Goal: Task Accomplishment & Management: Manage account settings

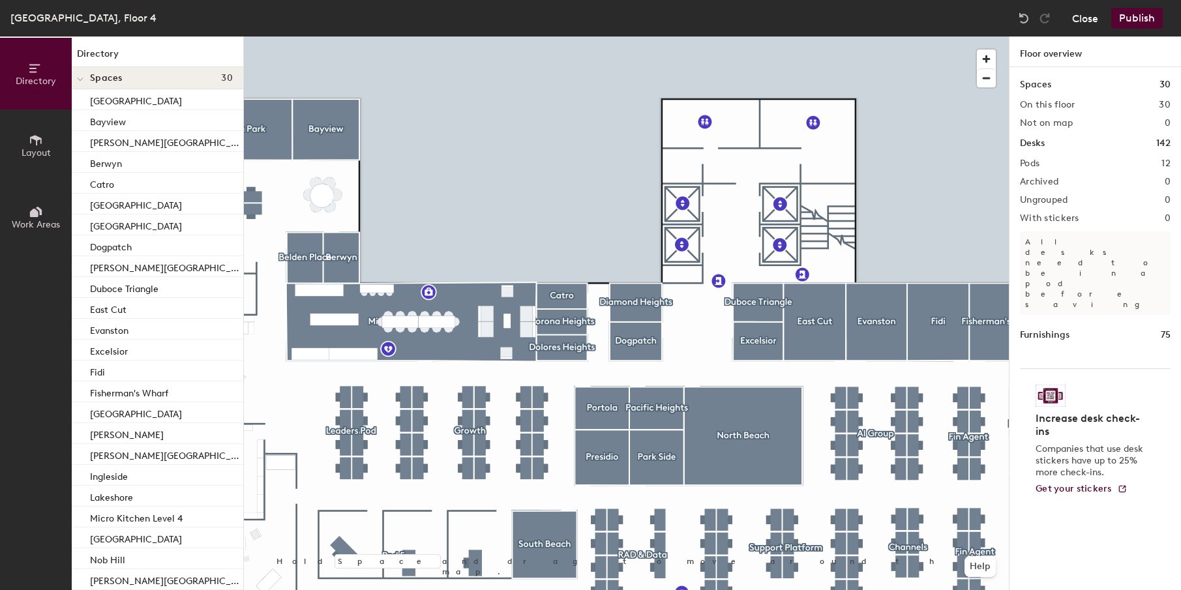
click at [1093, 17] on button "Close" at bounding box center [1085, 18] width 26 height 21
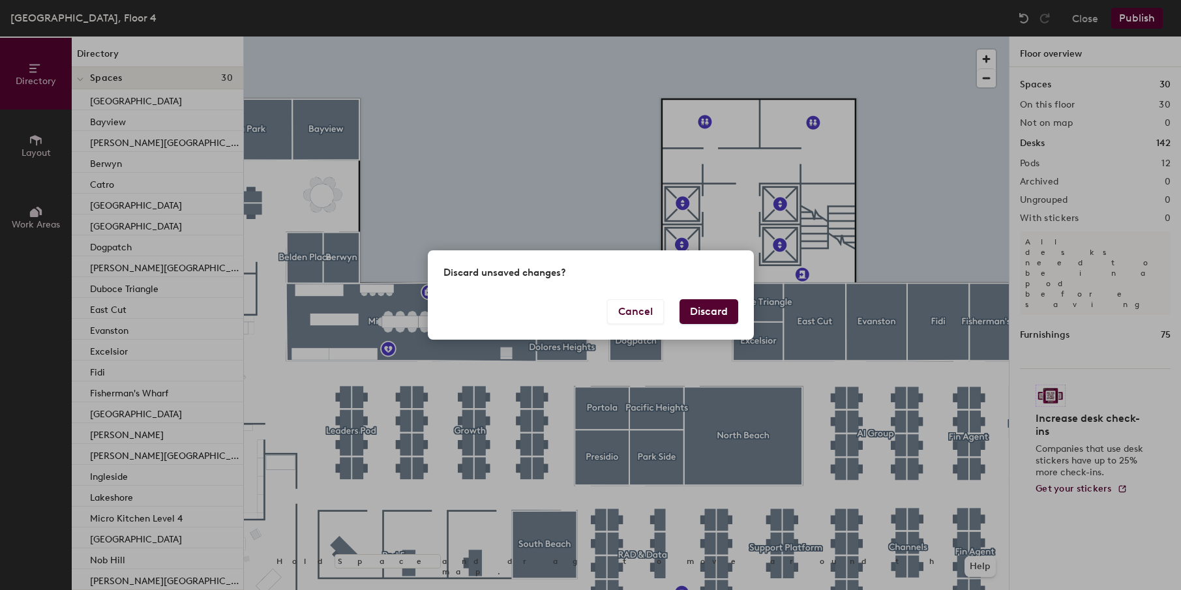
click at [723, 307] on button "Discard" at bounding box center [708, 311] width 59 height 25
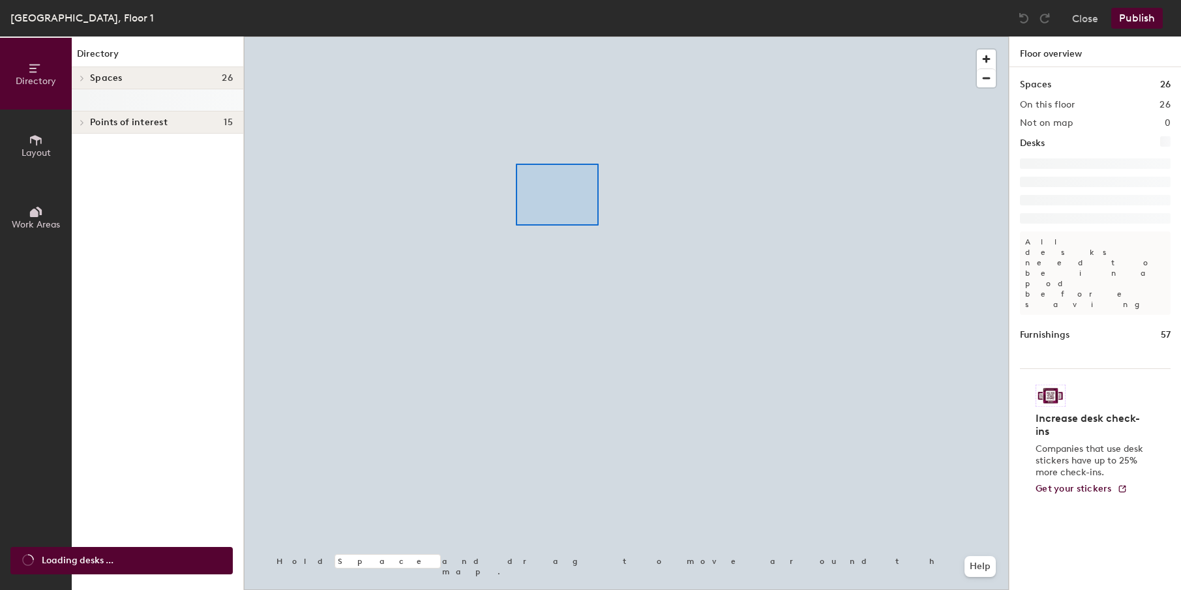
click at [558, 37] on div at bounding box center [626, 37] width 765 height 0
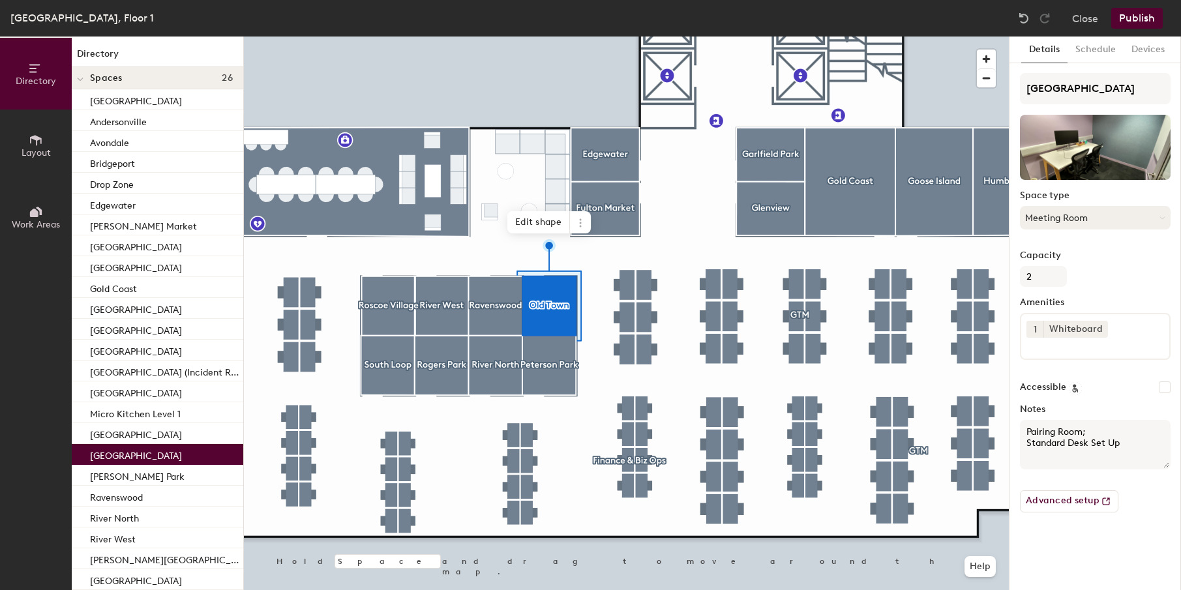
click at [1069, 212] on button "Meeting Room" at bounding box center [1095, 217] width 151 height 23
click at [1082, 26] on button "Close" at bounding box center [1085, 18] width 26 height 21
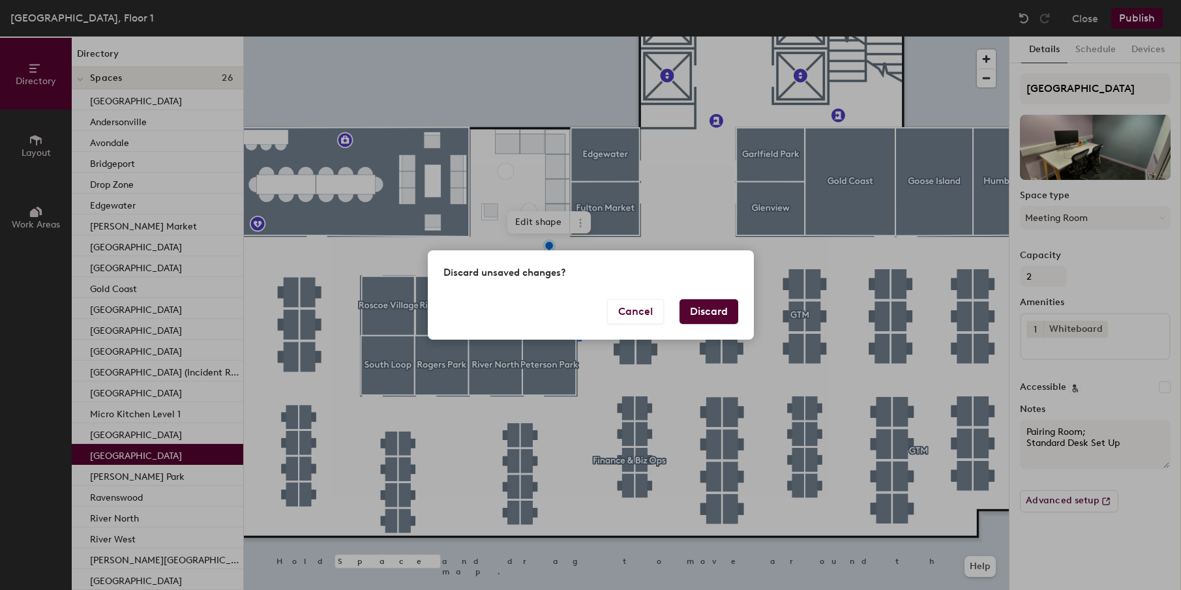
click at [704, 313] on button "Discard" at bounding box center [708, 311] width 59 height 25
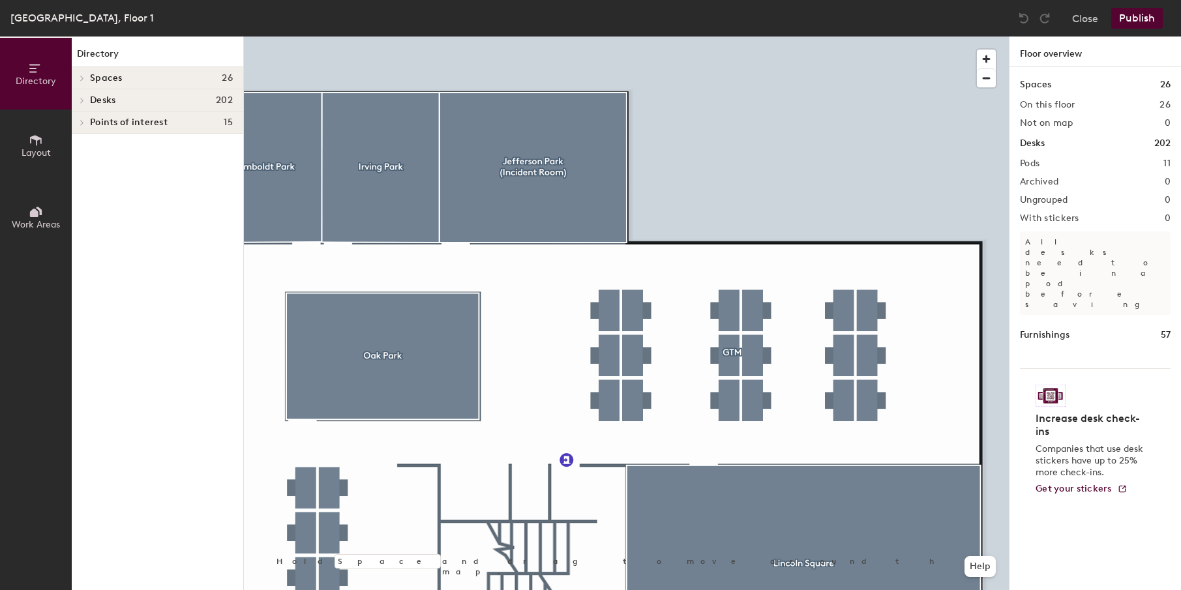
click at [49, 132] on button "Layout" at bounding box center [36, 146] width 72 height 72
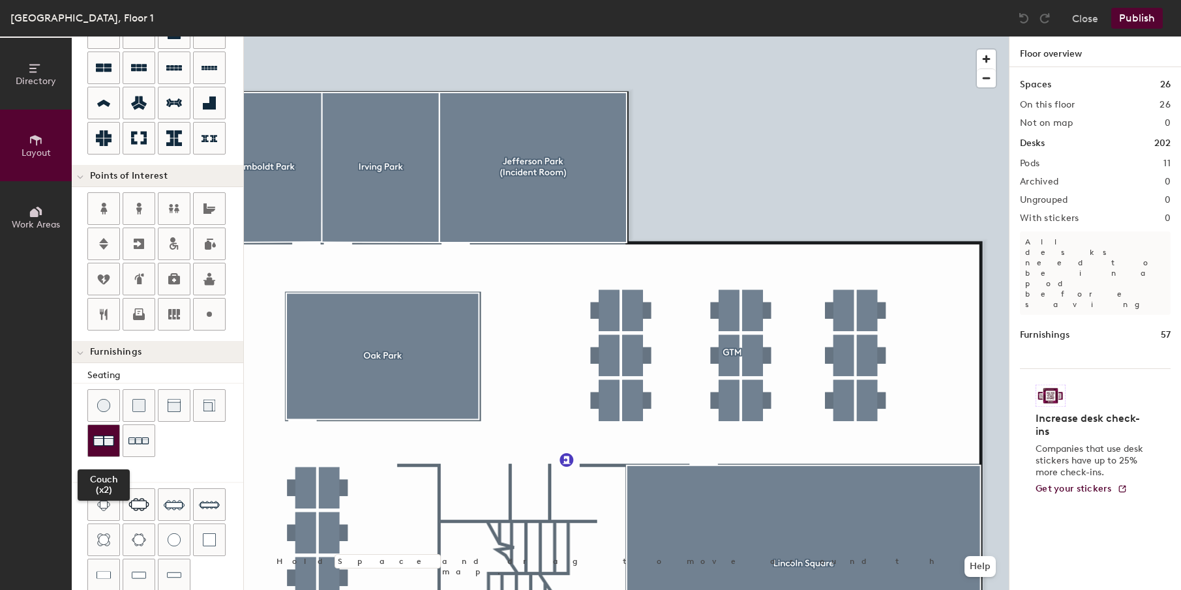
scroll to position [233, 0]
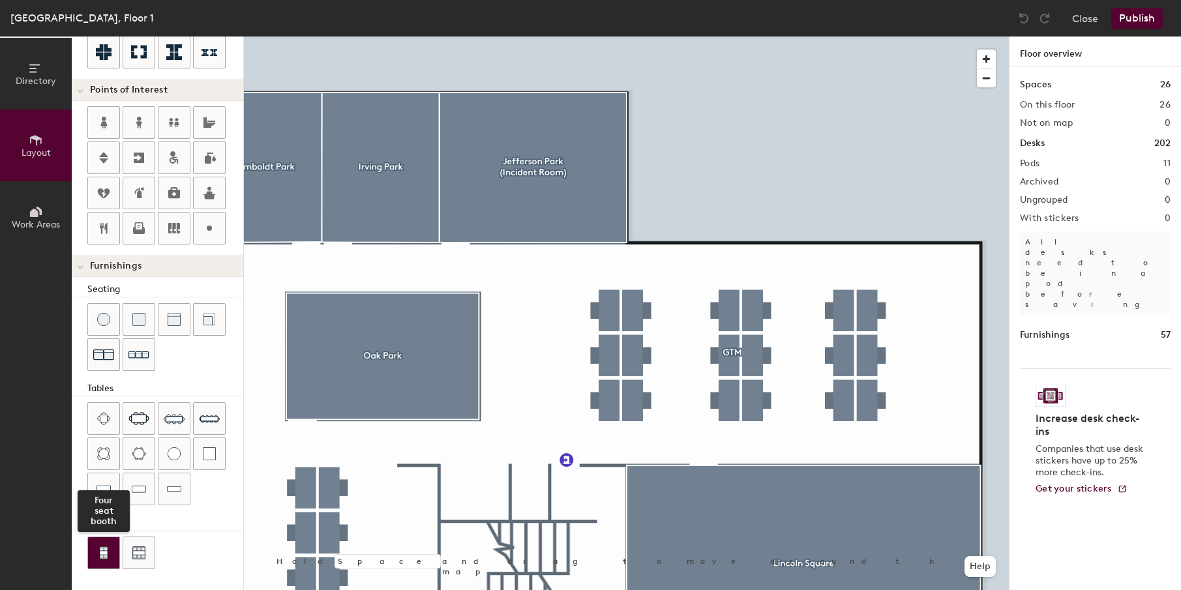
click at [98, 553] on img at bounding box center [104, 552] width 12 height 13
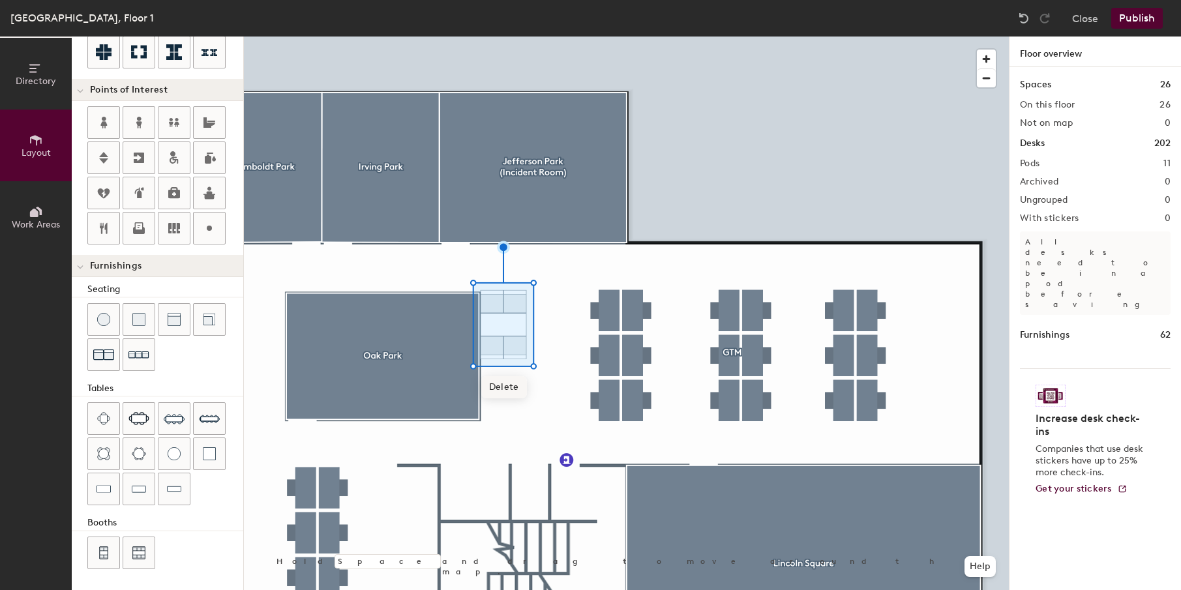
click at [501, 37] on div at bounding box center [626, 37] width 765 height 0
click at [97, 553] on div at bounding box center [103, 552] width 31 height 31
click at [514, 37] on div at bounding box center [626, 37] width 765 height 0
click at [486, 342] on span "Delete" at bounding box center [492, 341] width 46 height 22
click at [507, 341] on span "Delete" at bounding box center [516, 341] width 46 height 22
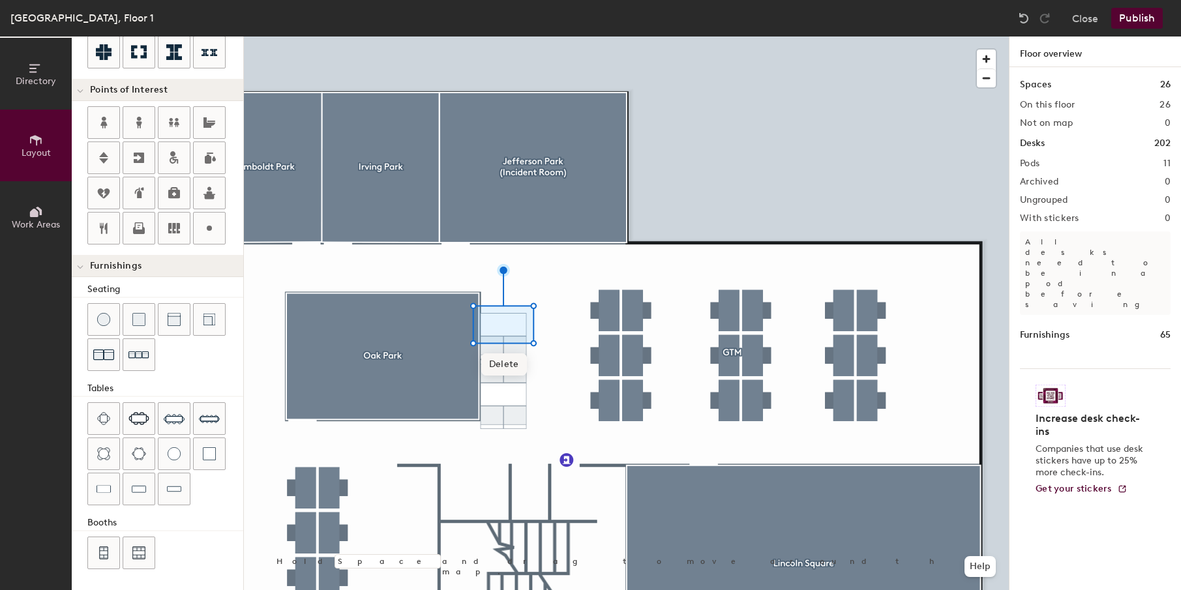
click at [501, 363] on span "Delete" at bounding box center [504, 364] width 46 height 22
click at [1026, 12] on img at bounding box center [1023, 18] width 13 height 13
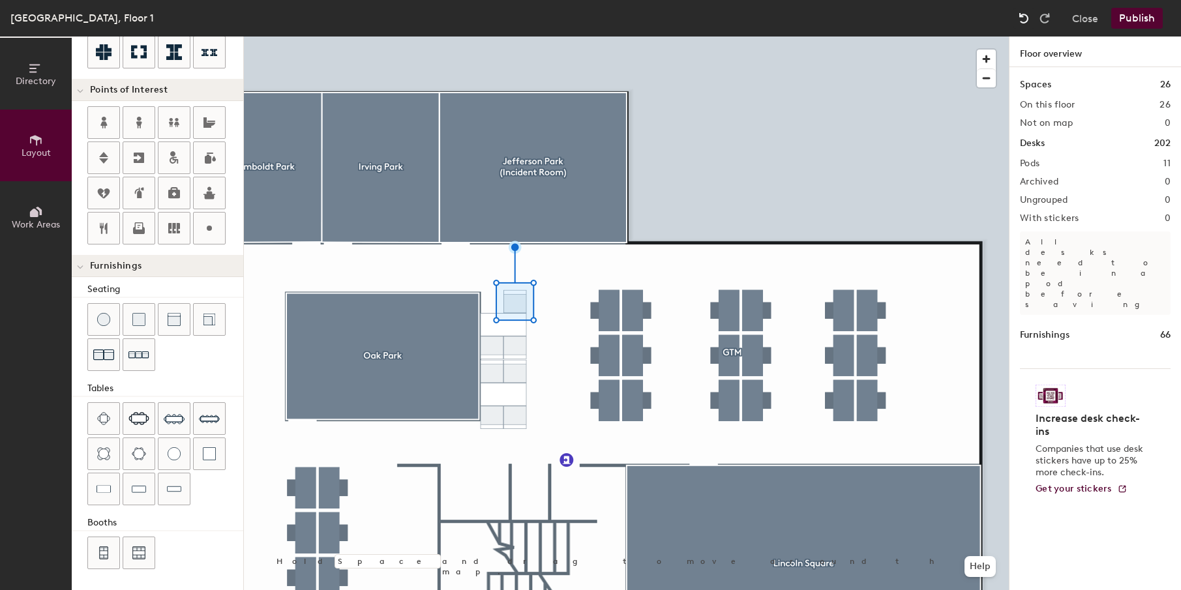
click at [1026, 12] on img at bounding box center [1023, 18] width 13 height 13
click at [582, 37] on div at bounding box center [626, 37] width 765 height 0
click at [1026, 13] on img at bounding box center [1023, 18] width 13 height 13
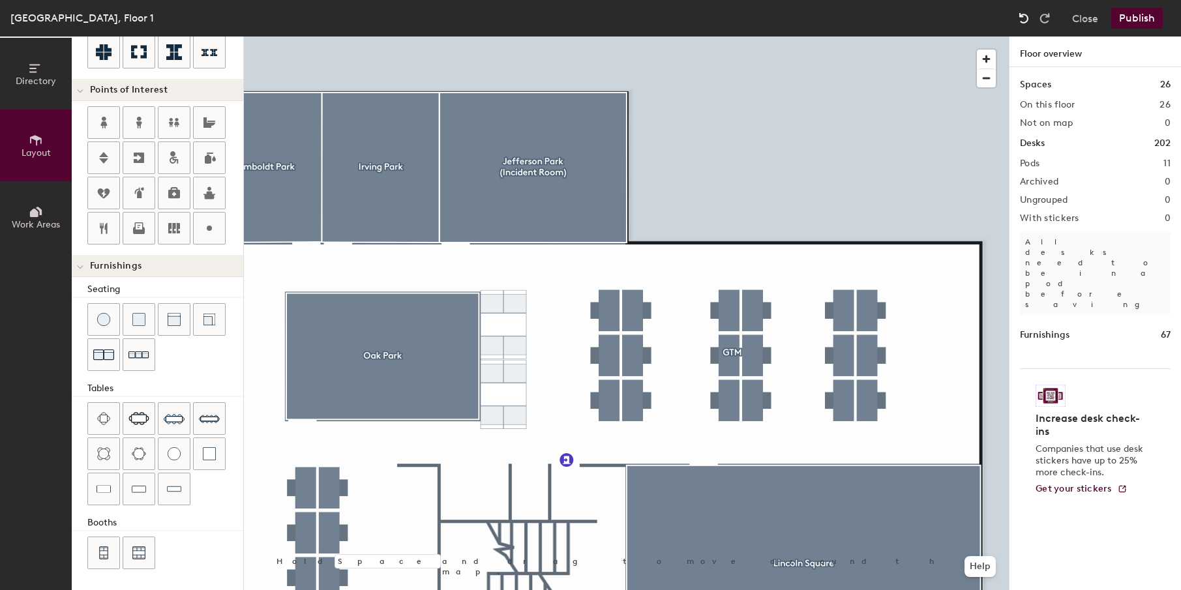
click at [1026, 13] on img at bounding box center [1023, 18] width 13 height 13
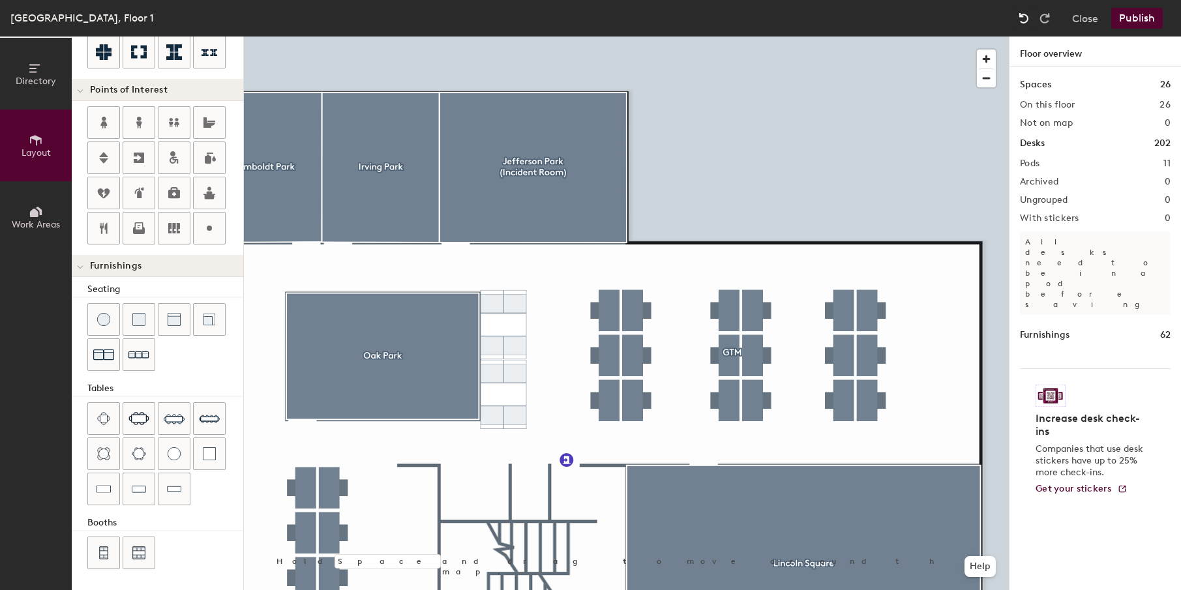
click at [1026, 13] on img at bounding box center [1023, 18] width 13 height 13
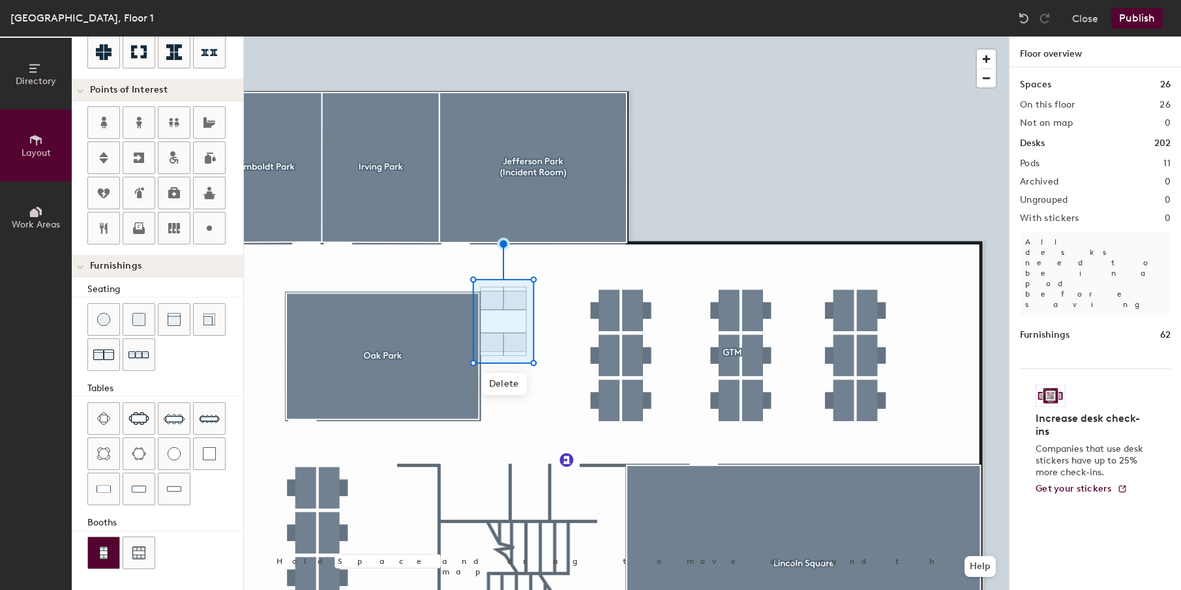
click at [106, 547] on img at bounding box center [104, 552] width 12 height 13
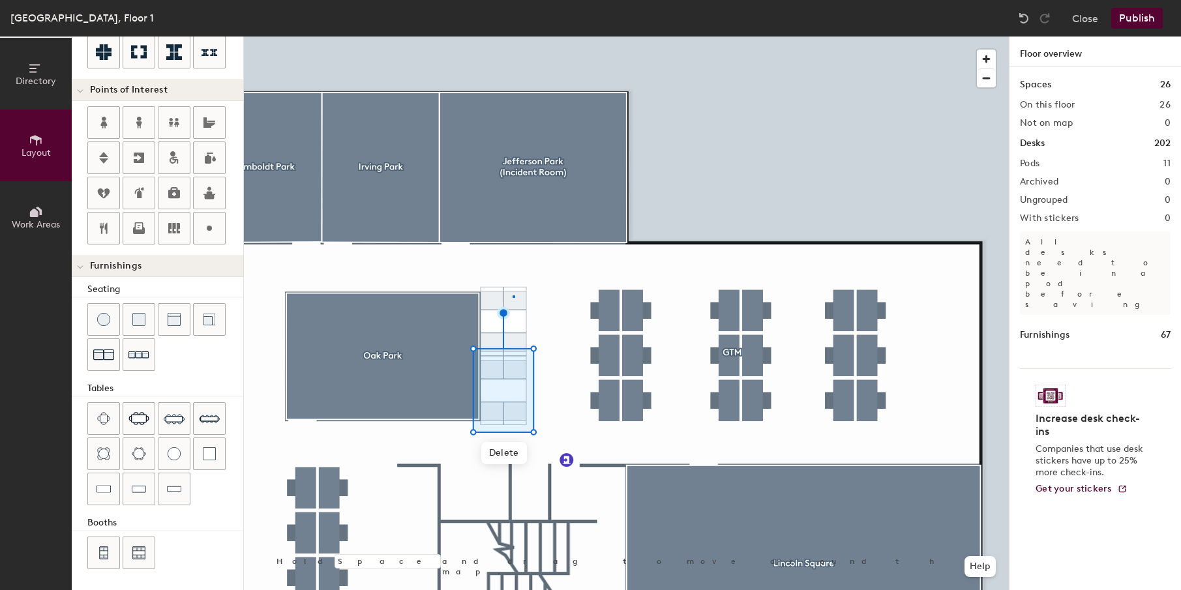
click at [513, 37] on div at bounding box center [626, 37] width 765 height 0
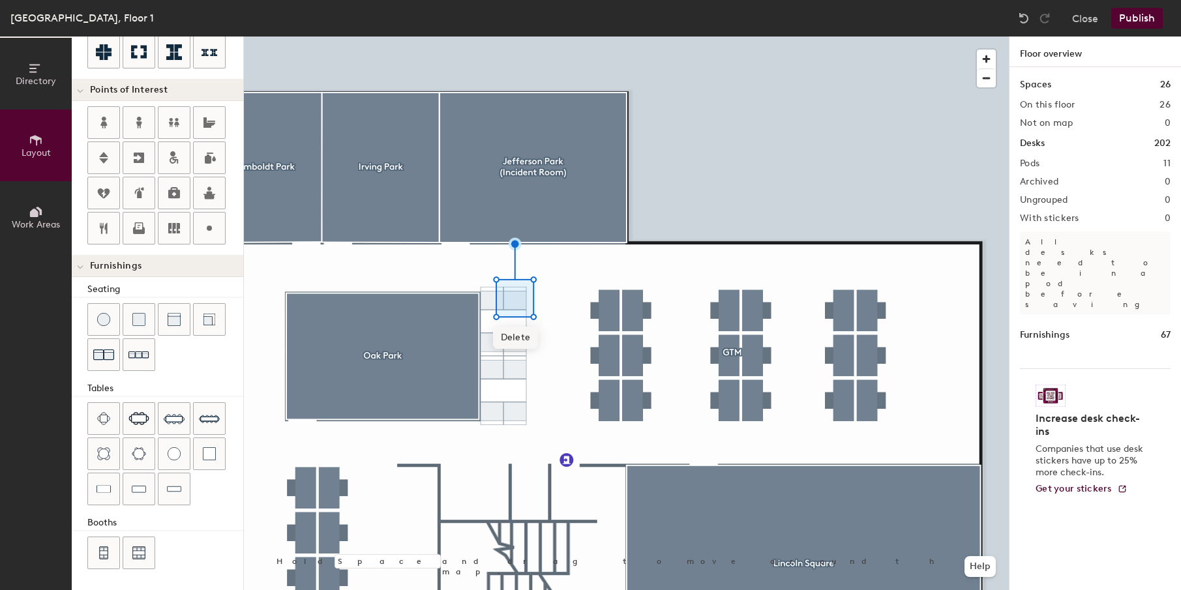
click at [516, 331] on span "Delete" at bounding box center [516, 338] width 46 height 22
click at [515, 382] on span "Delete" at bounding box center [516, 384] width 46 height 22
click at [517, 37] on div at bounding box center [626, 37] width 765 height 0
click at [513, 37] on div at bounding box center [626, 37] width 765 height 0
click at [508, 350] on span "Delete" at bounding box center [513, 359] width 46 height 22
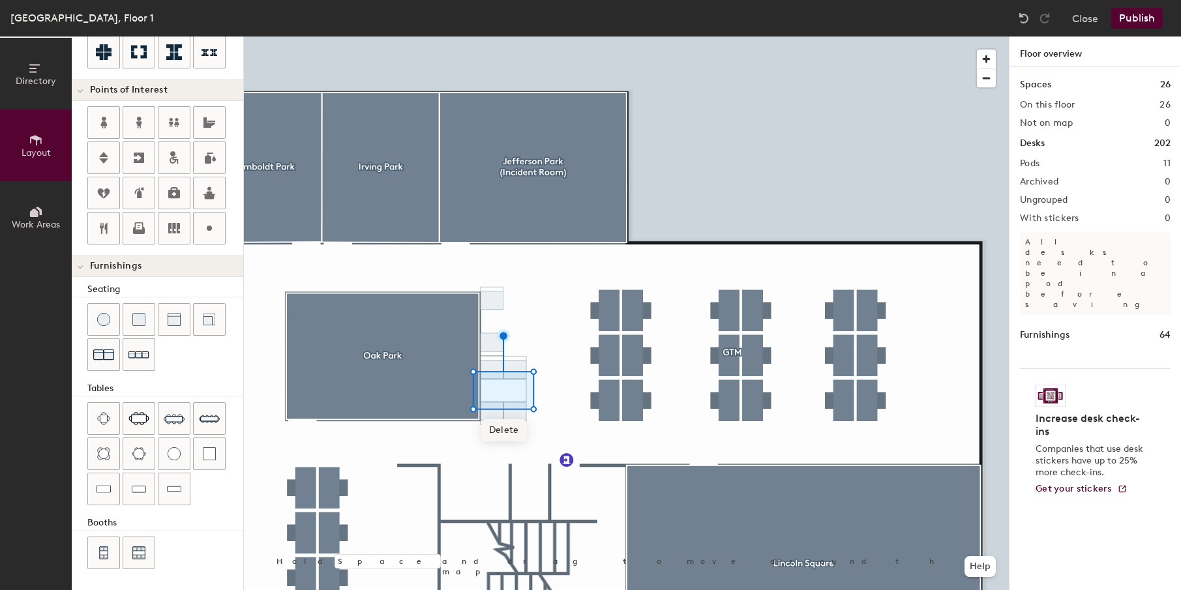
click at [509, 426] on span "Delete" at bounding box center [504, 430] width 46 height 22
click at [511, 37] on div at bounding box center [626, 37] width 765 height 0
click at [509, 451] on span "Delete" at bounding box center [516, 453] width 46 height 22
click at [508, 407] on span "Delete" at bounding box center [516, 407] width 46 height 22
click at [496, 37] on div at bounding box center [626, 37] width 765 height 0
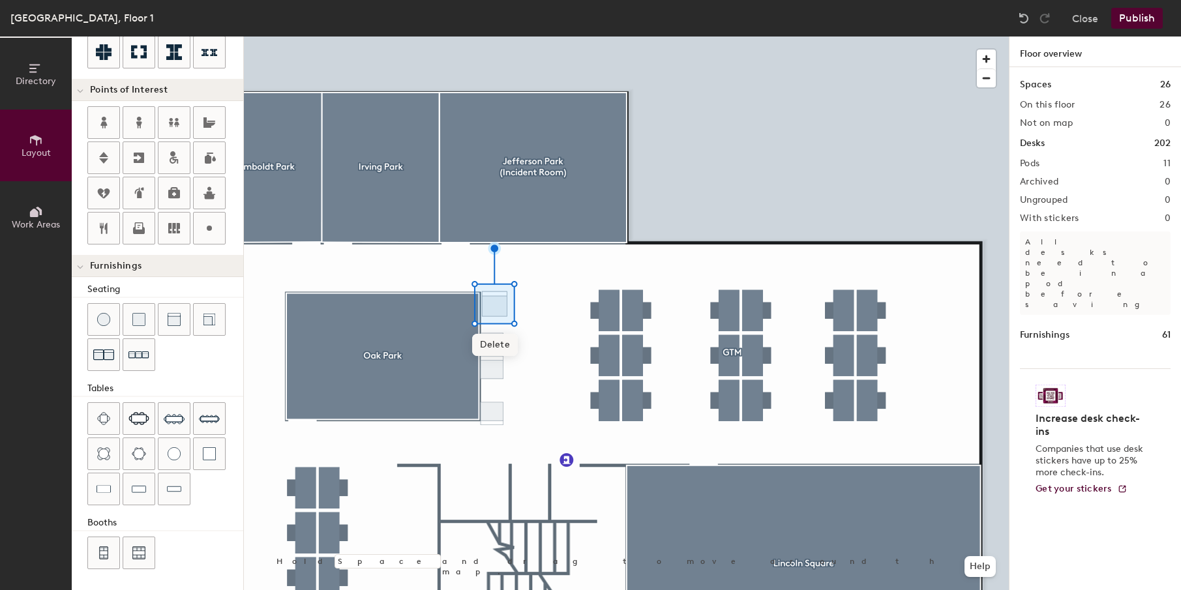
click at [499, 37] on div at bounding box center [626, 37] width 765 height 0
click at [529, 37] on div at bounding box center [626, 37] width 765 height 0
type input "40"
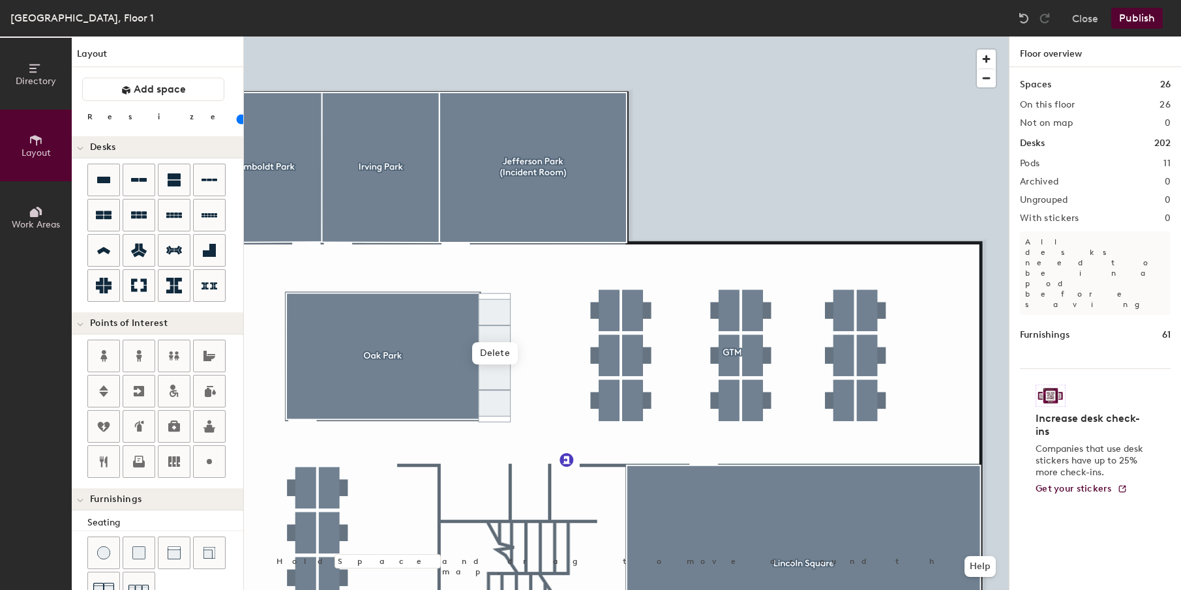
scroll to position [233, 0]
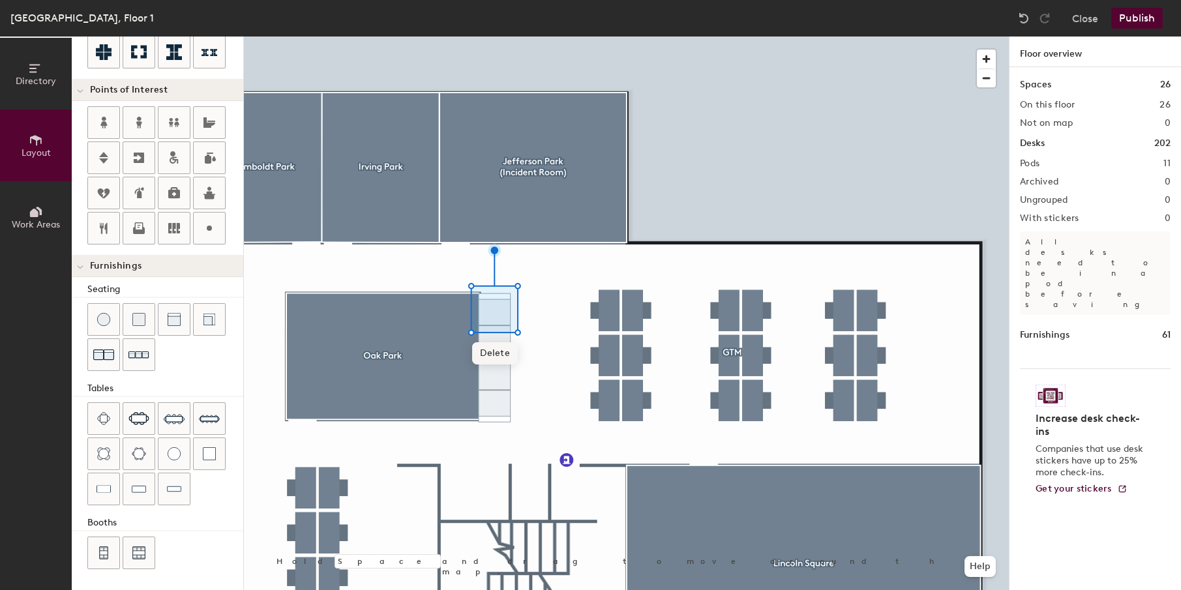
click at [537, 37] on div at bounding box center [626, 37] width 765 height 0
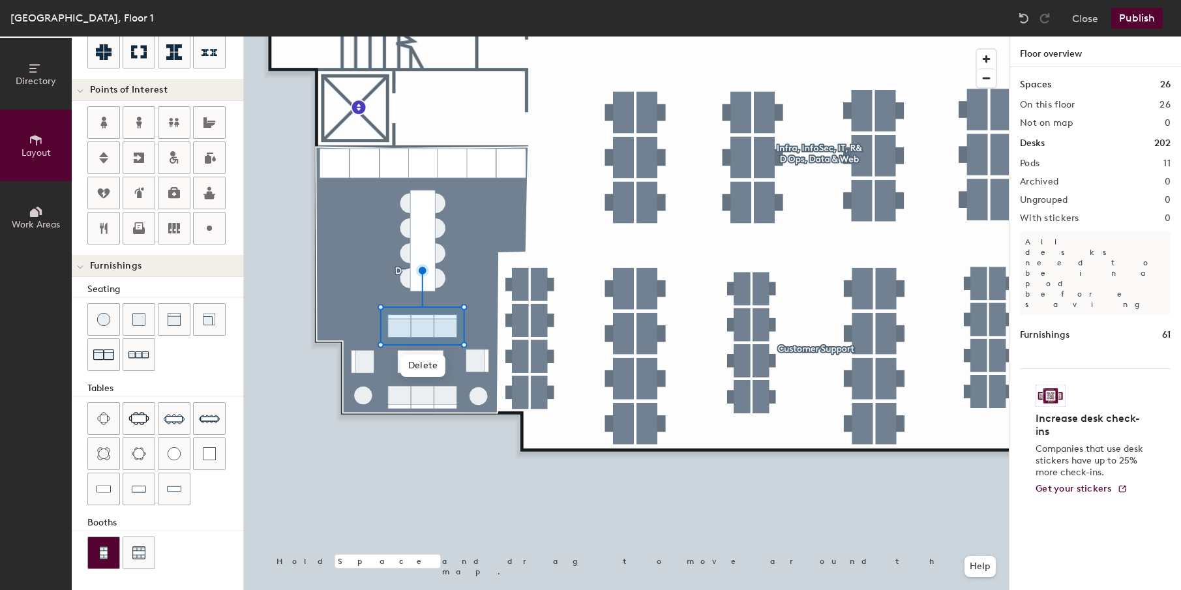
click at [108, 551] on img at bounding box center [104, 552] width 12 height 13
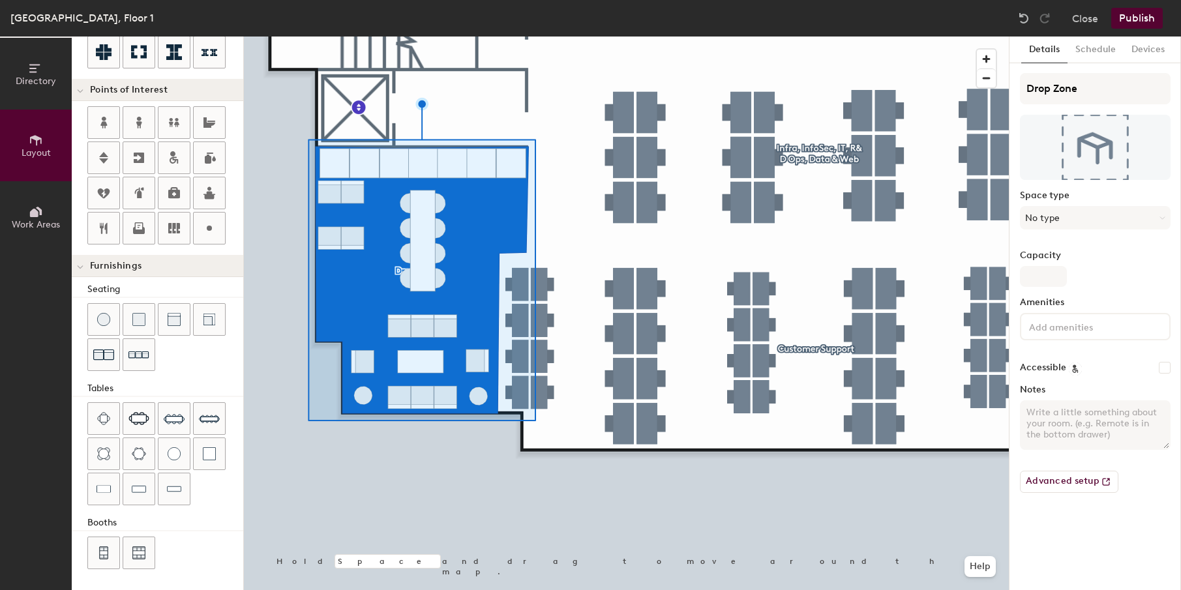
click at [276, 37] on div at bounding box center [626, 37] width 765 height 0
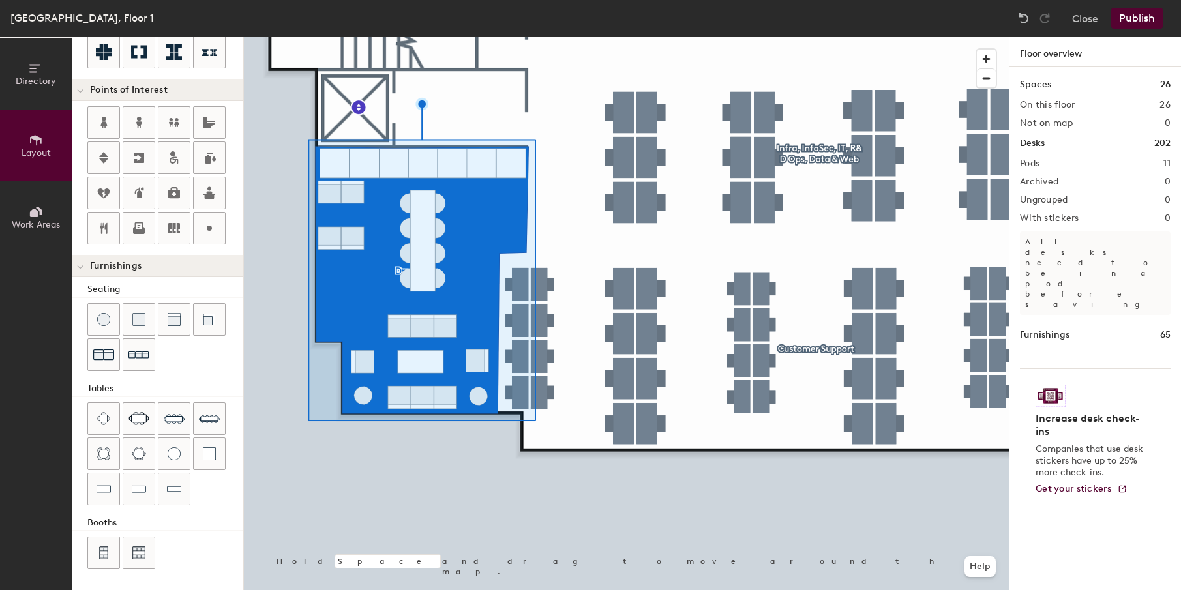
click at [350, 37] on div at bounding box center [626, 37] width 765 height 0
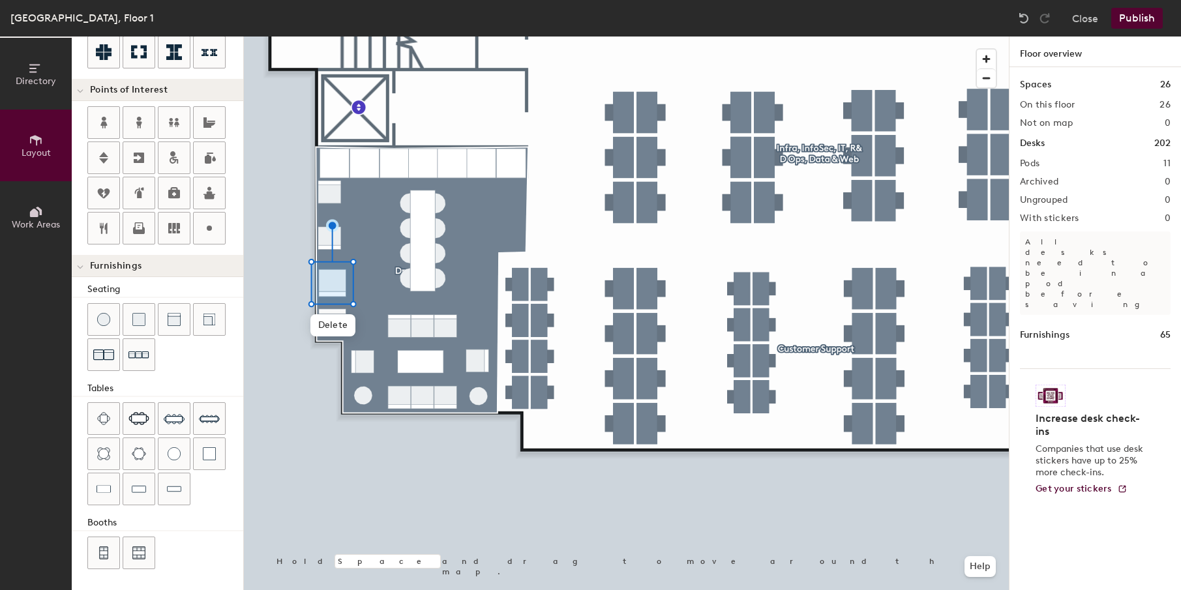
click at [335, 37] on div at bounding box center [626, 37] width 765 height 0
click at [334, 249] on span "Delete" at bounding box center [335, 239] width 46 height 22
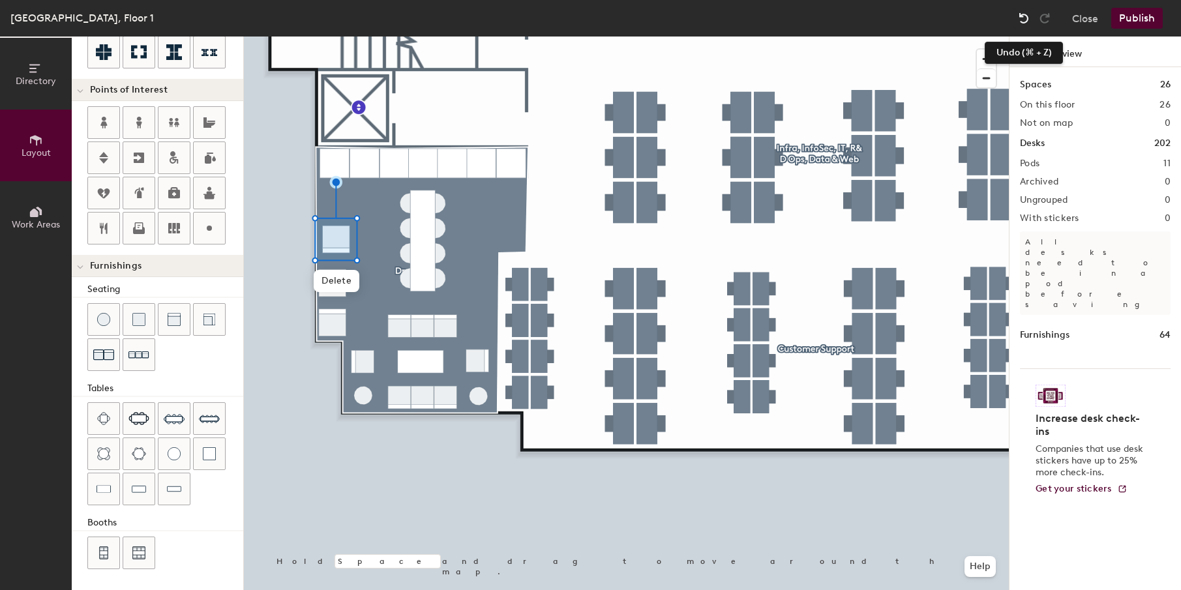
click at [1032, 17] on div at bounding box center [1023, 18] width 21 height 21
click at [263, 37] on div at bounding box center [626, 37] width 765 height 0
click at [335, 37] on div at bounding box center [626, 37] width 765 height 0
type input "60"
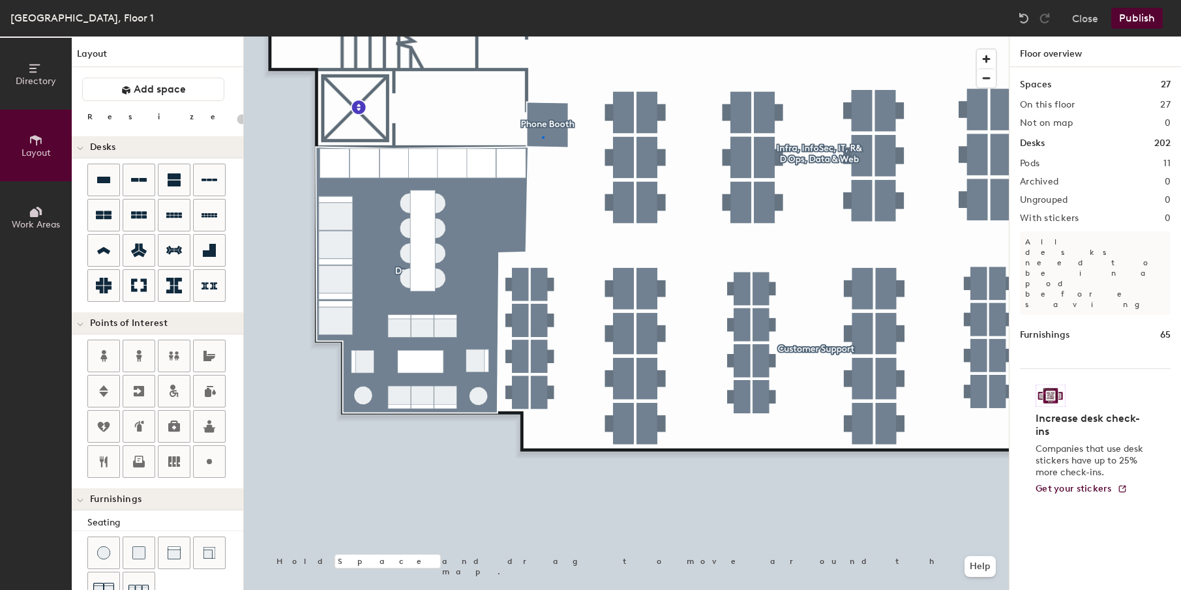
click at [542, 37] on div at bounding box center [626, 37] width 765 height 0
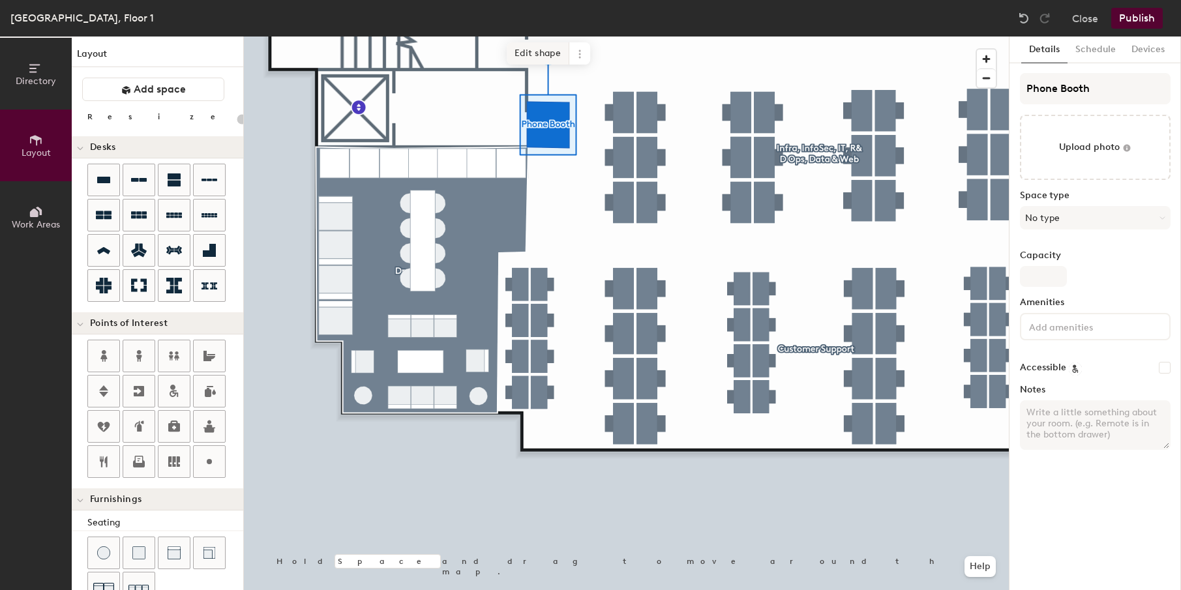
click at [528, 54] on span "Edit shape" at bounding box center [538, 53] width 63 height 22
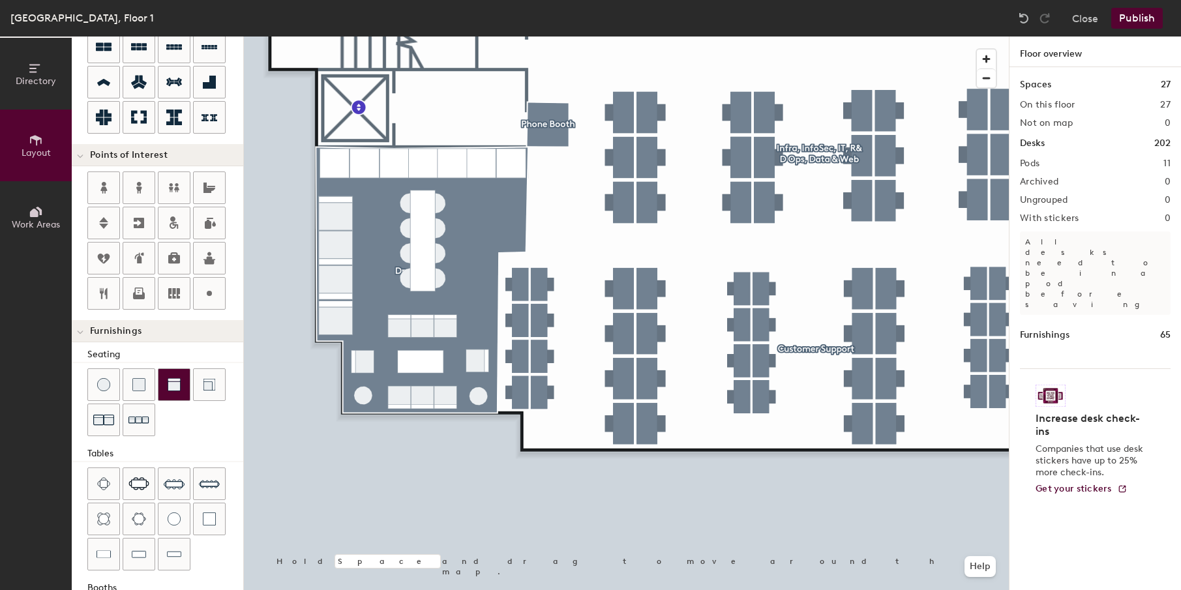
scroll to position [165, 0]
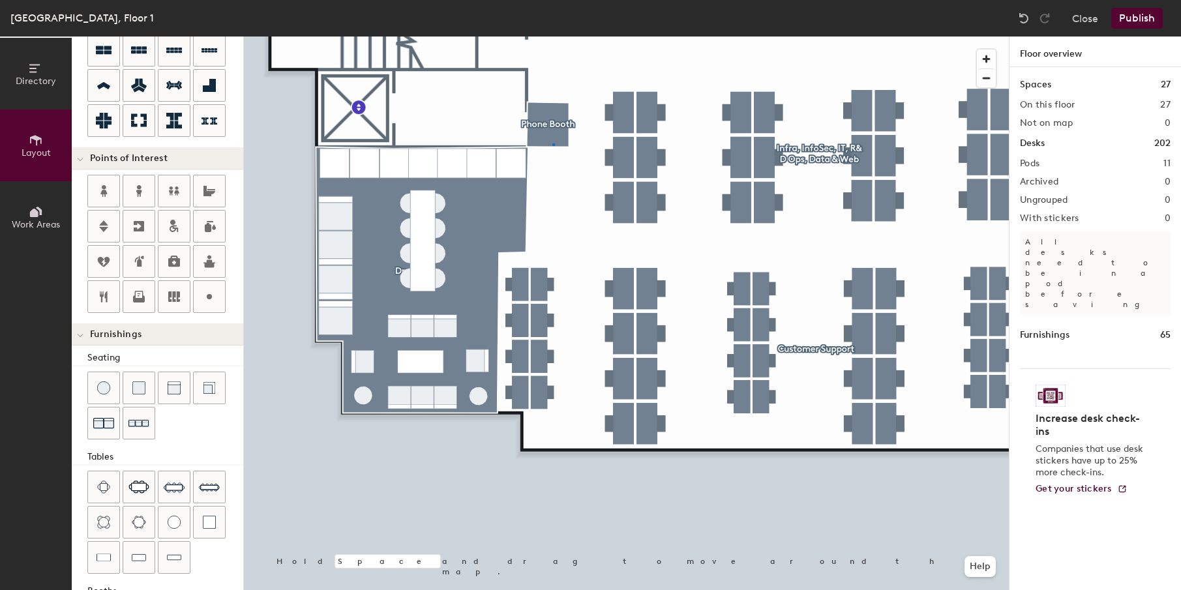
click at [552, 37] on div at bounding box center [626, 37] width 765 height 0
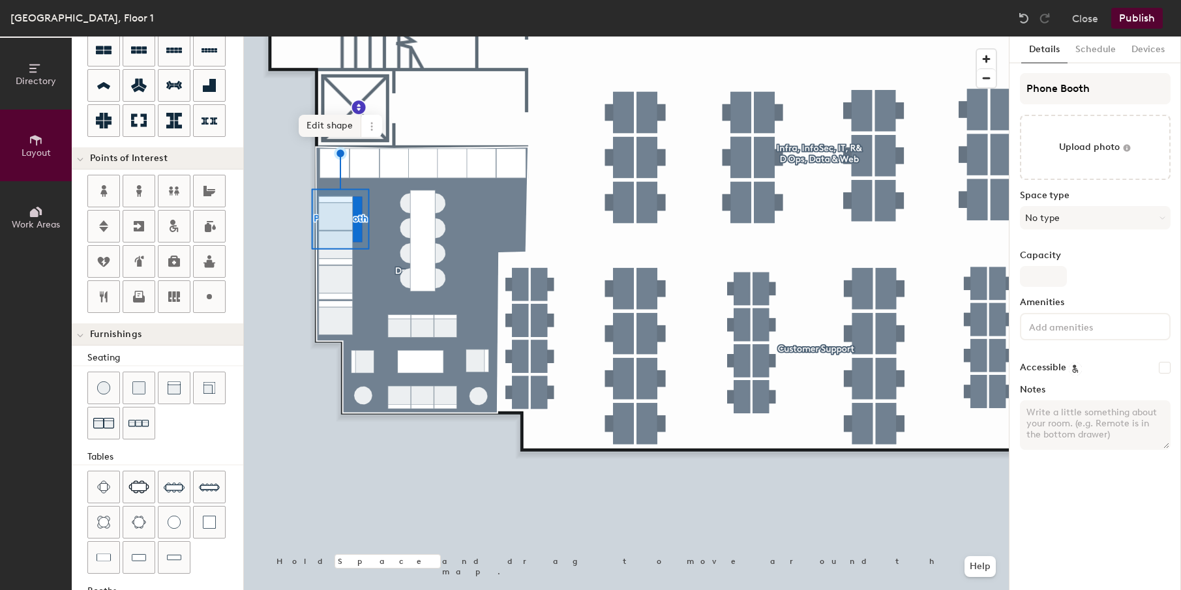
click at [332, 131] on span "Edit shape" at bounding box center [330, 126] width 63 height 22
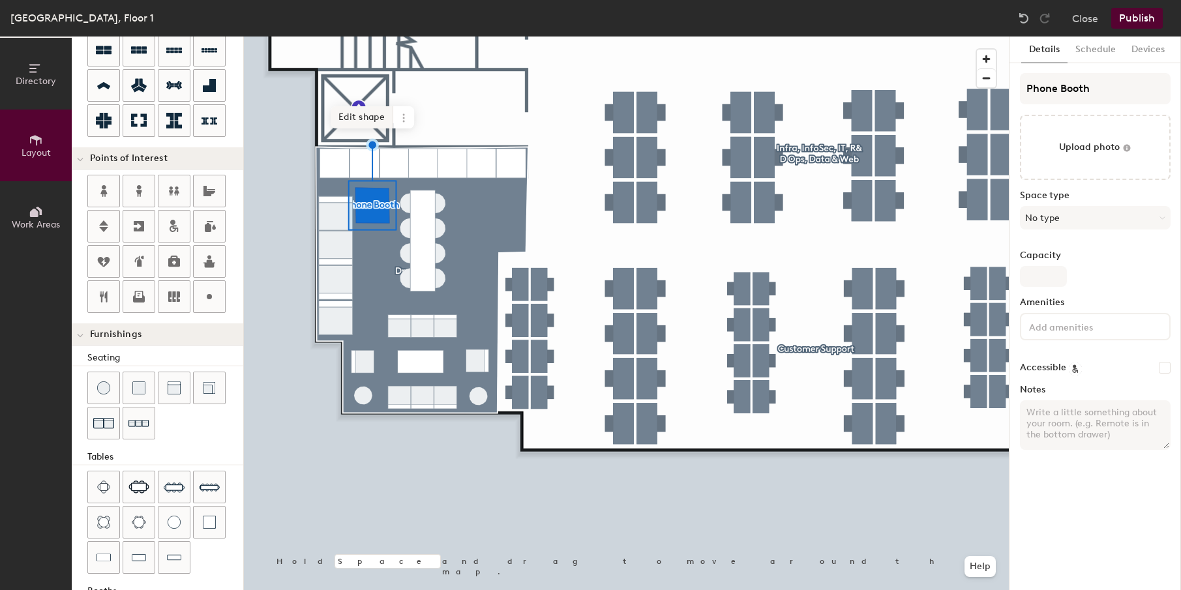
click at [376, 121] on span "Edit shape" at bounding box center [362, 117] width 63 height 22
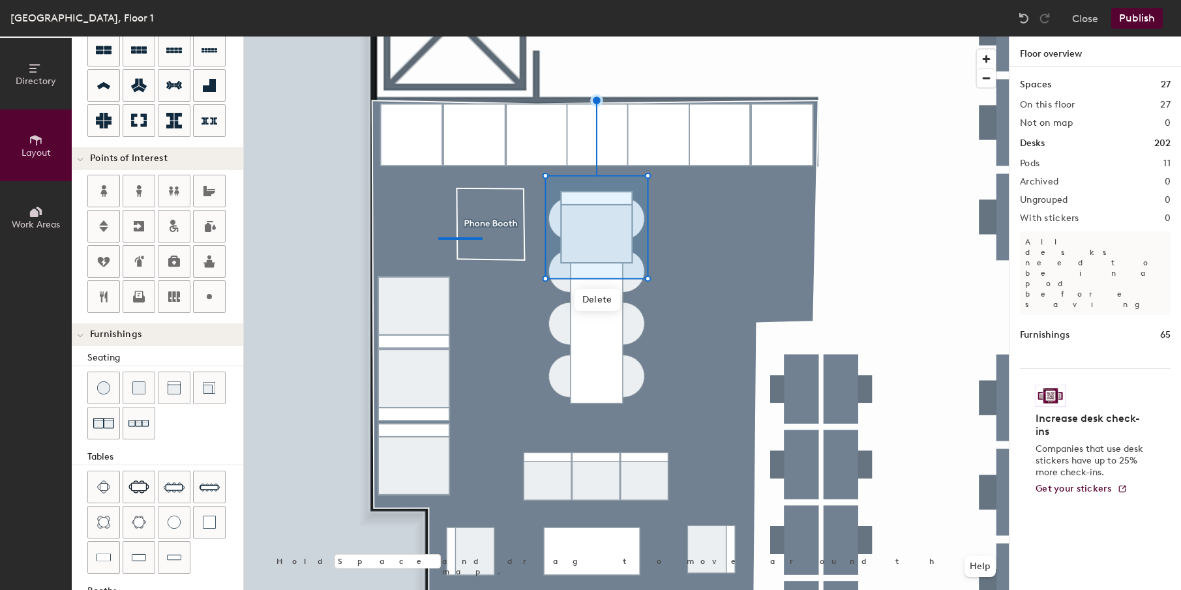
click at [439, 37] on div at bounding box center [626, 37] width 765 height 0
click at [308, 37] on div at bounding box center [626, 37] width 765 height 0
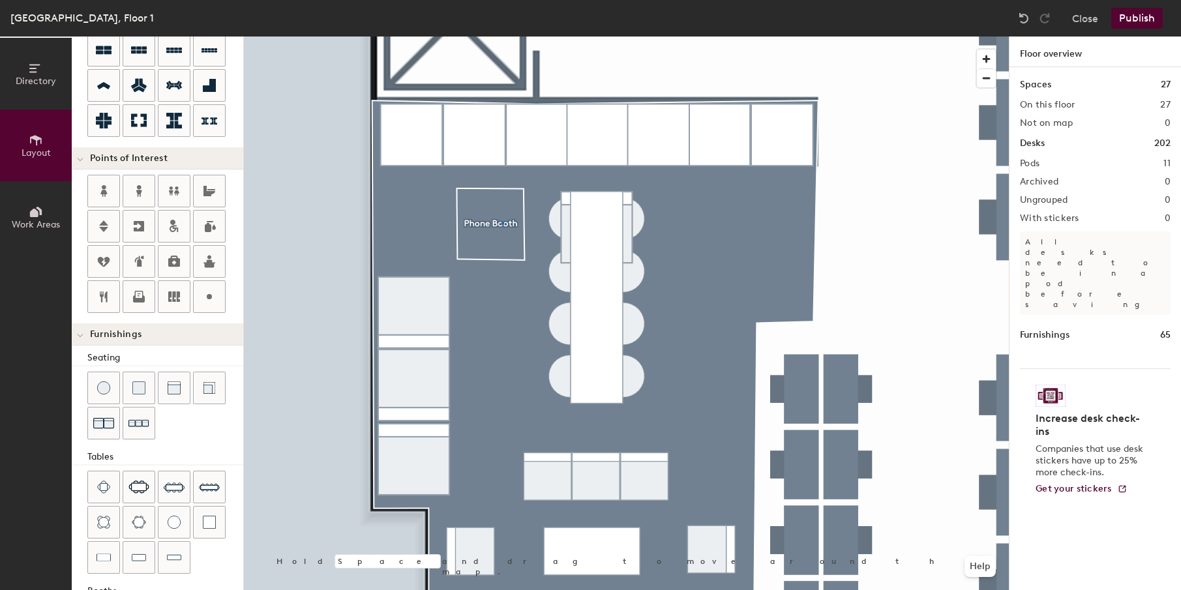
click at [501, 37] on div at bounding box center [626, 37] width 765 height 0
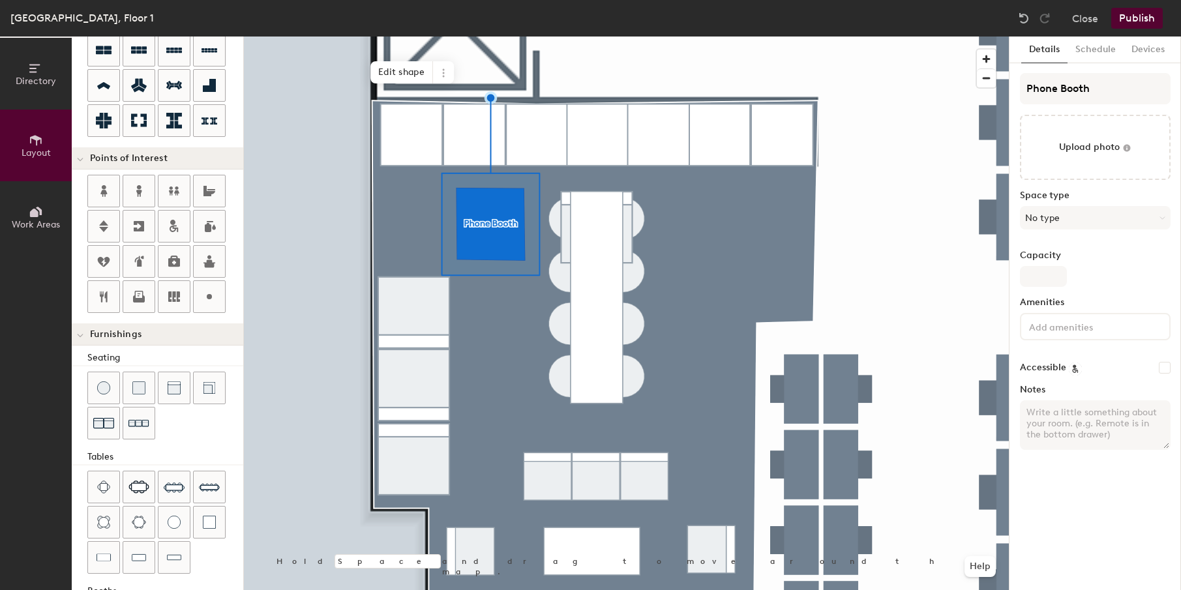
click at [310, 37] on div at bounding box center [626, 37] width 765 height 0
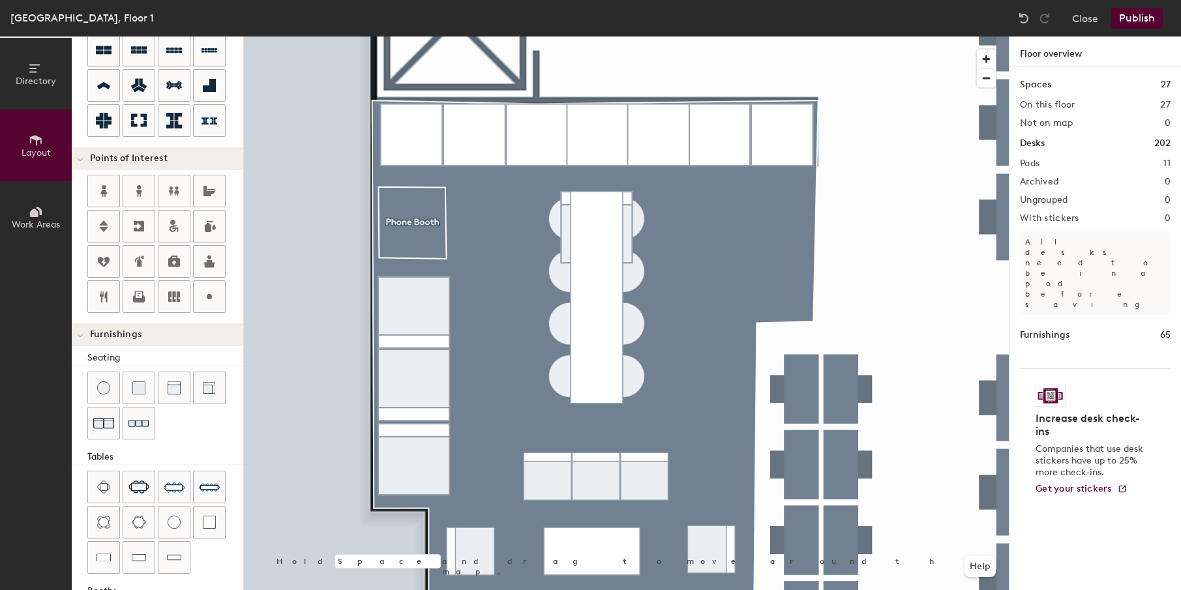
type input "20"
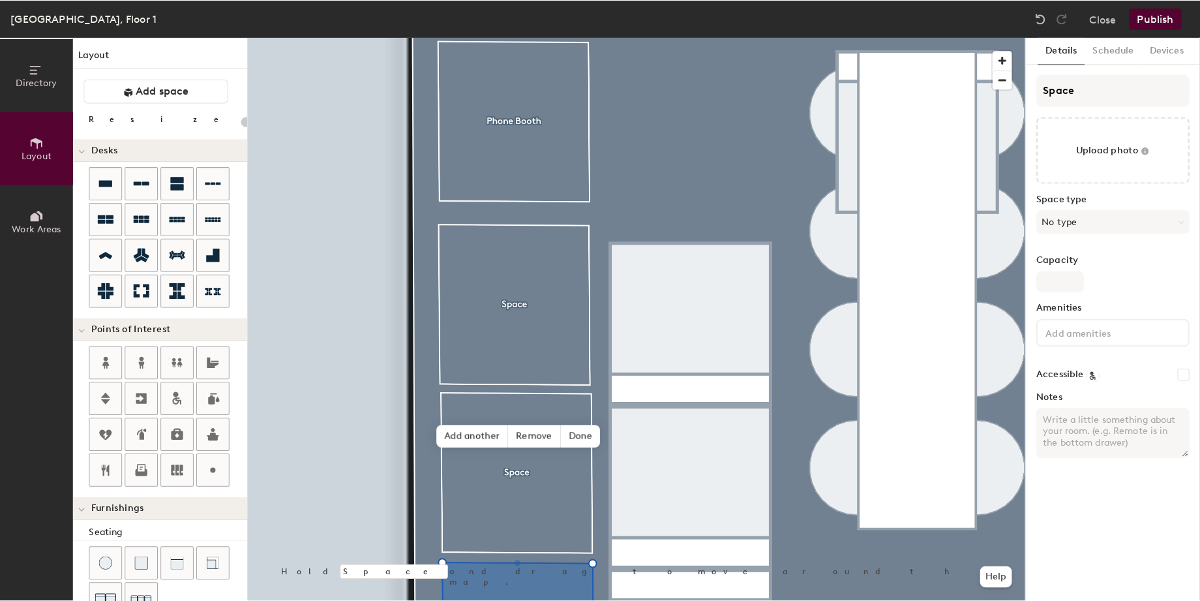
scroll to position [233, 0]
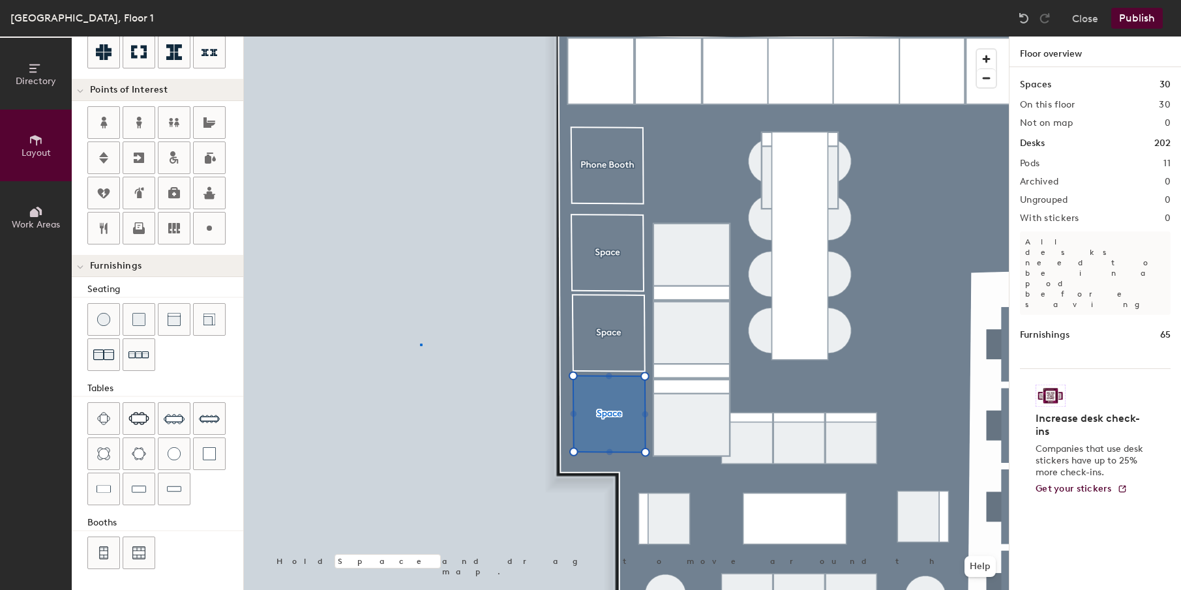
click at [420, 37] on div at bounding box center [626, 37] width 765 height 0
click at [724, 37] on div at bounding box center [626, 37] width 765 height 0
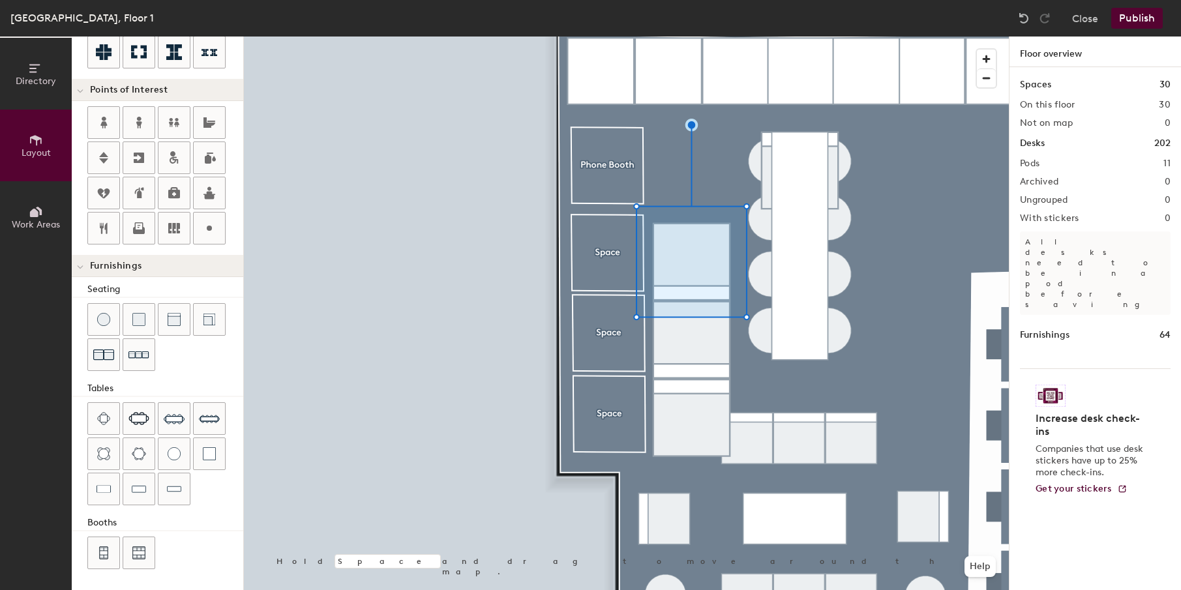
click at [678, 37] on div at bounding box center [626, 37] width 765 height 0
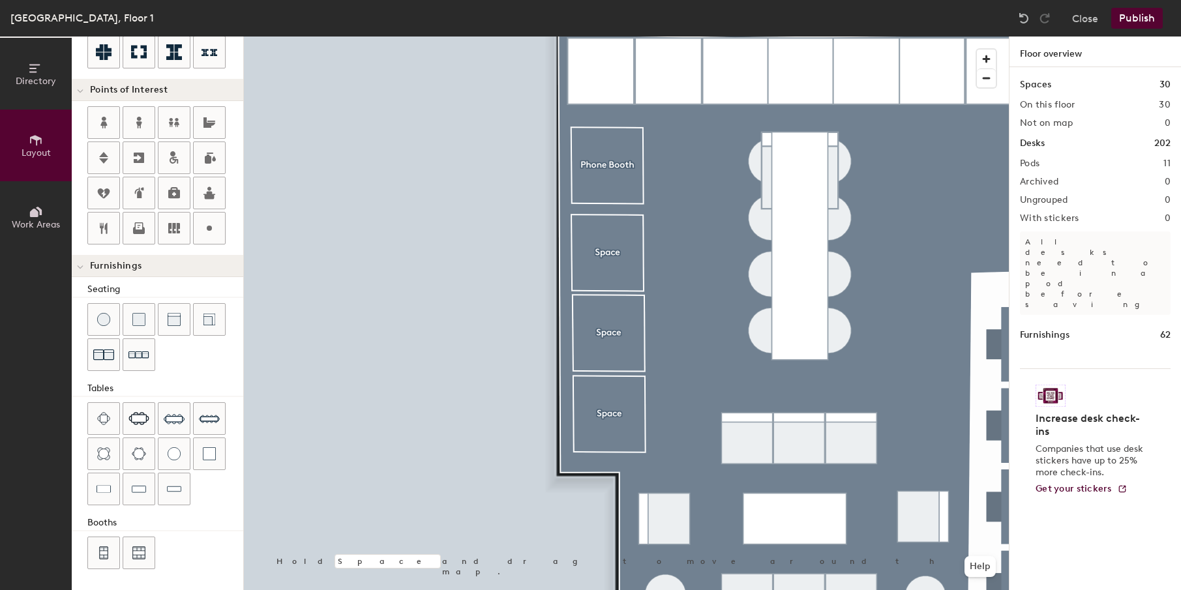
click at [767, 37] on div at bounding box center [626, 37] width 765 height 0
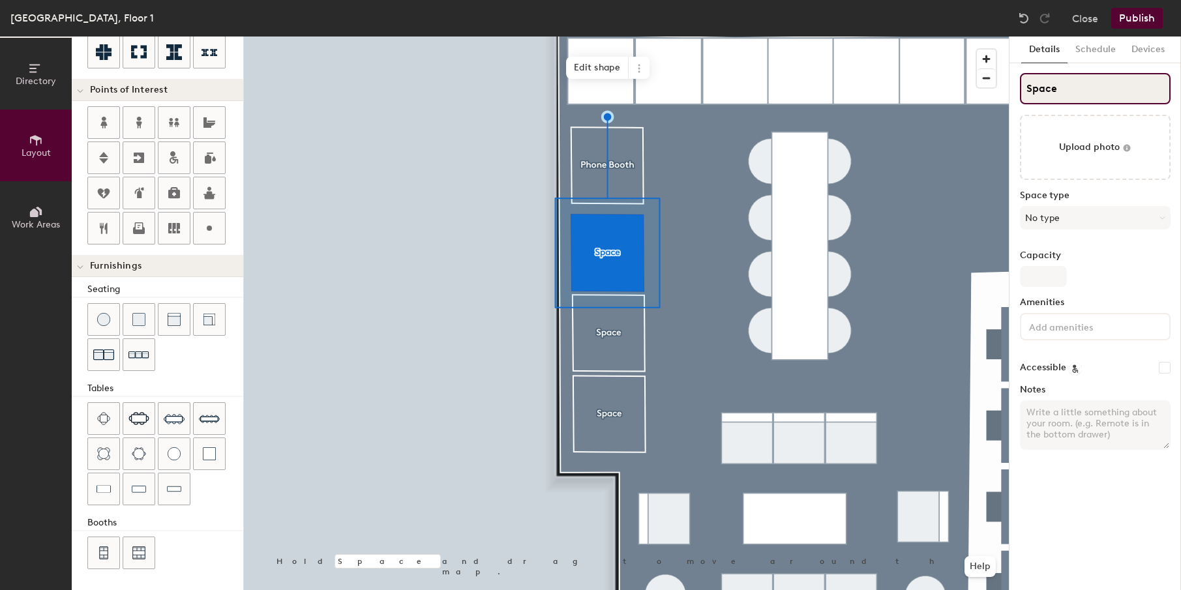
click at [1044, 91] on input "Space" at bounding box center [1095, 88] width 151 height 31
type input "20"
click at [1044, 91] on input "Space" at bounding box center [1095, 88] width 151 height 31
type input "P"
type input "20"
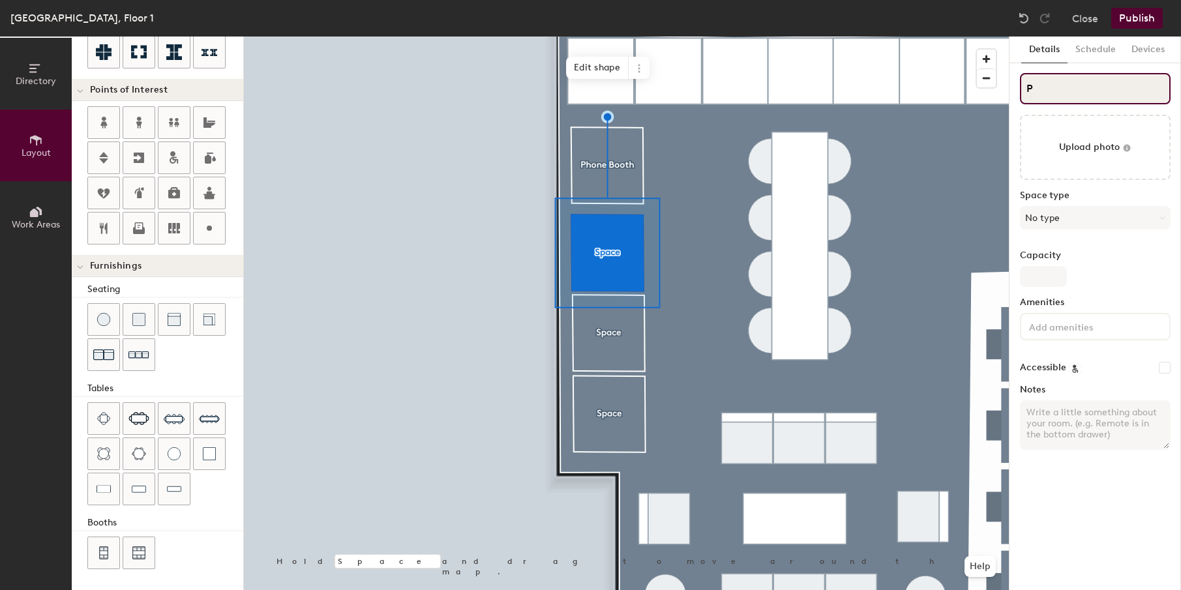
type input "Ph"
type input "20"
type input "Pho"
type input "20"
type input "Phoe"
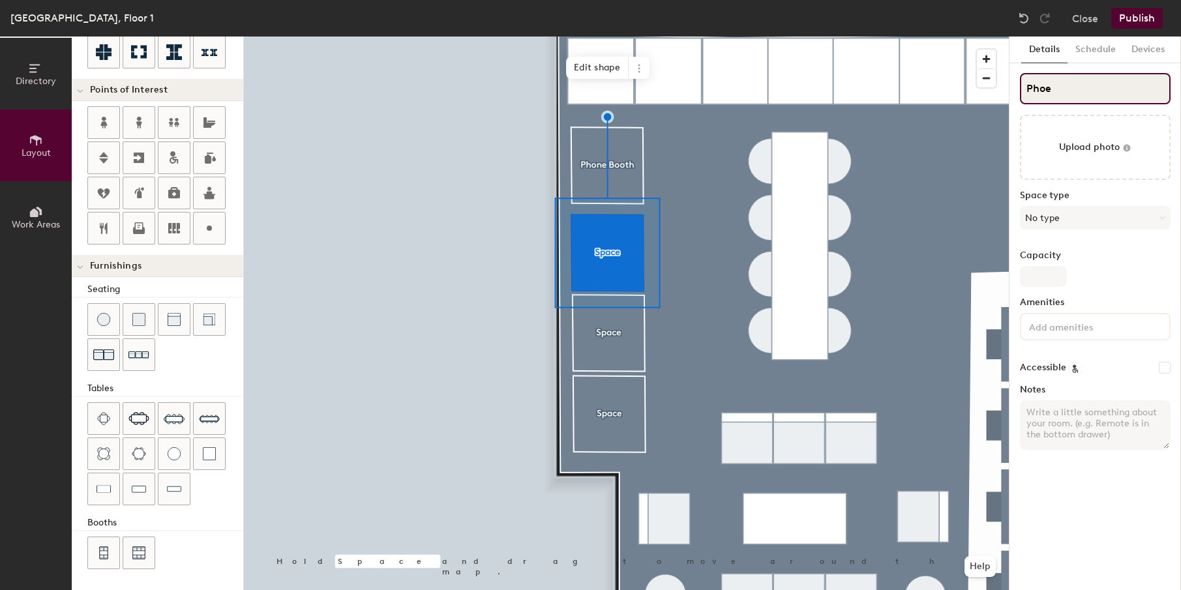
type input "20"
type input "Pho"
type input "20"
type input "Phon"
type input "20"
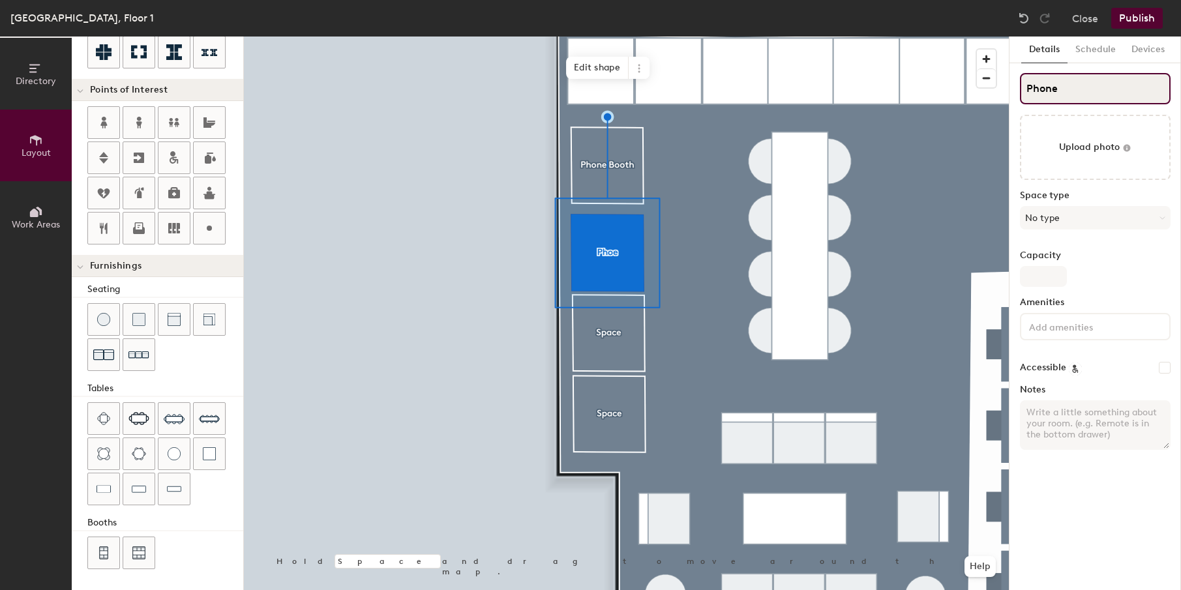
type input "Phone"
type input "20"
type input "Phone b"
type input "20"
type input "Phone bOOTH"
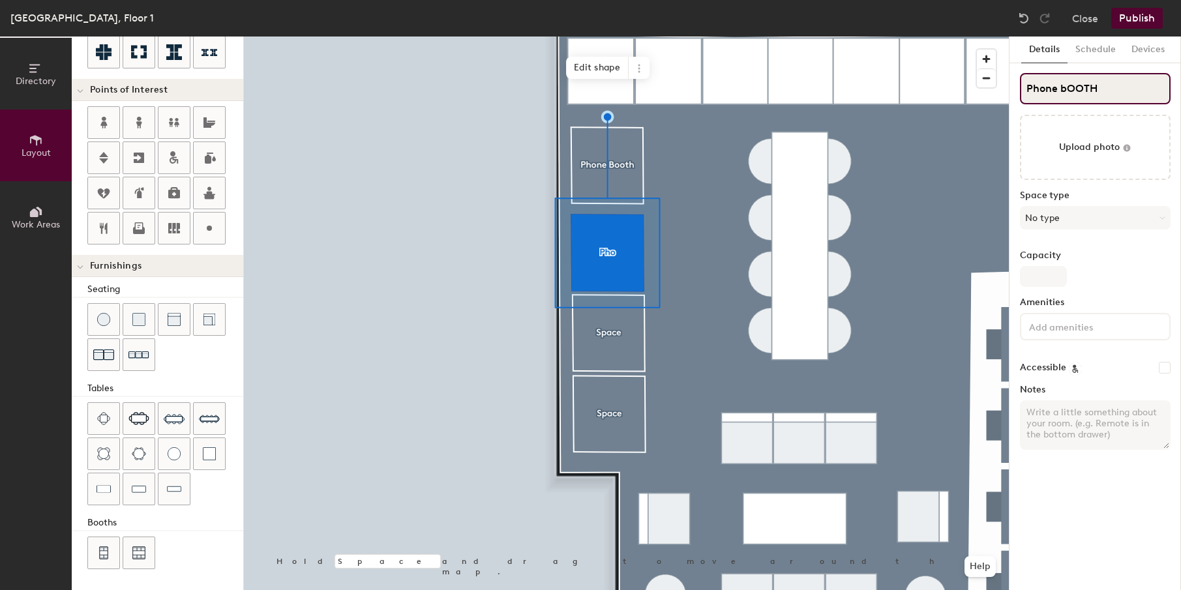
type input "20"
type input "Phone"
type input "20"
type input "Phone B"
type input "20"
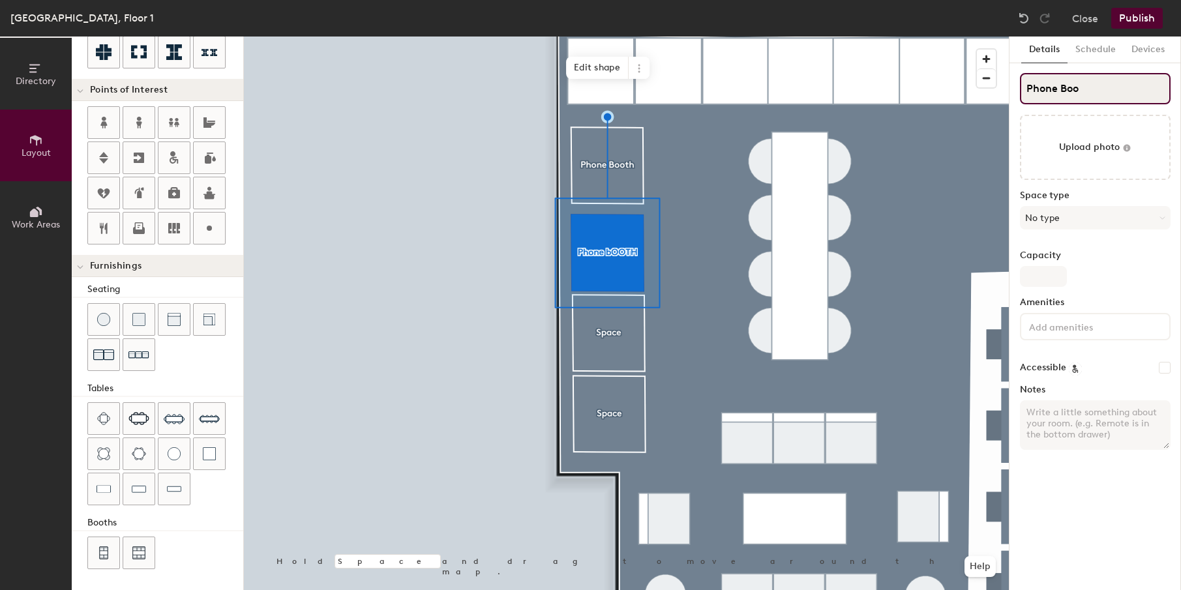
type input "Phone Boot"
type input "20"
type input "Phone Booth"
type input "20"
type input "Phone Booth"
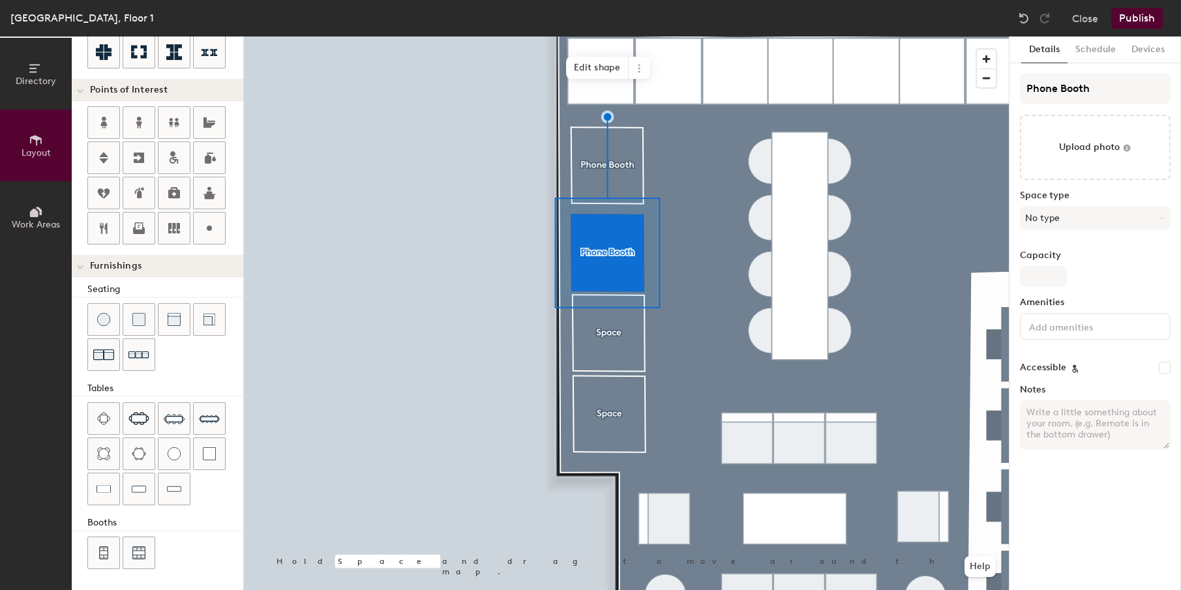
click at [604, 37] on div at bounding box center [626, 37] width 765 height 0
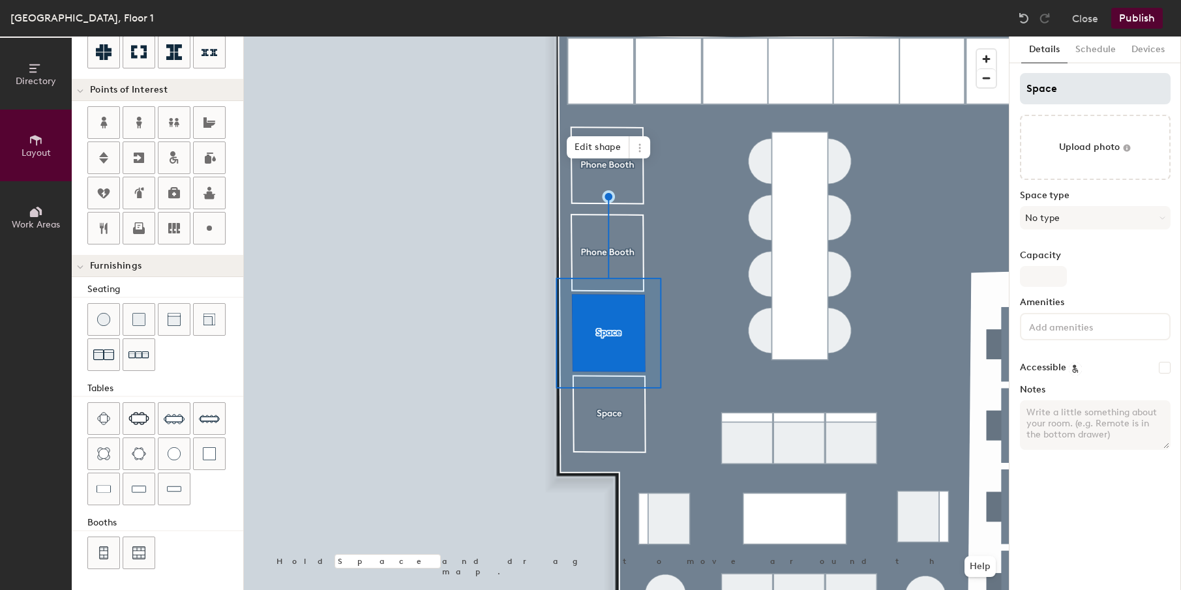
type input "20"
click at [1048, 97] on input "Space" at bounding box center [1095, 88] width 151 height 31
paste input "Phone Booth"
type input "Phone Booth"
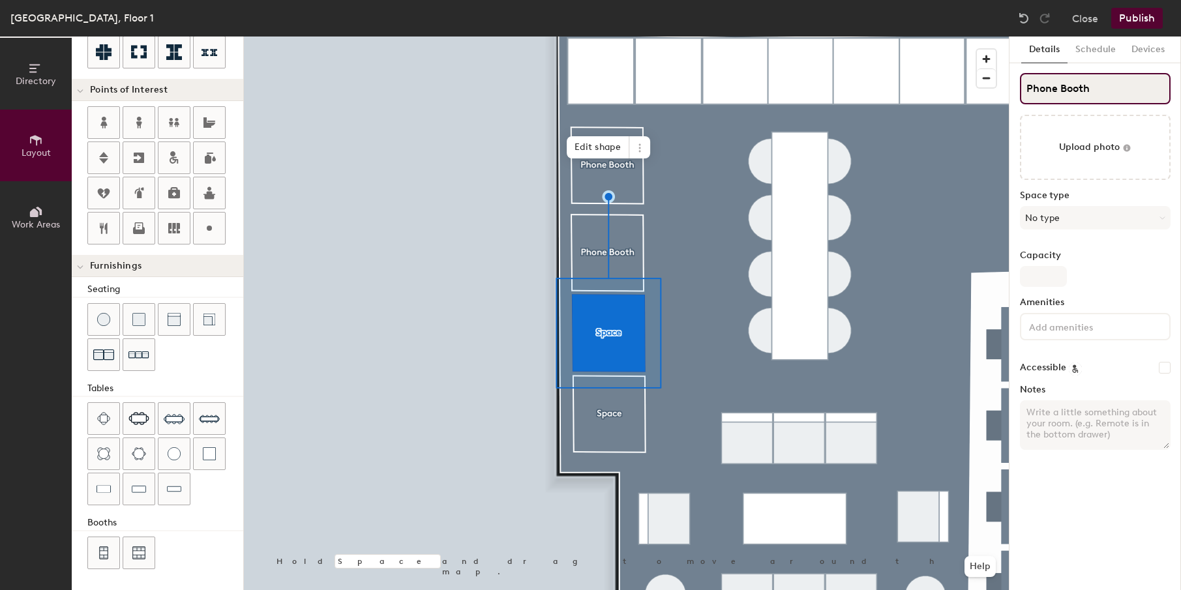
type input "20"
type input "Phone Booth"
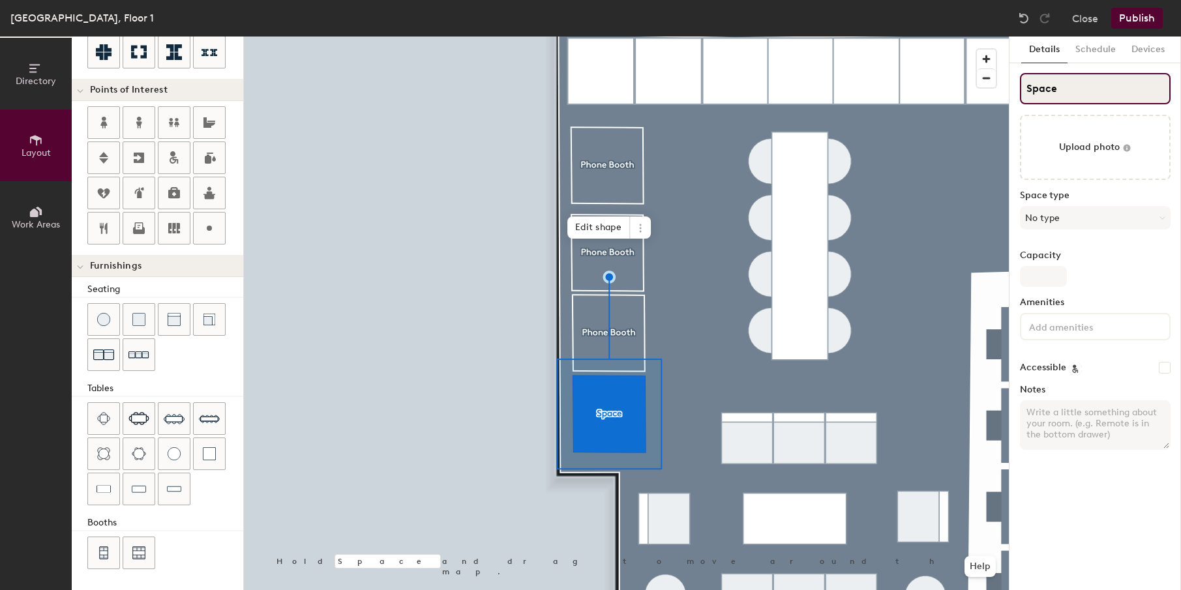
type input "20"
click at [1041, 80] on input "Space" at bounding box center [1095, 88] width 151 height 31
paste input "Phone Booth"
type input "Phone Booth"
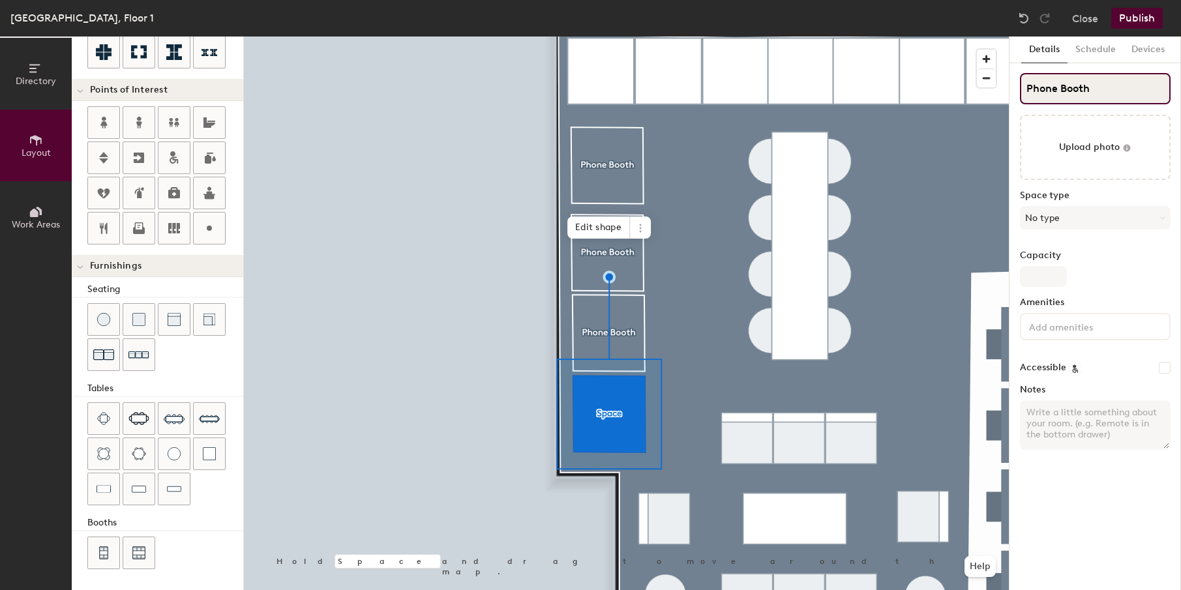
type input "20"
type input "Phone Booth"
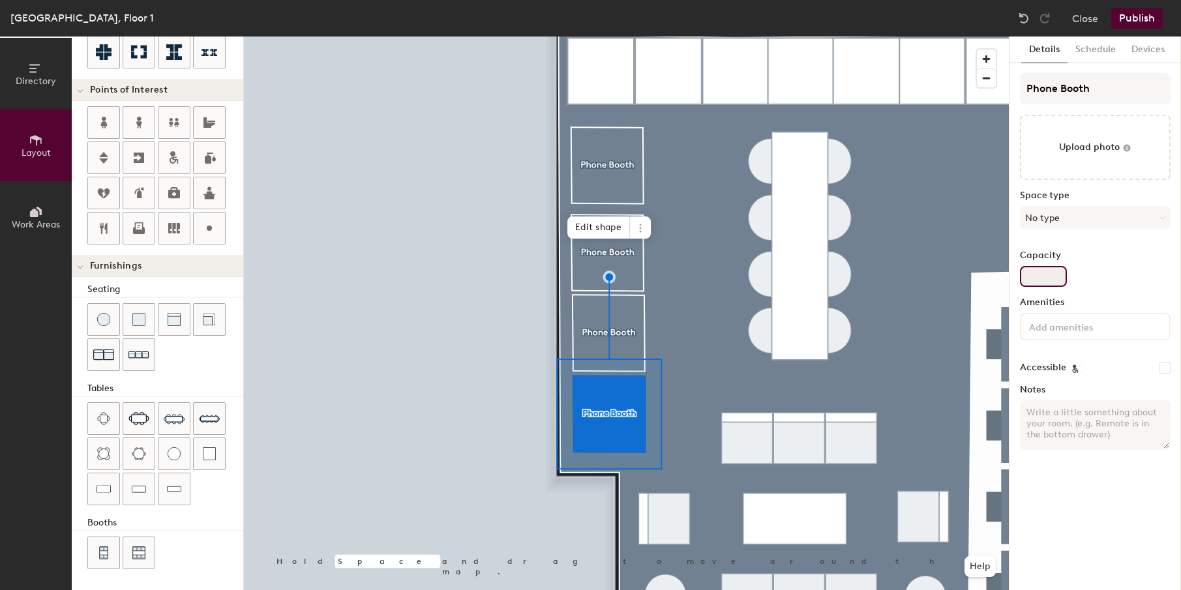
click at [1116, 272] on div "Capacity" at bounding box center [1095, 268] width 151 height 37
click at [451, 37] on div at bounding box center [626, 37] width 765 height 0
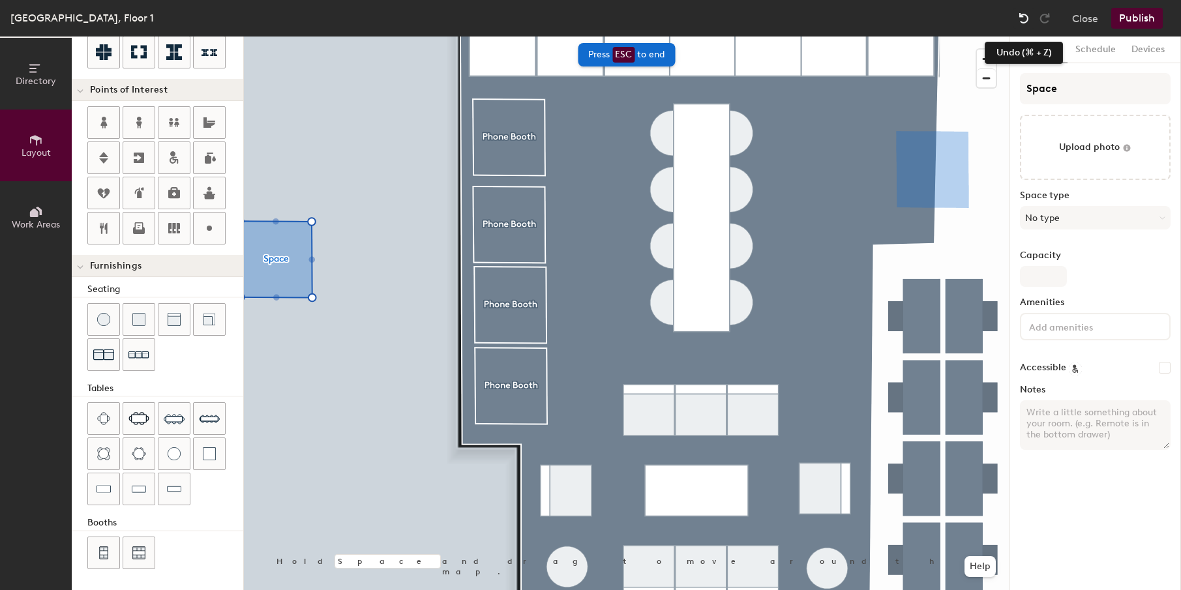
click at [1027, 18] on img at bounding box center [1023, 18] width 13 height 13
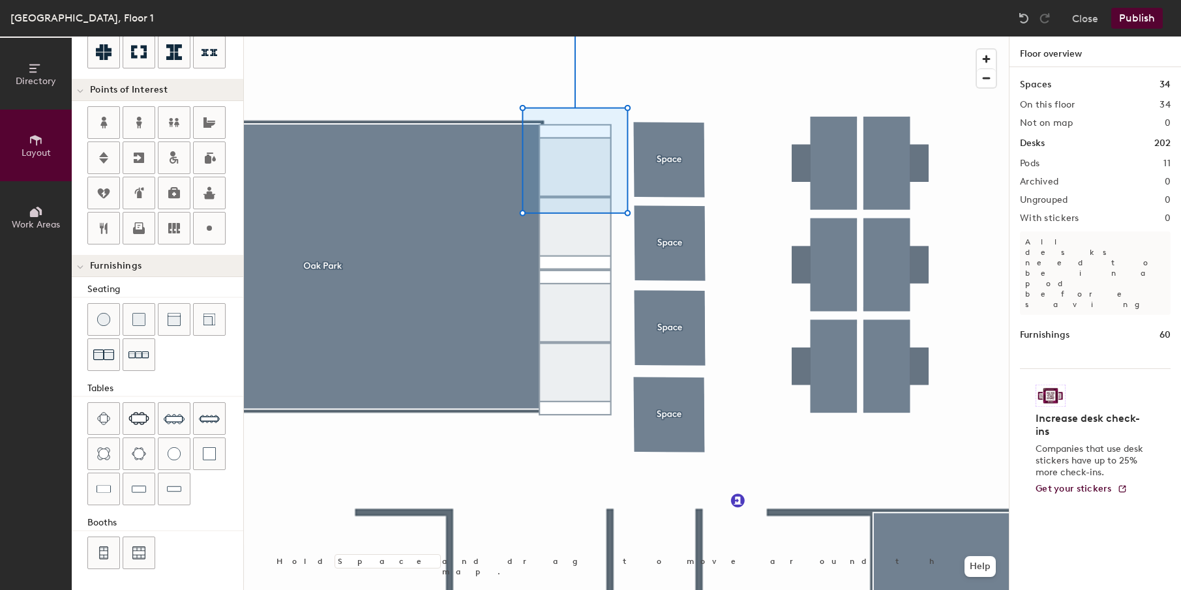
click at [563, 37] on div at bounding box center [626, 37] width 765 height 0
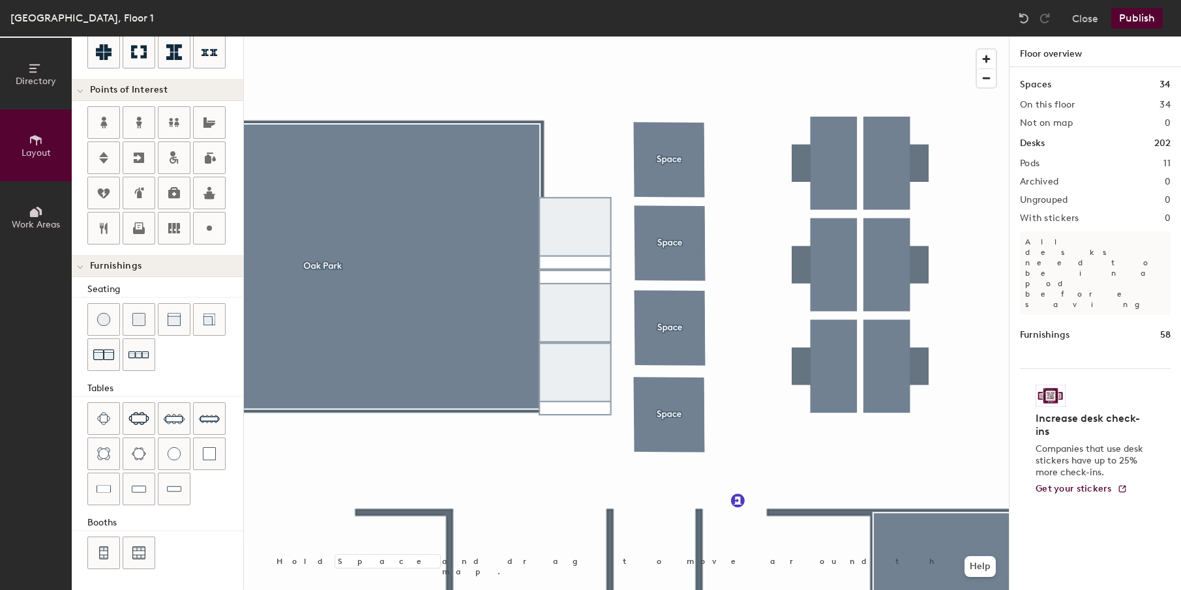
click at [573, 37] on div at bounding box center [626, 37] width 765 height 0
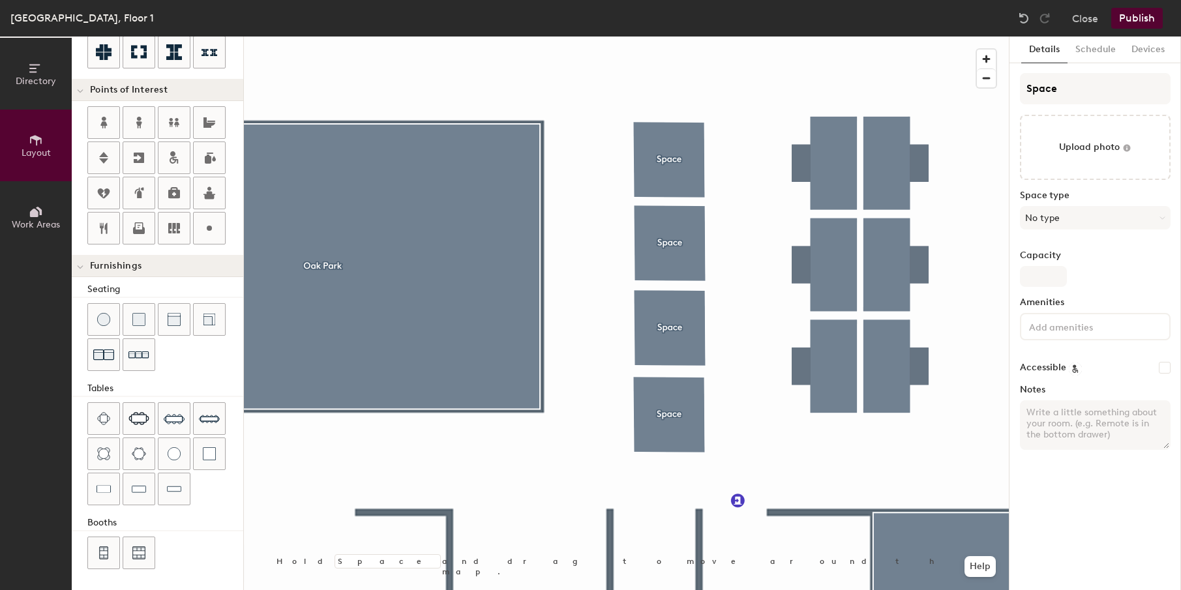
click at [683, 37] on div at bounding box center [626, 37] width 765 height 0
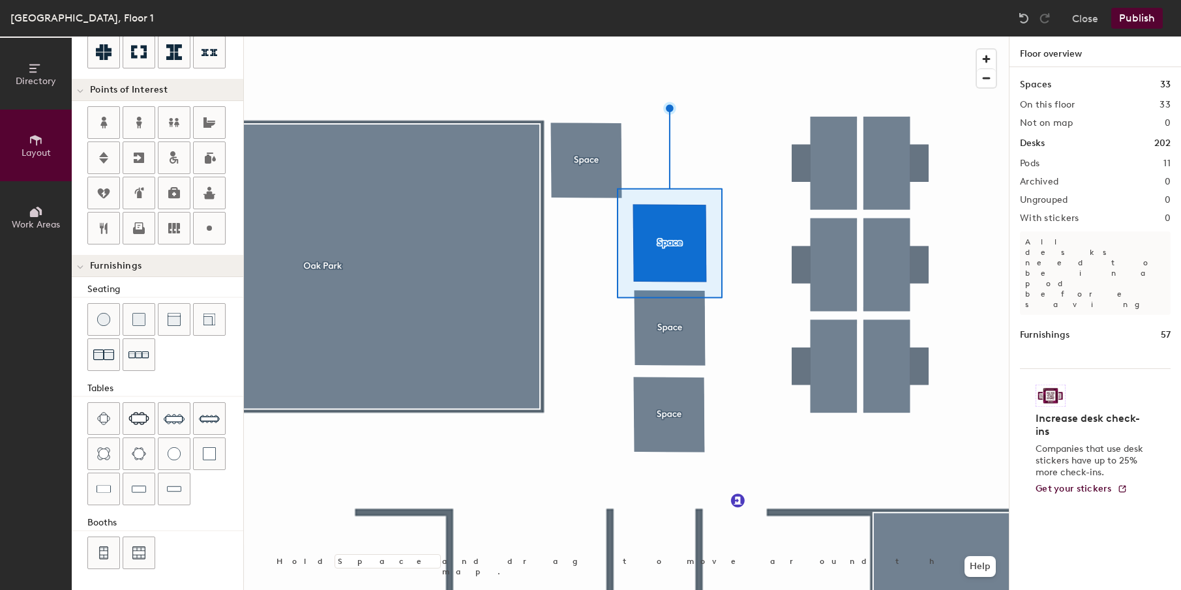
click at [664, 37] on div at bounding box center [626, 37] width 765 height 0
click at [665, 37] on div at bounding box center [626, 37] width 765 height 0
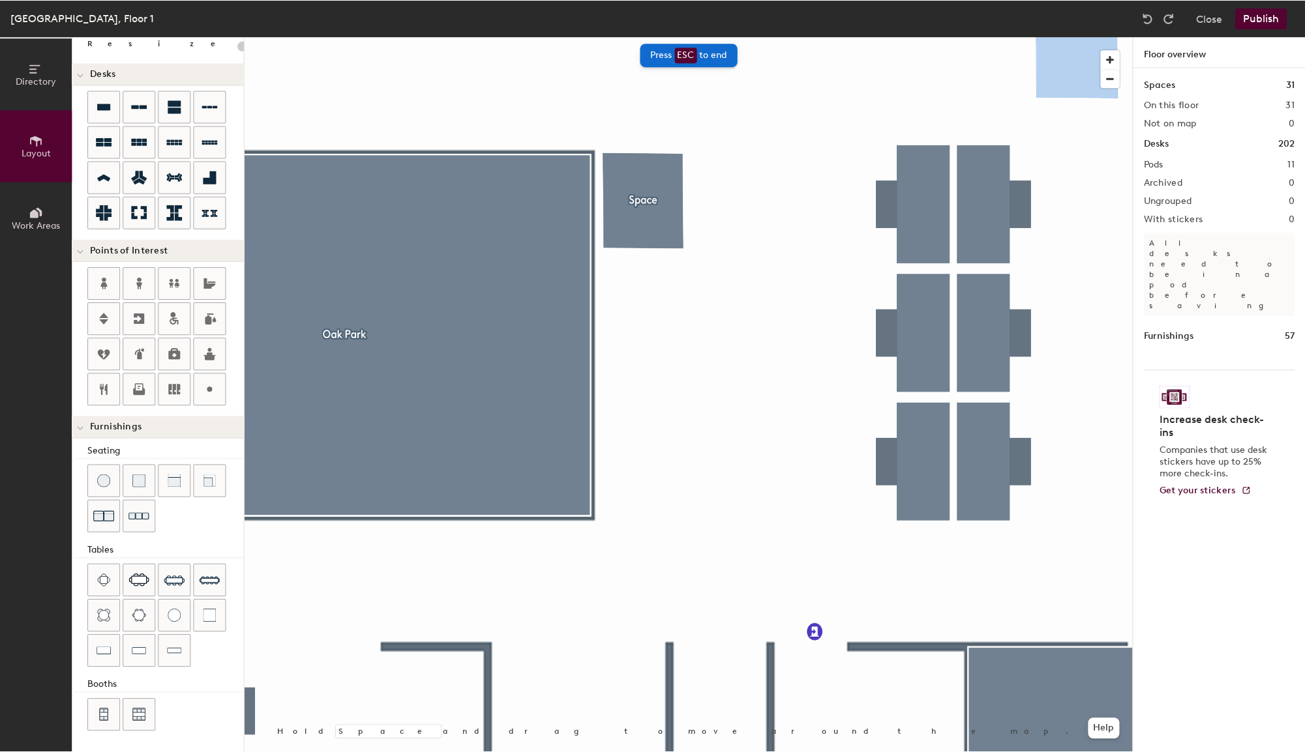
scroll to position [71, 0]
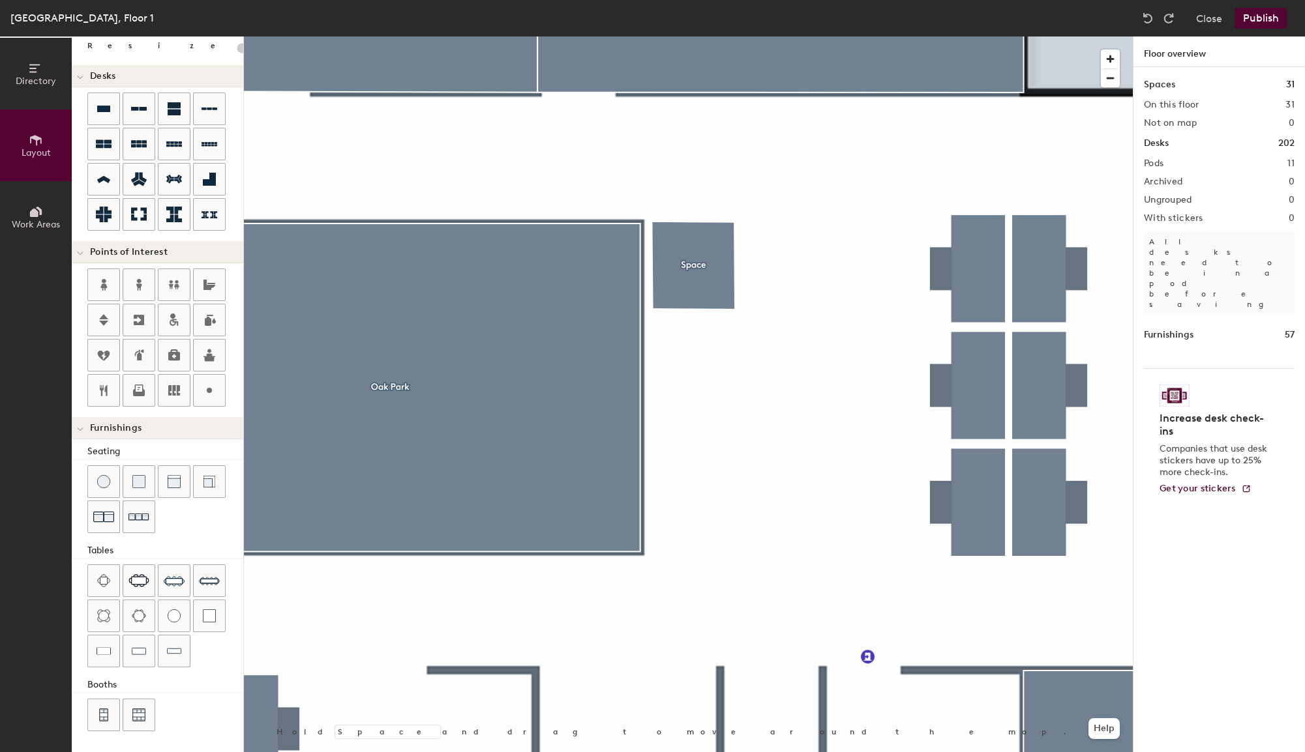
click at [1180, 20] on button "Publish" at bounding box center [1261, 18] width 52 height 21
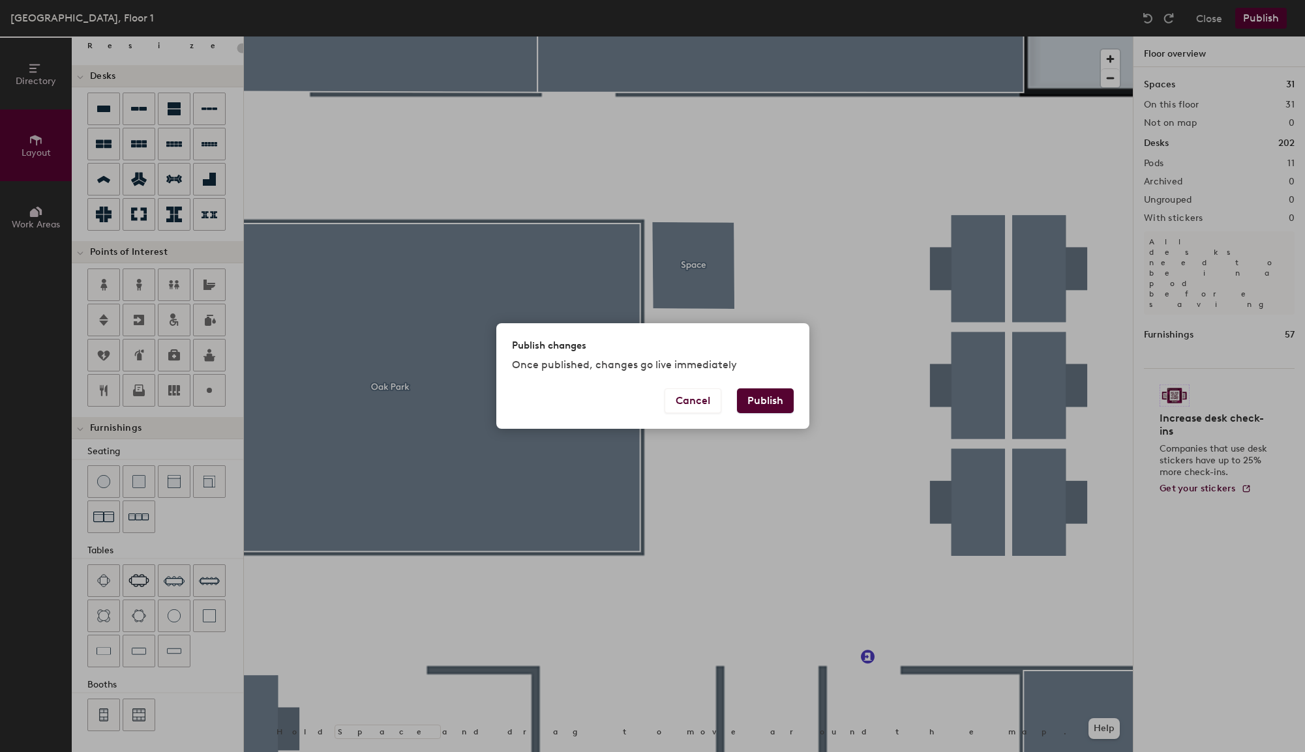
click at [768, 395] on button "Publish" at bounding box center [765, 401] width 57 height 25
type input "20"
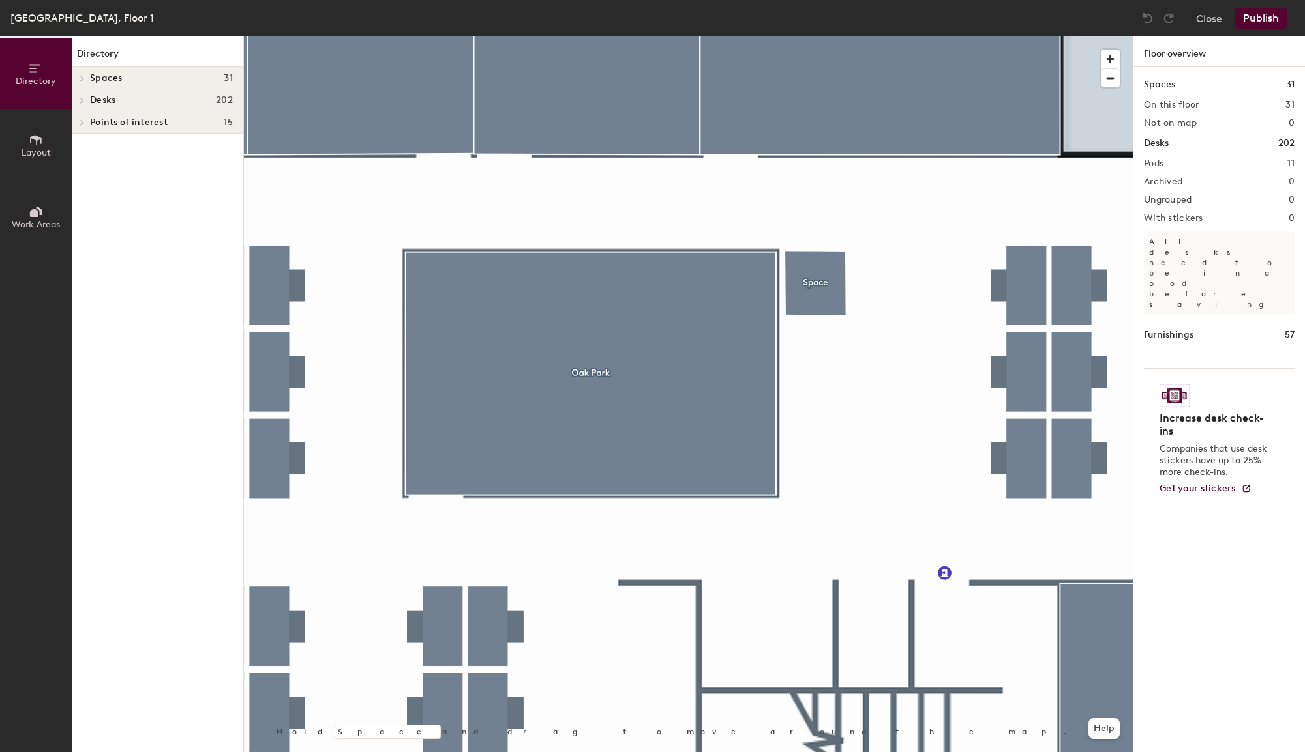
click at [822, 37] on div at bounding box center [688, 37] width 889 height 0
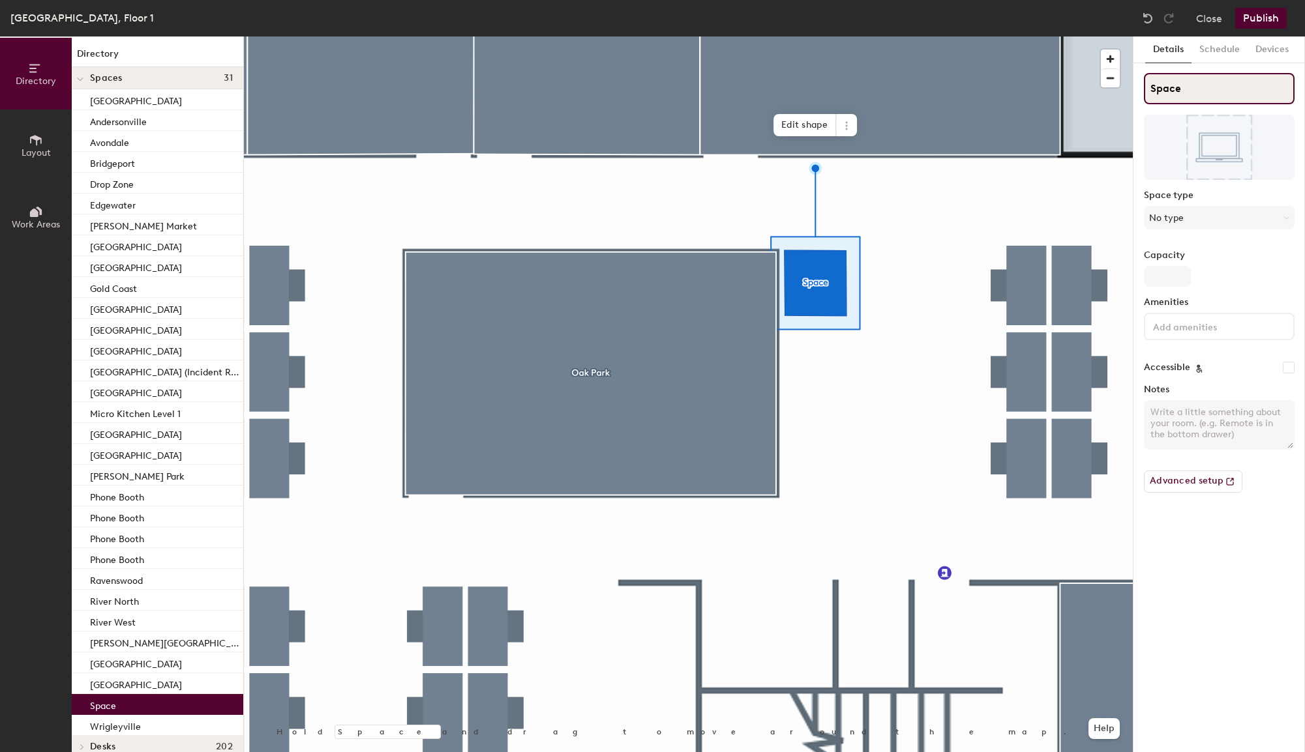
click at [1167, 90] on input "Space" at bounding box center [1219, 88] width 151 height 31
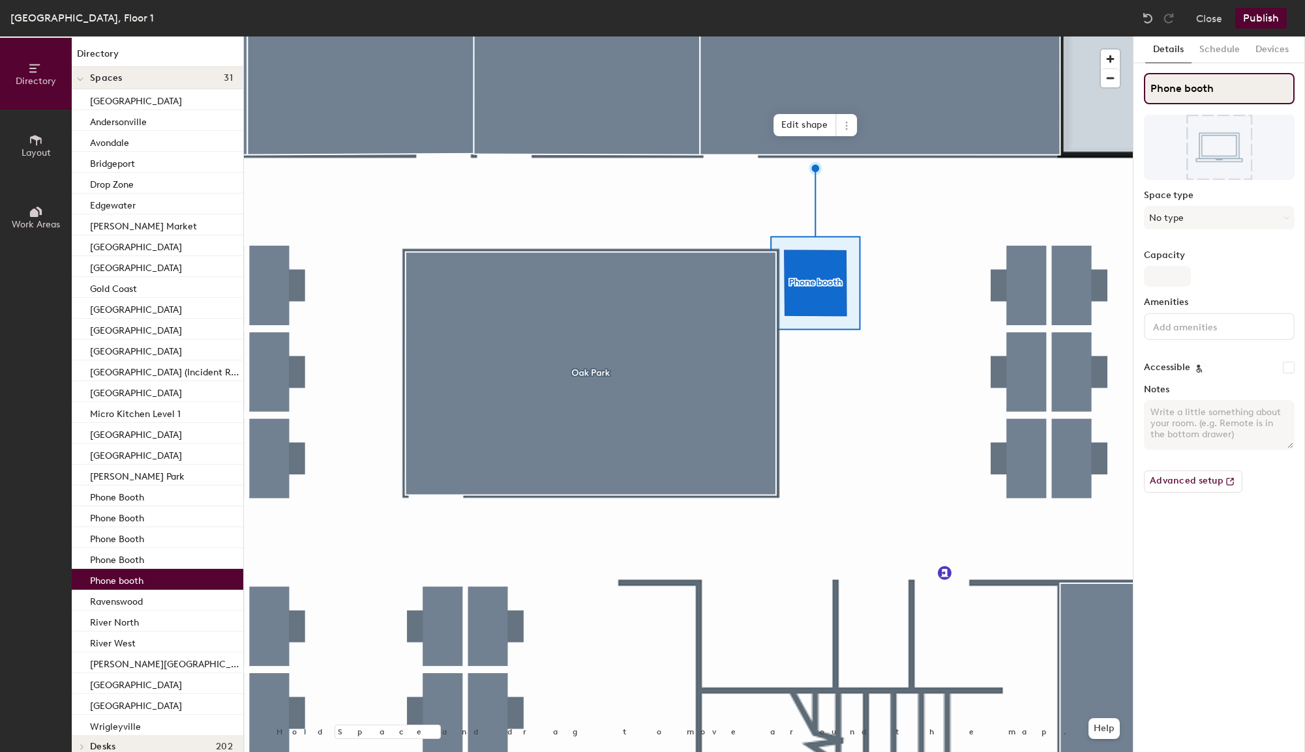
click at [1189, 89] on input "Phone booth" at bounding box center [1219, 88] width 151 height 31
type input "Phone Booth"
click at [1142, 119] on div "Details Schedule Devices Phone Booth Space type No type Capacity Amenities Acce…" at bounding box center [1218, 395] width 171 height 716
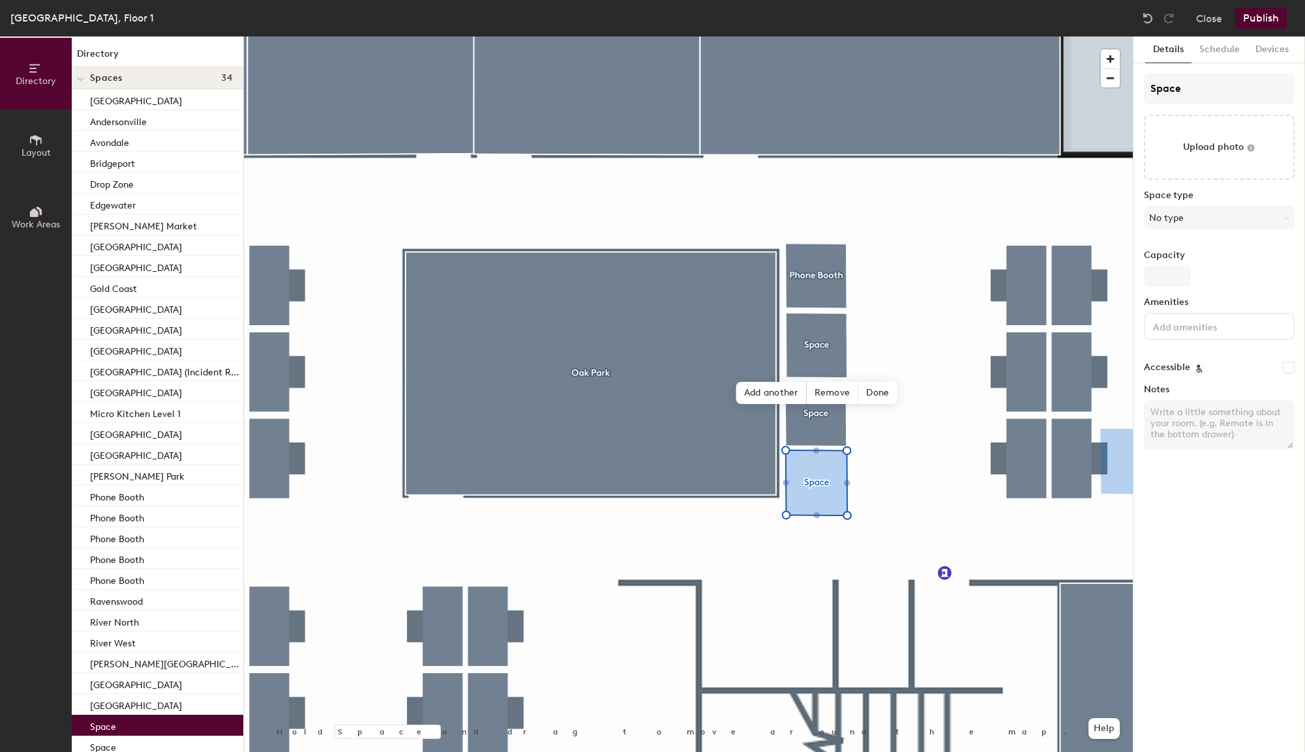
click at [1232, 519] on div "Details Schedule Devices Space Upload photo Space type No type Capacity Ameniti…" at bounding box center [1218, 395] width 171 height 716
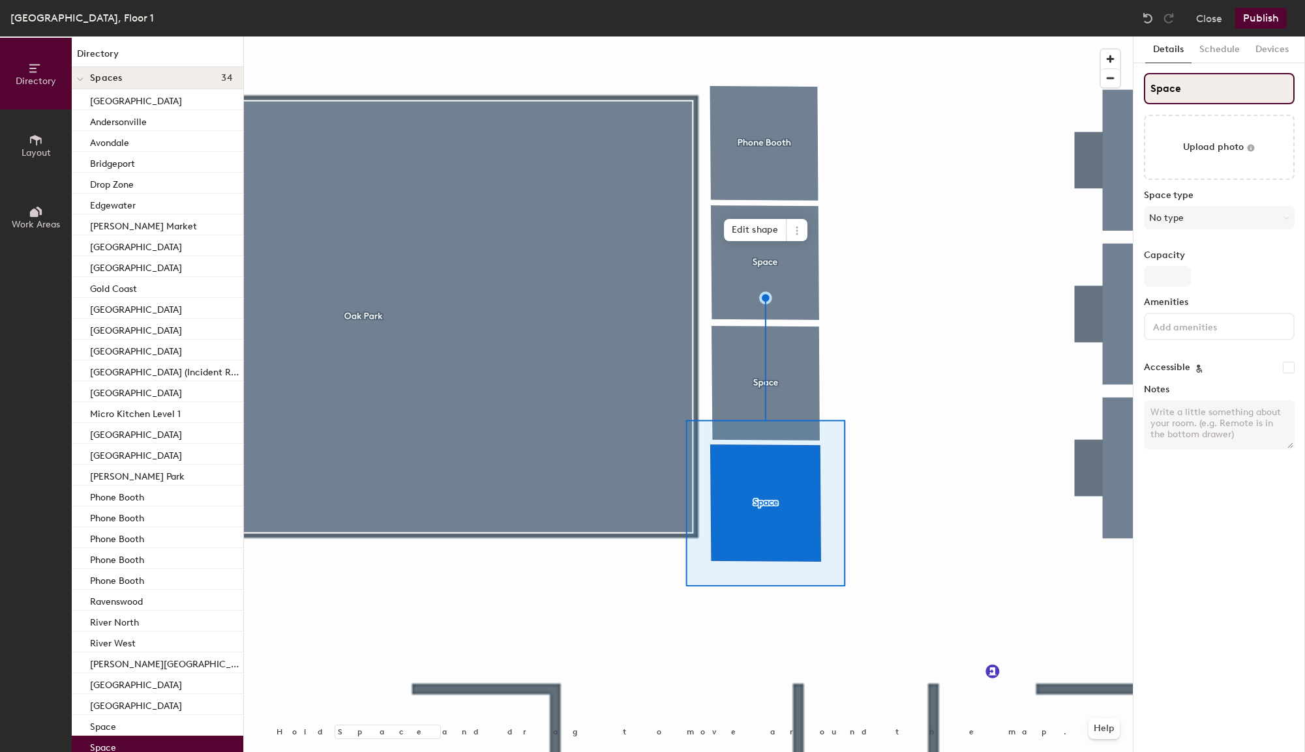
click at [1168, 94] on input "Space" at bounding box center [1219, 88] width 151 height 31
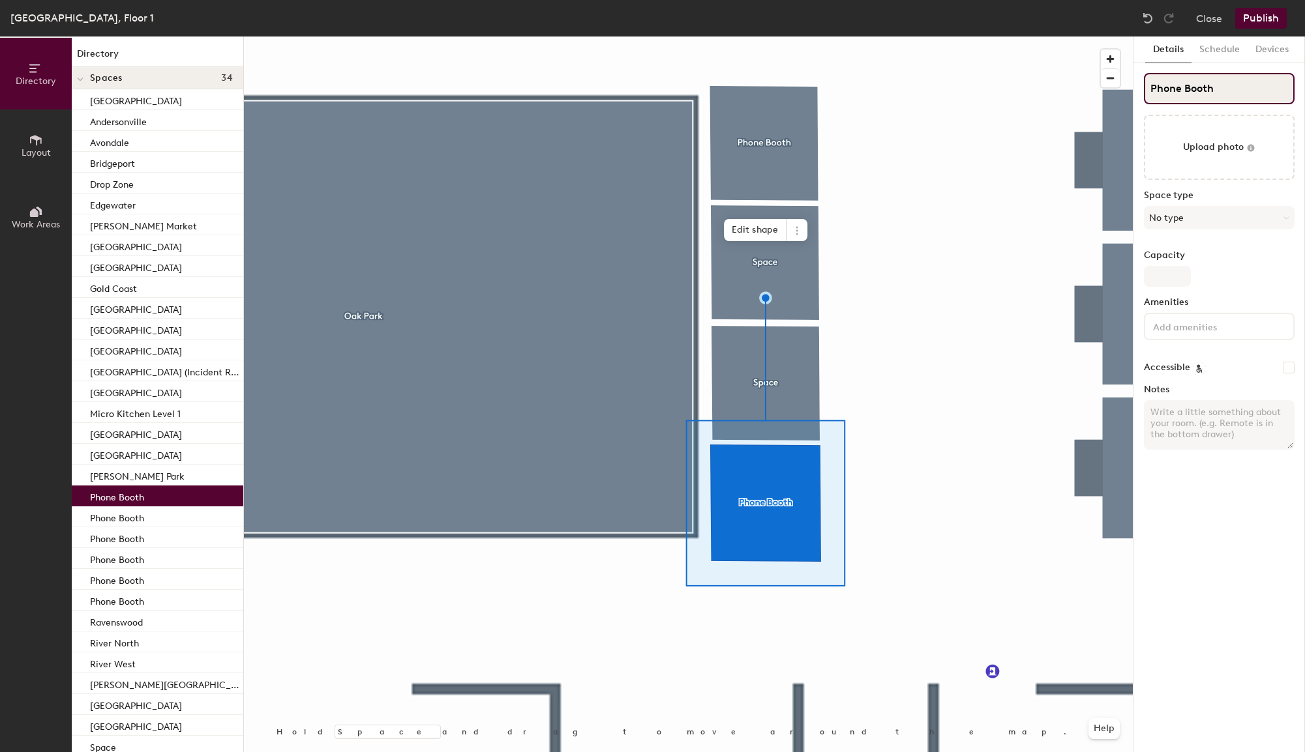
type input "Phone Booth"
click at [751, 37] on div at bounding box center [688, 37] width 889 height 0
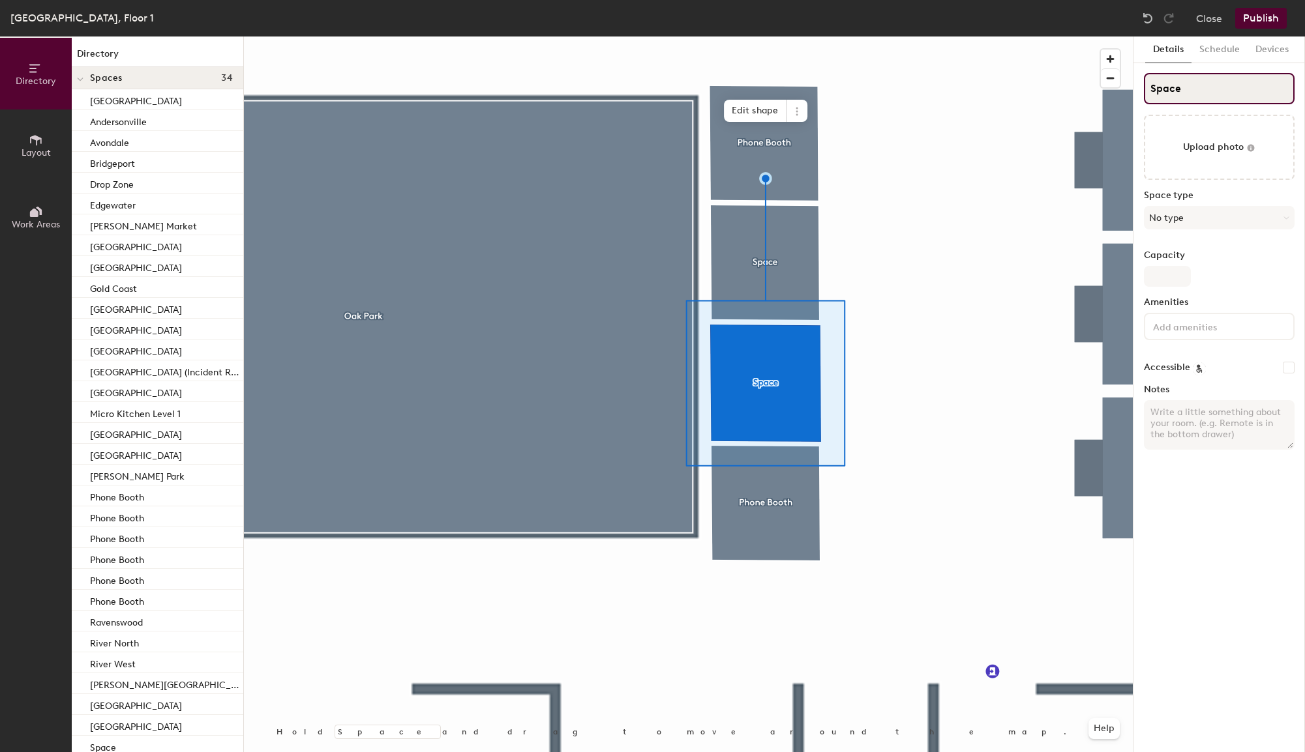
click at [1165, 94] on input "Space" at bounding box center [1219, 88] width 151 height 31
paste input "Phone Booth"
type input "Phone Booth"
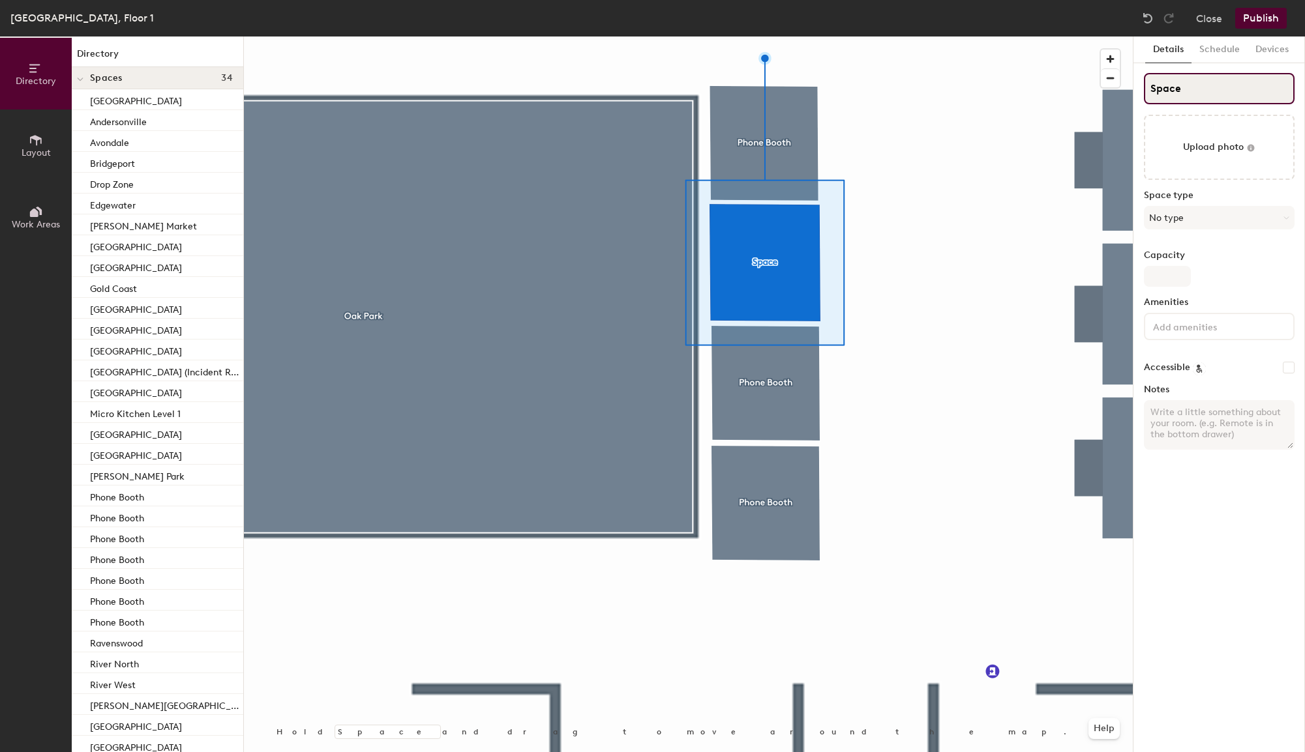
click at [1159, 88] on input "Space" at bounding box center [1219, 88] width 151 height 31
paste input "Phone Booth"
type input "Phone Booth"
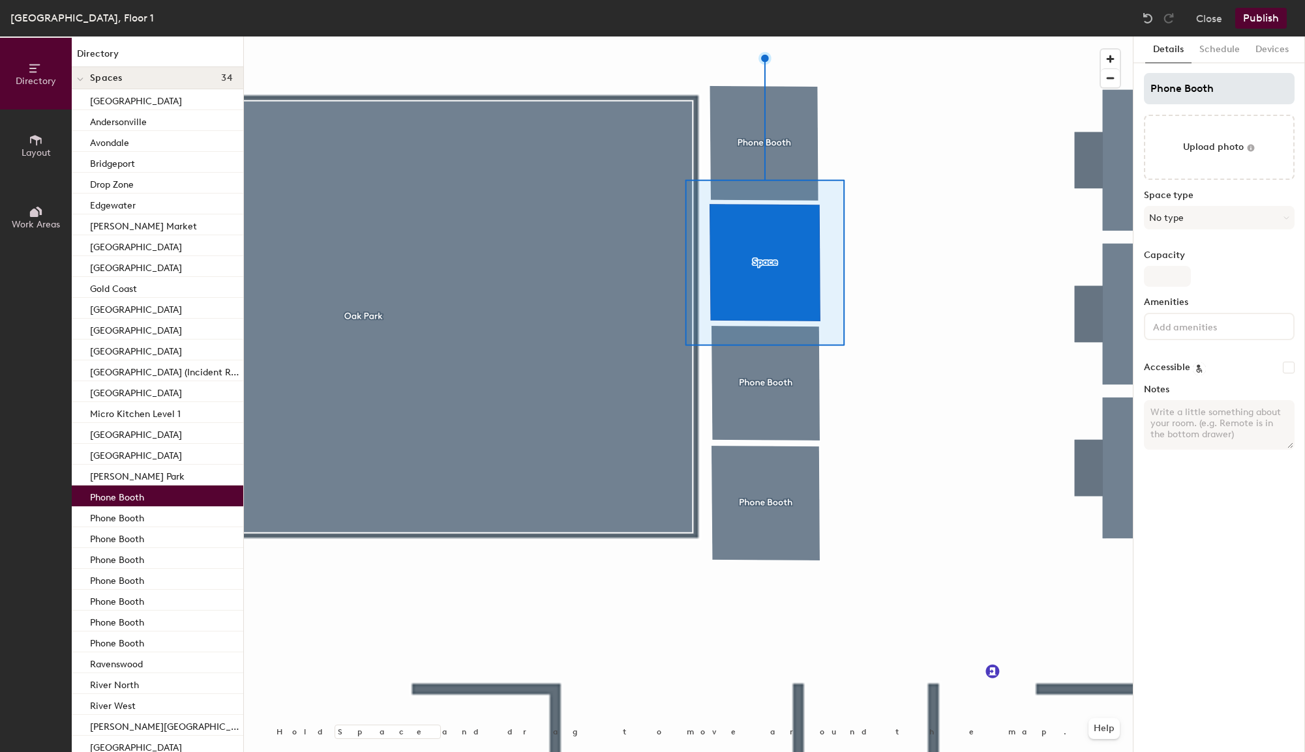
click at [751, 37] on div at bounding box center [688, 37] width 889 height 0
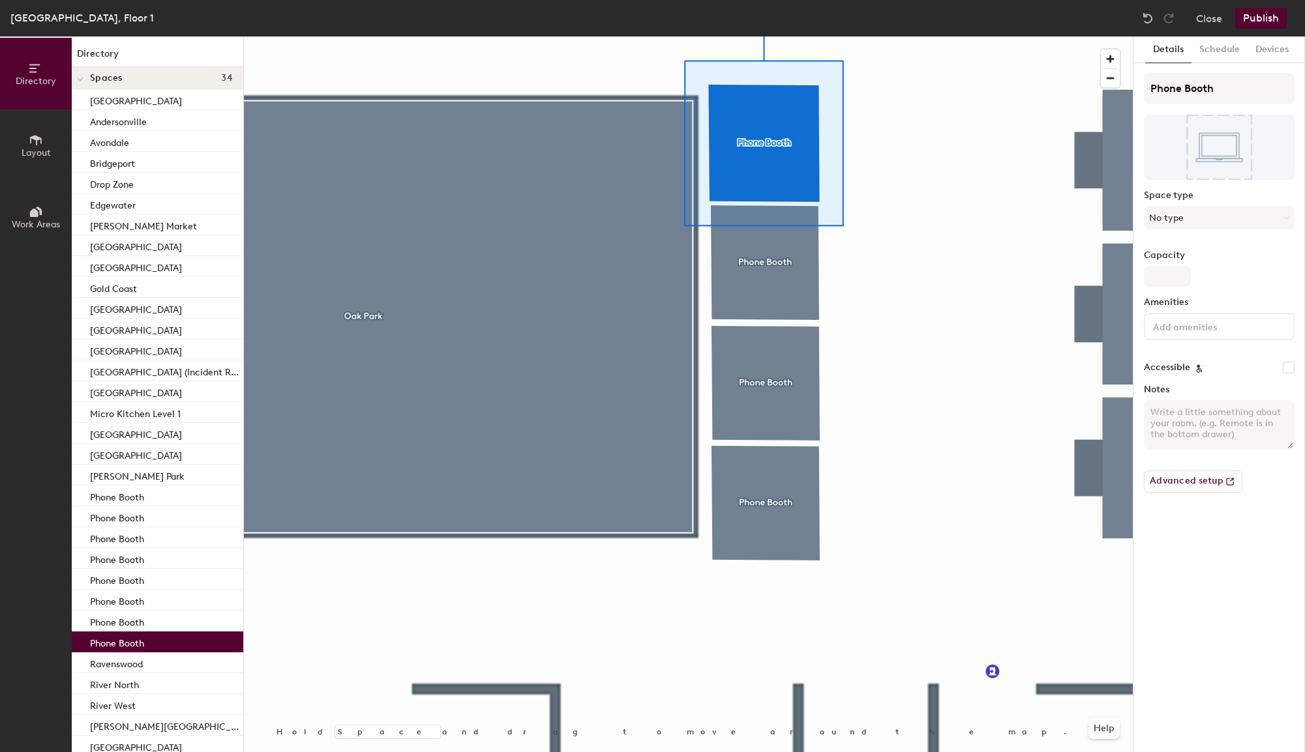
click at [1173, 553] on div "Details Schedule Devices Phone Booth Space type No type Capacity Amenities Acce…" at bounding box center [1218, 395] width 171 height 716
click at [1265, 21] on button "Publish" at bounding box center [1261, 18] width 52 height 21
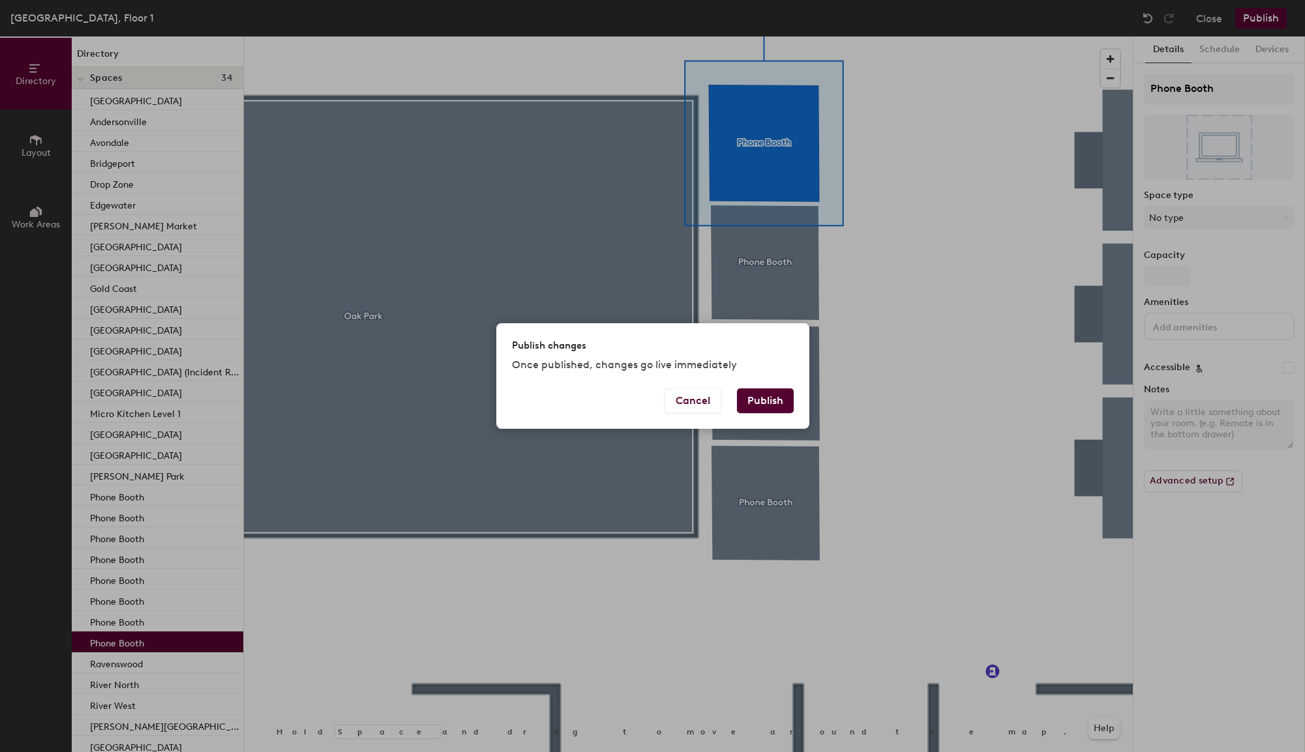
click at [771, 396] on button "Publish" at bounding box center [765, 401] width 57 height 25
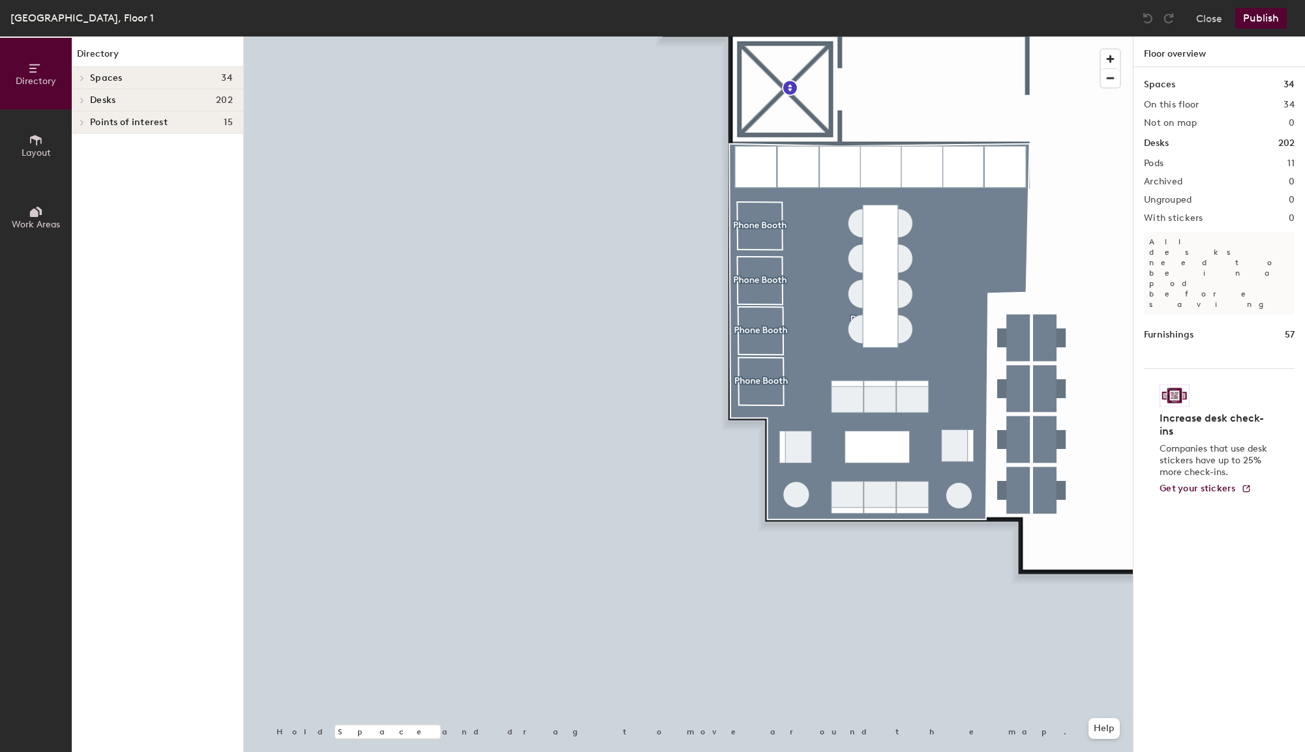
click at [762, 37] on div at bounding box center [688, 37] width 889 height 0
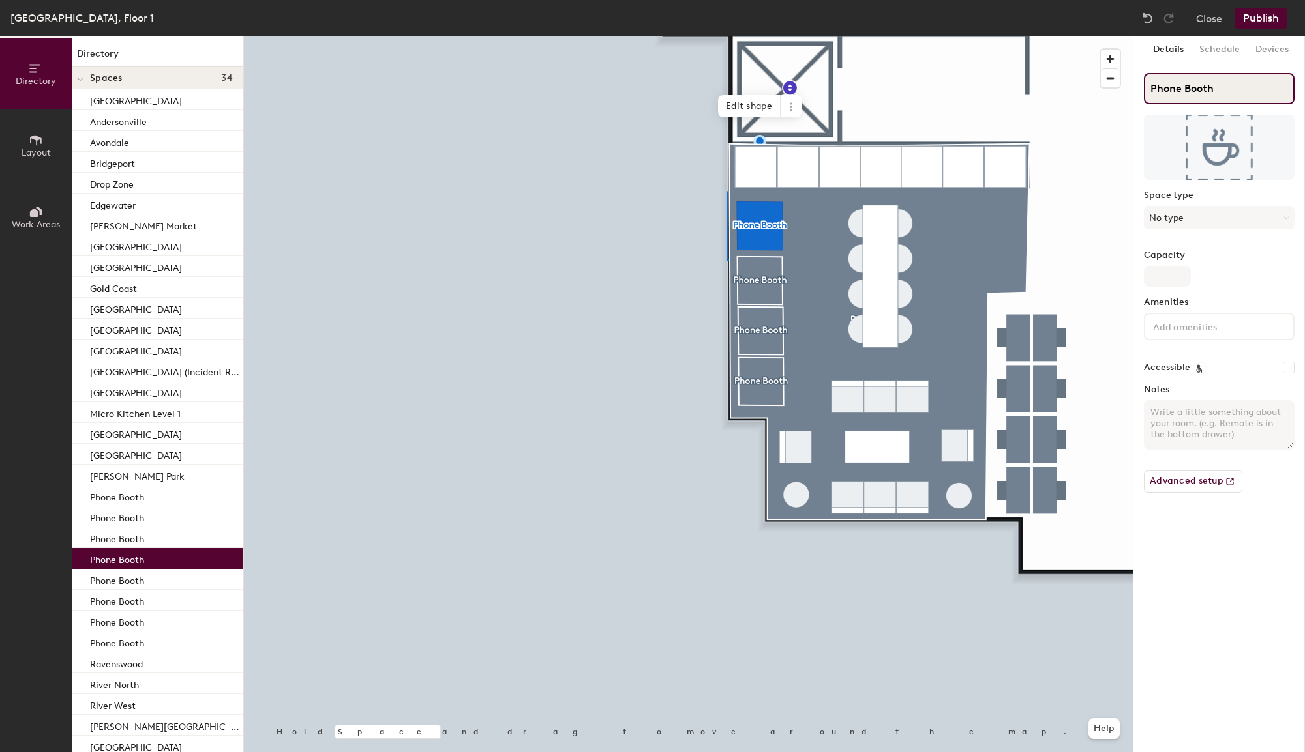
click at [1201, 88] on input "Phone Booth" at bounding box center [1219, 88] width 151 height 31
paste input "[GEOGRAPHIC_DATA] (Phone Booth)"
type input "[GEOGRAPHIC_DATA] (Phone Booth)"
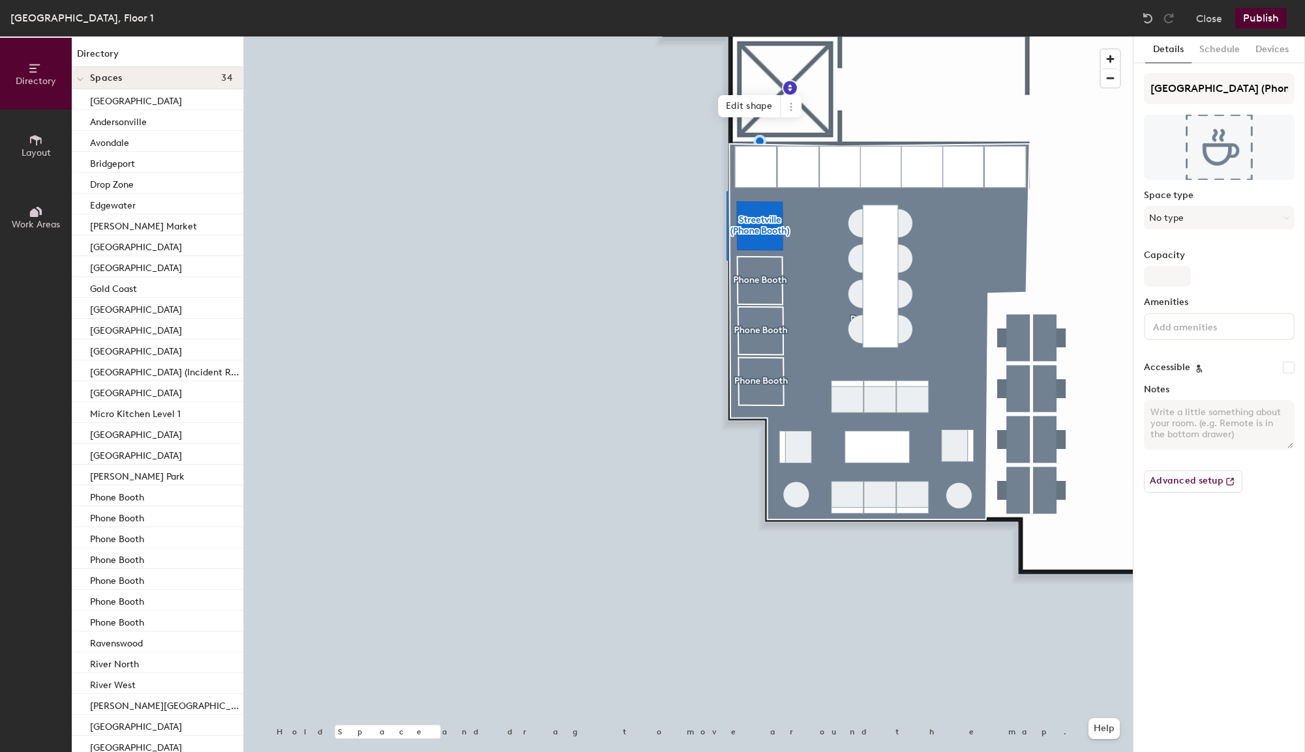
click at [747, 37] on div at bounding box center [688, 37] width 889 height 0
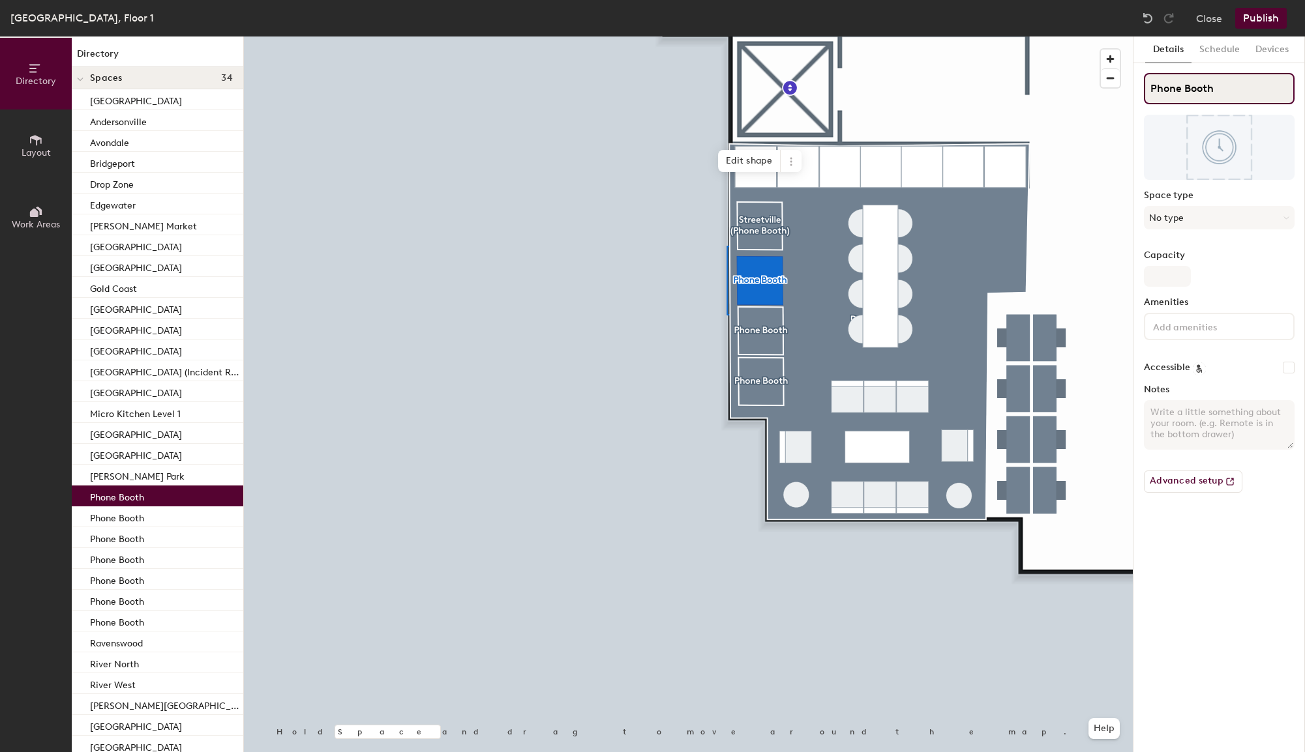
click at [1185, 89] on input "Phone Booth" at bounding box center [1219, 88] width 151 height 31
paste input "Uptown (Phone Booth)"
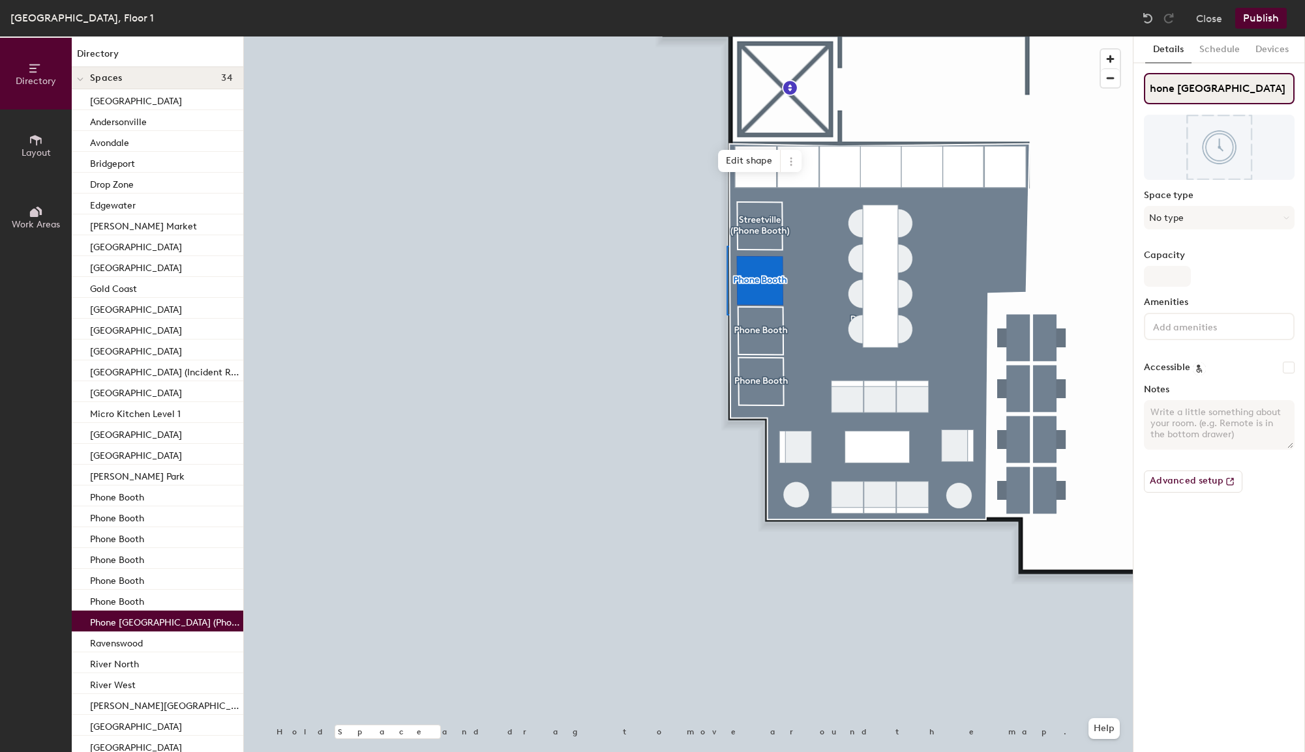
paste input
type input "Uptown (Phone Booth)"
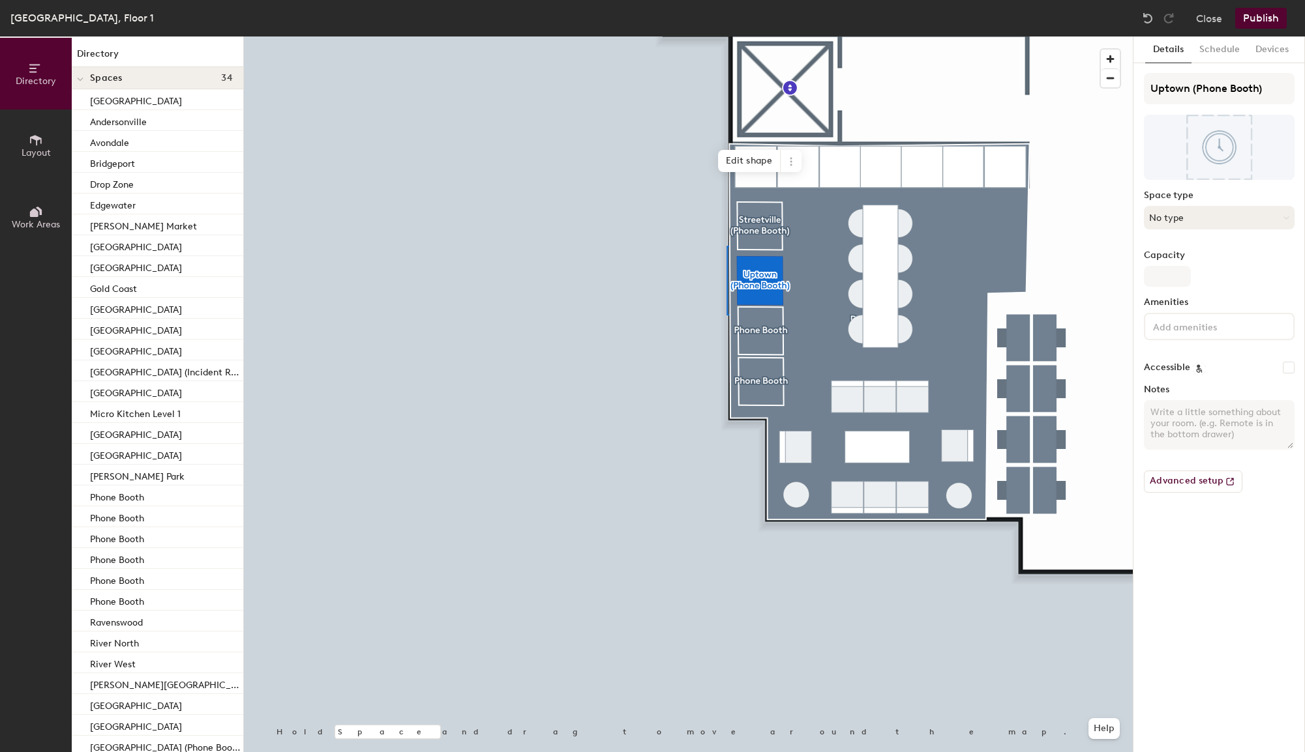
click at [1172, 221] on button "No type" at bounding box center [1219, 217] width 151 height 23
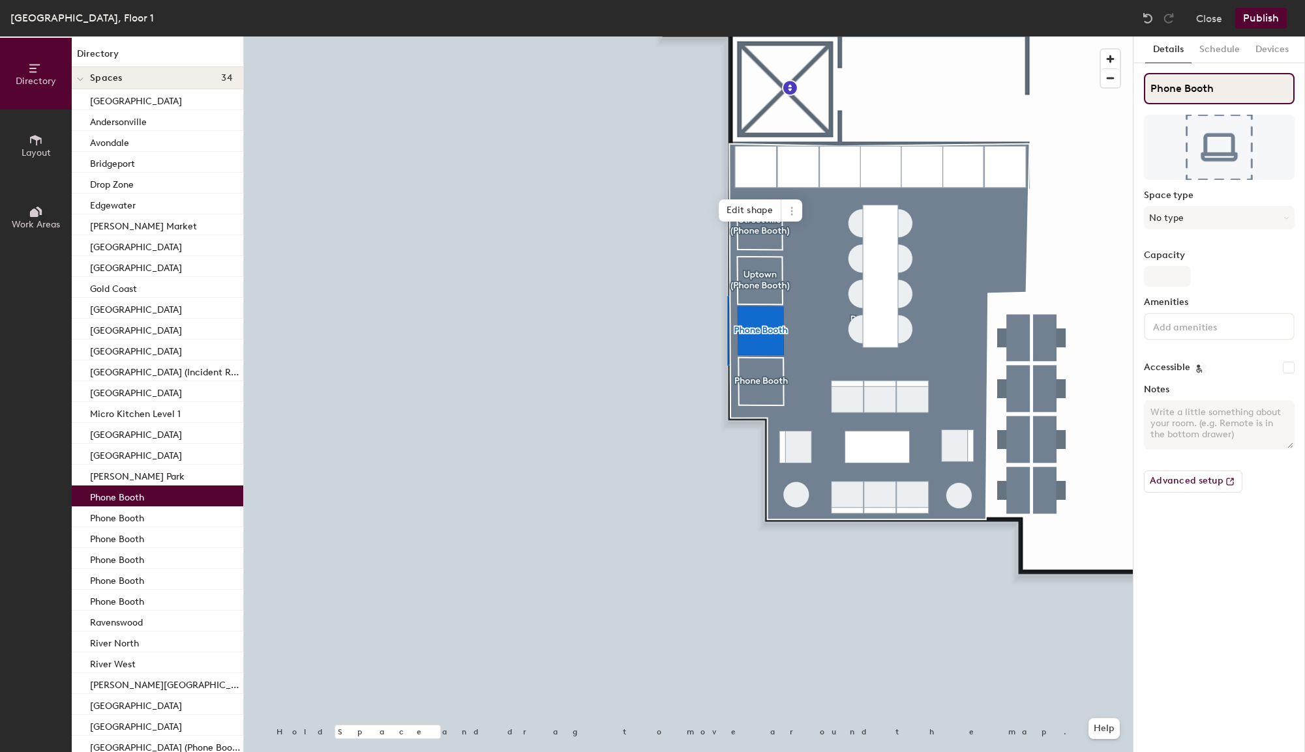
click at [1167, 89] on input "Phone Booth" at bounding box center [1219, 88] width 151 height 31
paste input "[GEOGRAPHIC_DATA] (Phone Booth)"
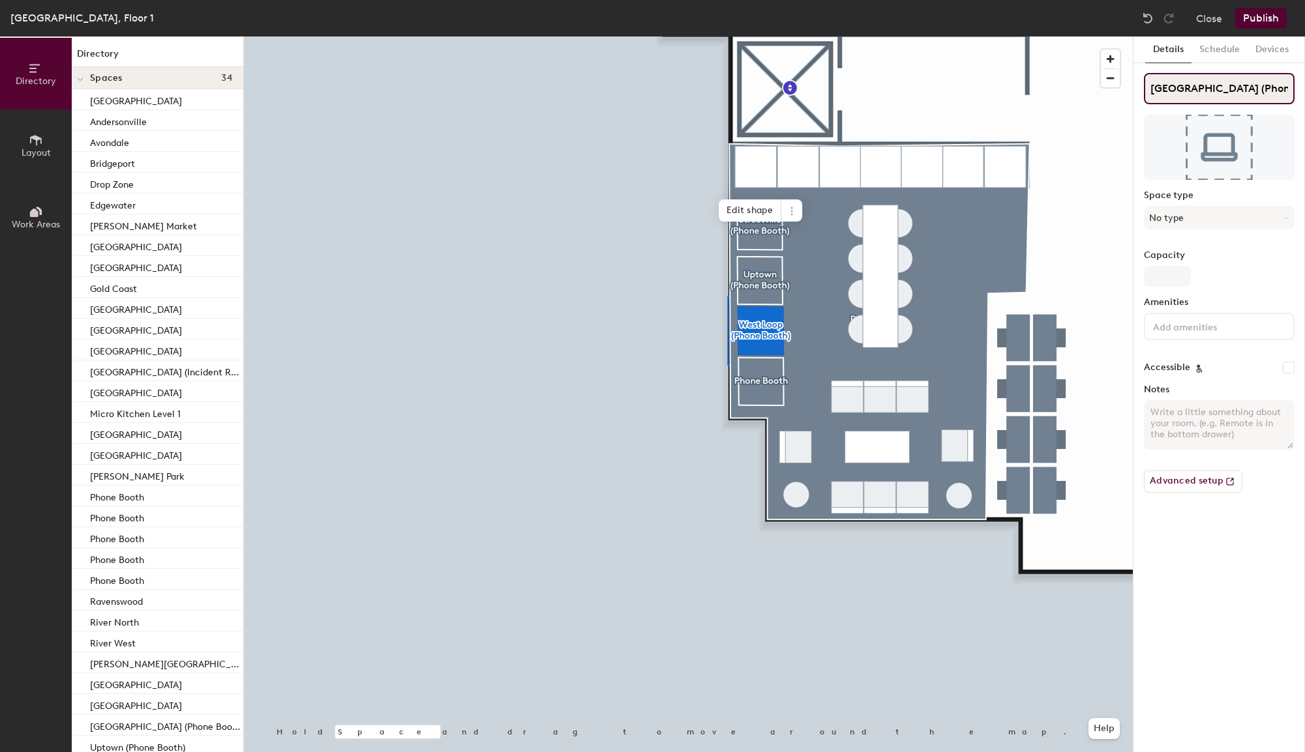
type input "[GEOGRAPHIC_DATA] (Phone Booth)"
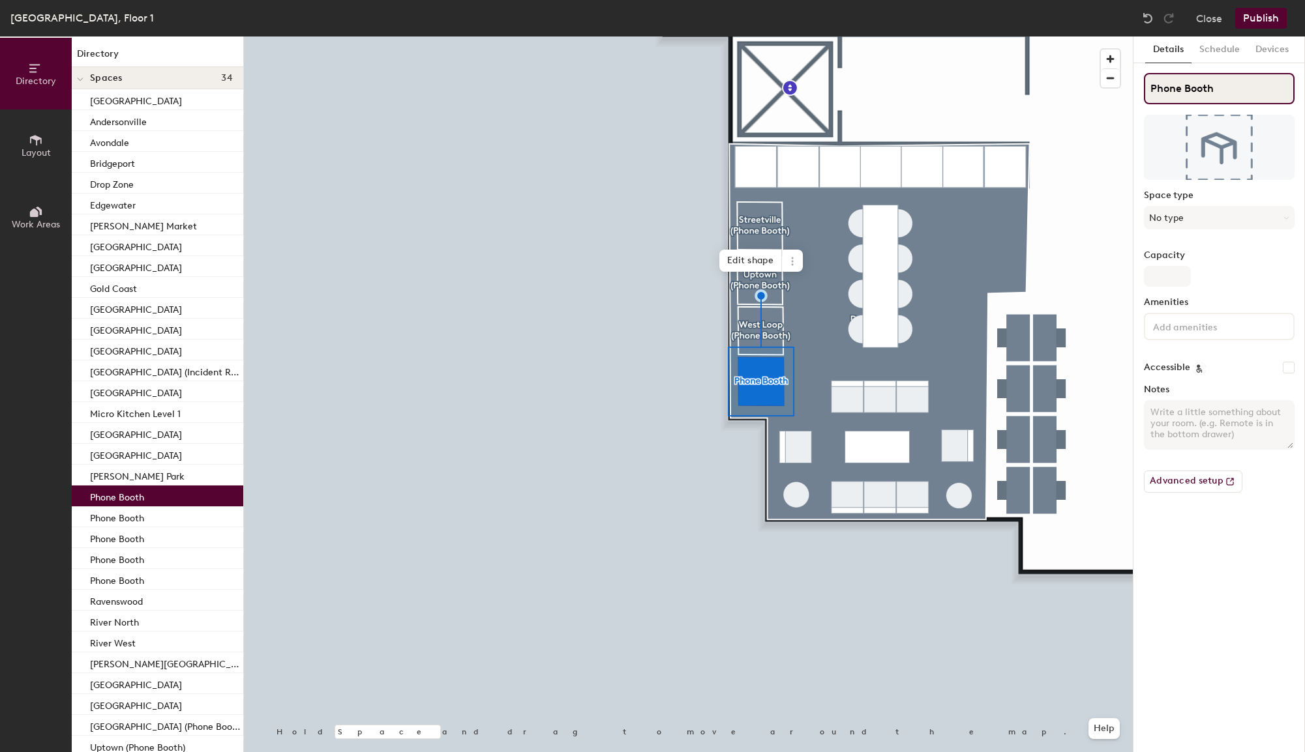
click at [1178, 97] on input "Phone Booth" at bounding box center [1219, 88] width 151 height 31
paste input "[GEOGRAPHIC_DATA] (Phone Booth)"
type input "[GEOGRAPHIC_DATA] (Phone Booth)"
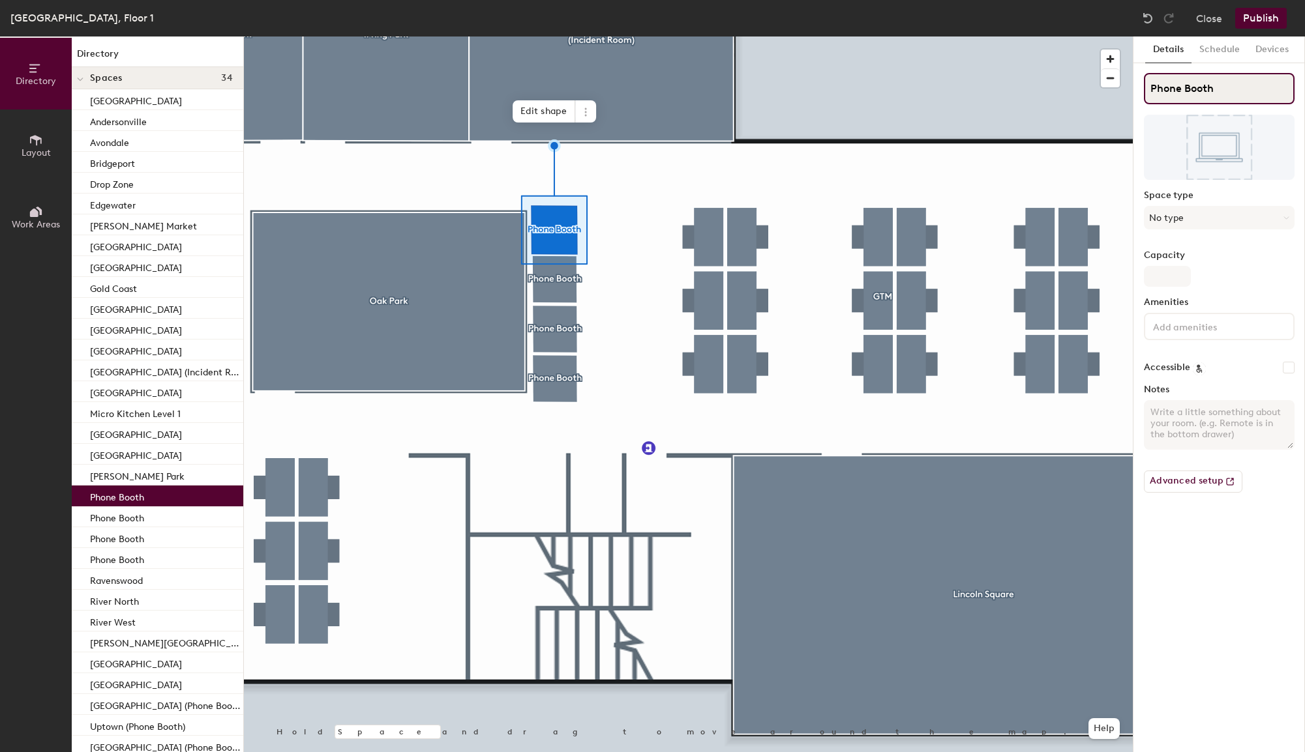
click at [1159, 86] on input "Phone Booth" at bounding box center [1219, 88] width 151 height 31
paste input "Magnificent Mile (Phone Booth)"
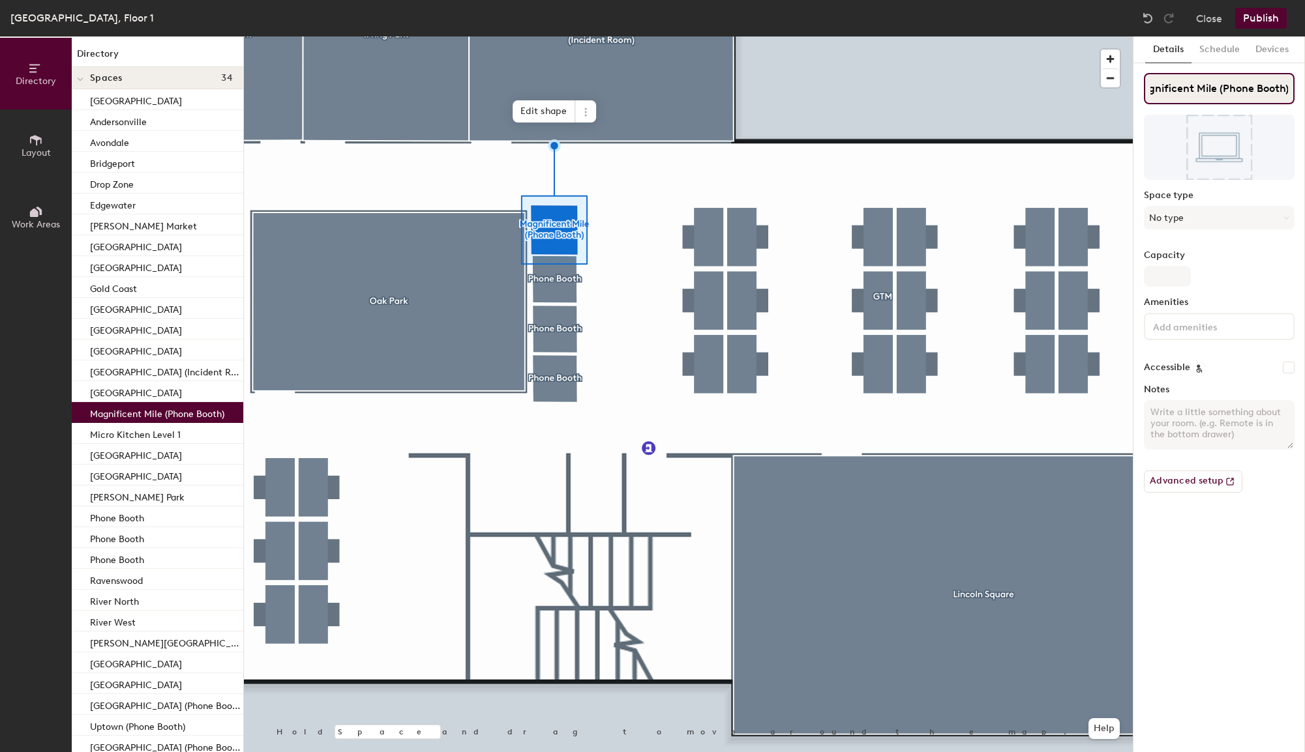
type input "Magnificent Mile (Phone Booth)"
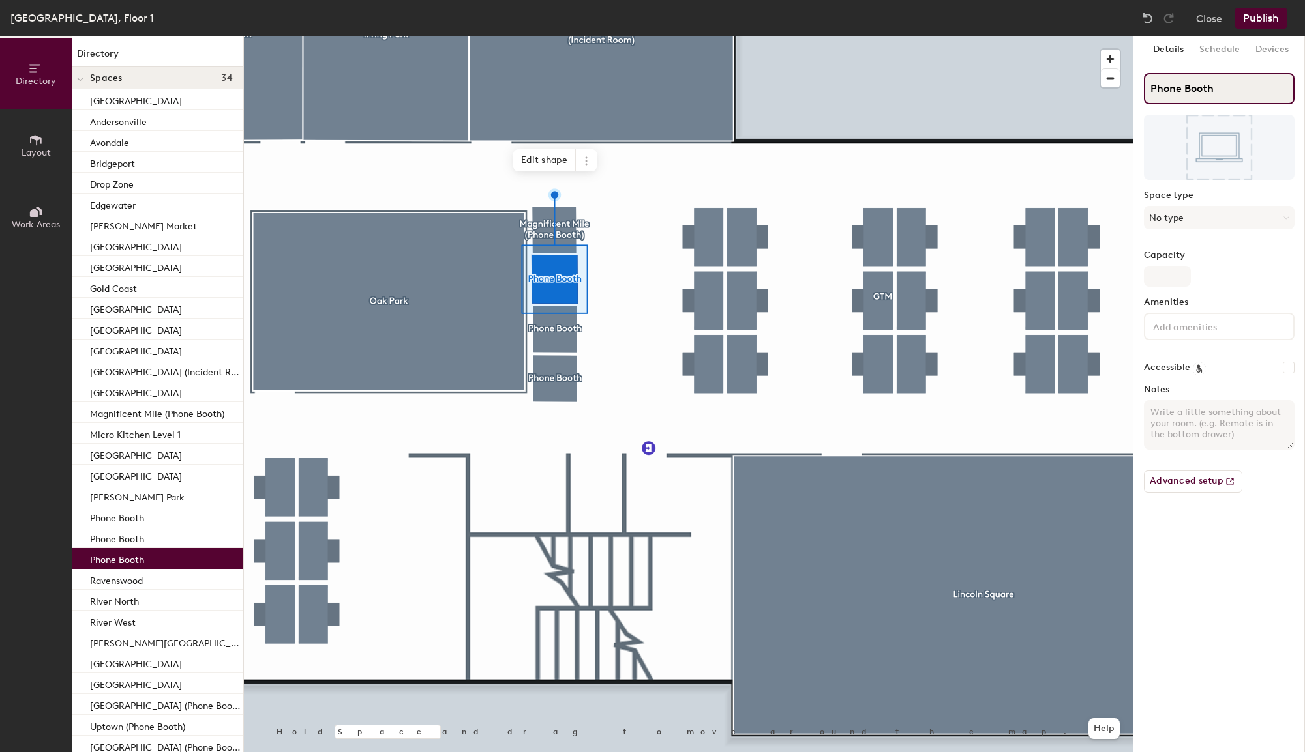
click at [1176, 82] on input "Phone Booth" at bounding box center [1219, 88] width 151 height 31
paste input "Noble Square (Phone Booth)"
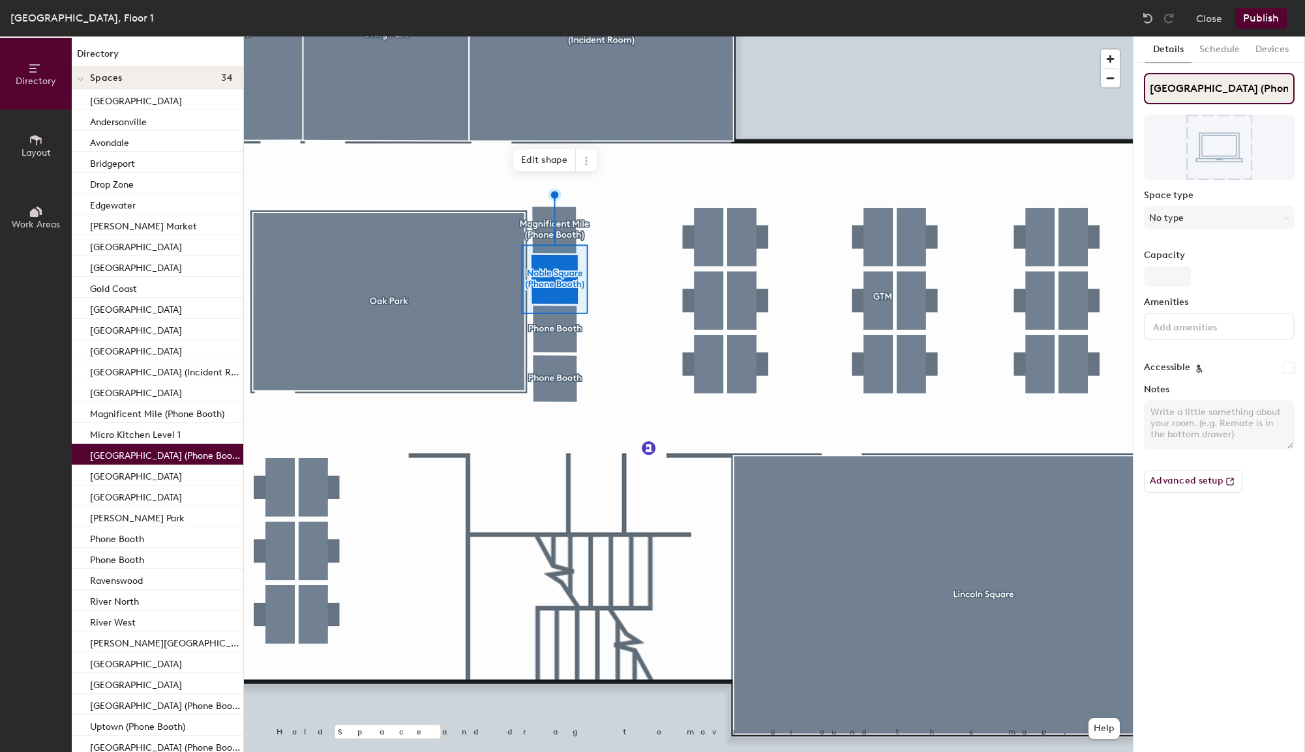
type input "Noble Square (Phone Booth)"
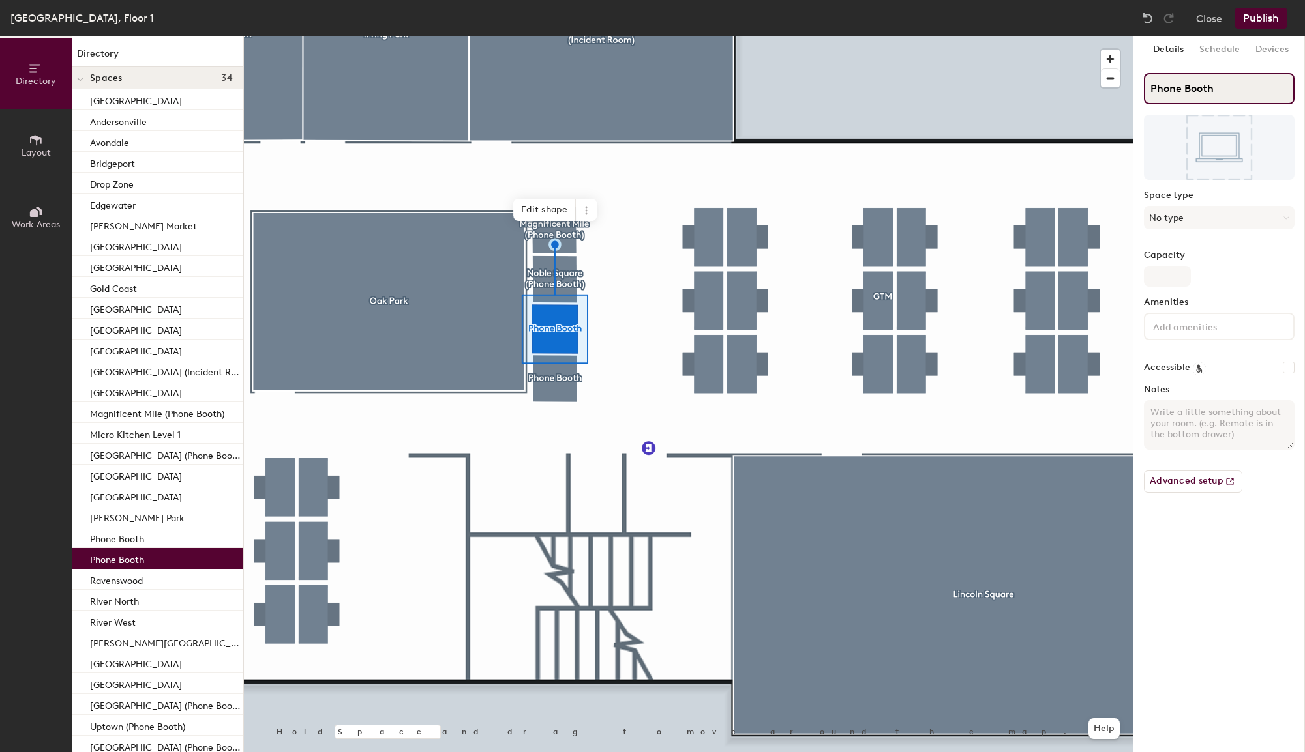
click at [1155, 94] on input "Phone Booth" at bounding box center [1219, 88] width 151 height 31
paste input "North Park (Phone Booth)"
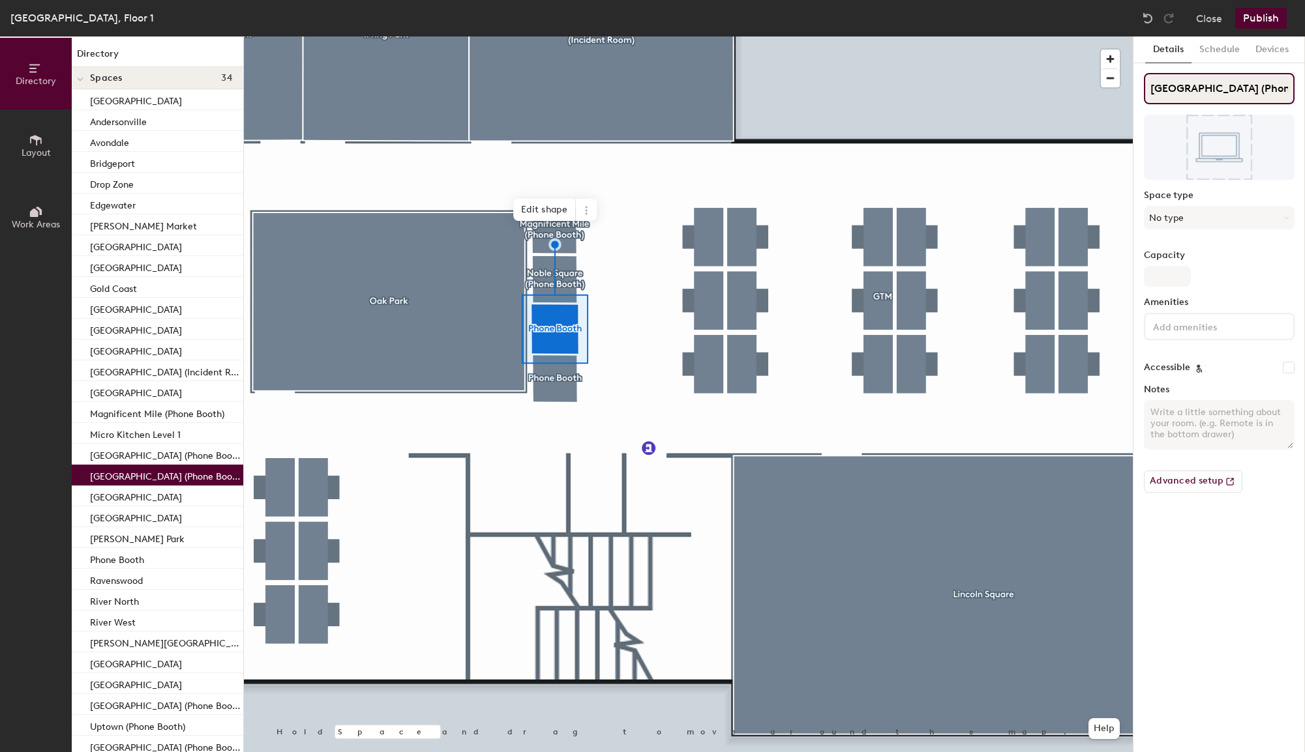
type input "North Park (Phone Booth)"
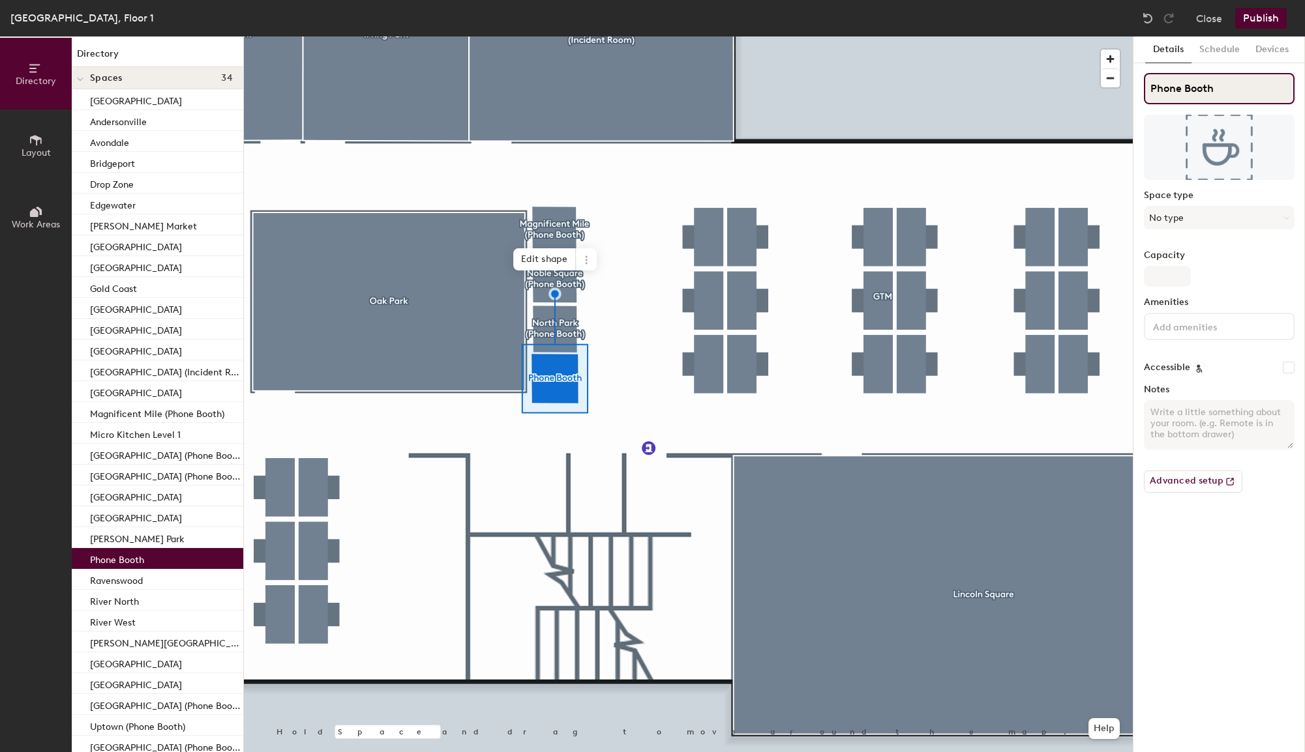
click at [1165, 93] on input "Phone Booth" at bounding box center [1219, 88] width 151 height 31
paste input "Northbrook (Phone Booth)"
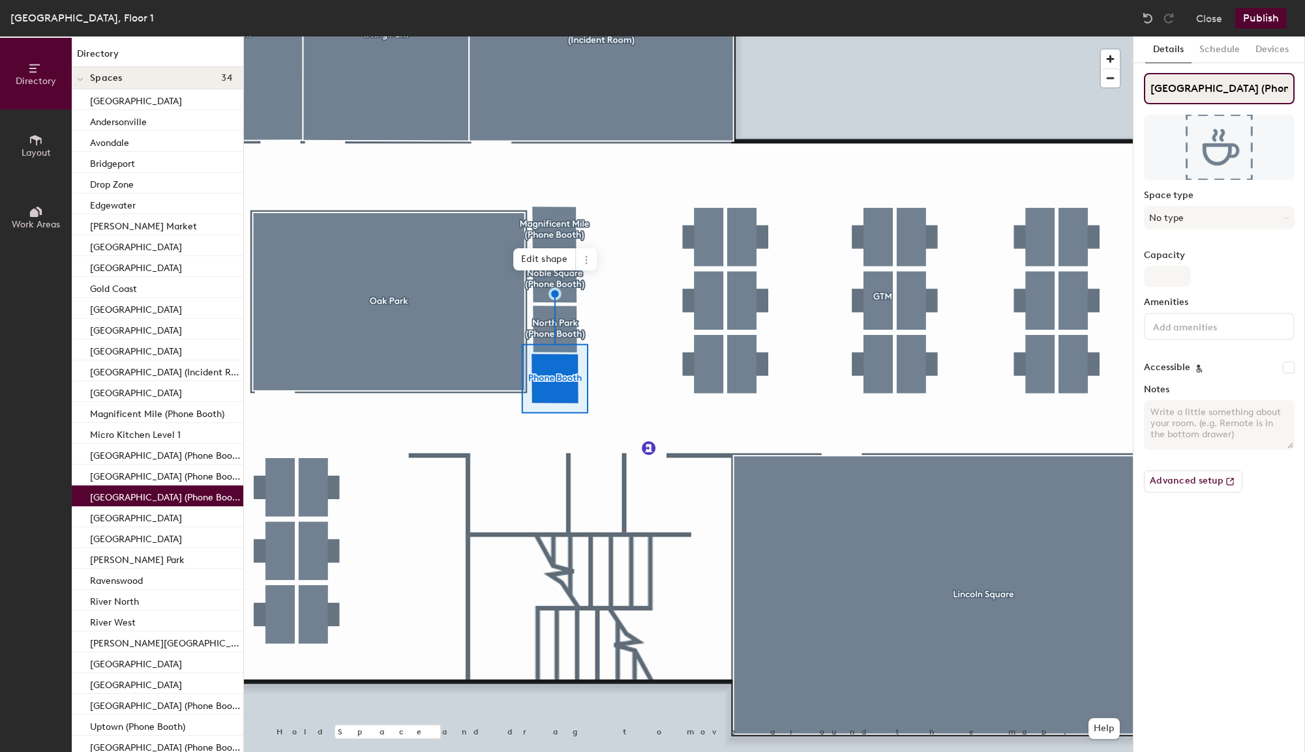
type input "Northbrook (Phone Booth)"
click at [1272, 21] on button "Publish" at bounding box center [1261, 18] width 52 height 21
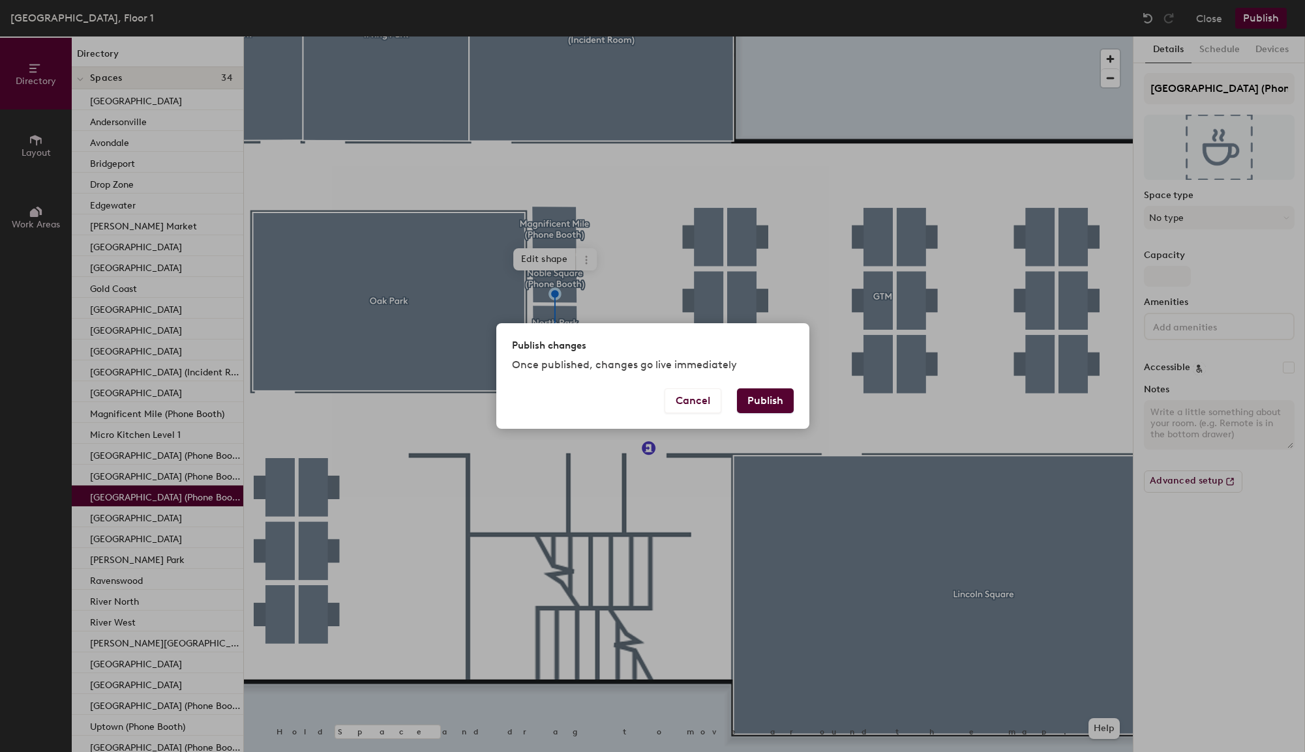
click at [760, 394] on button "Publish" at bounding box center [765, 401] width 57 height 25
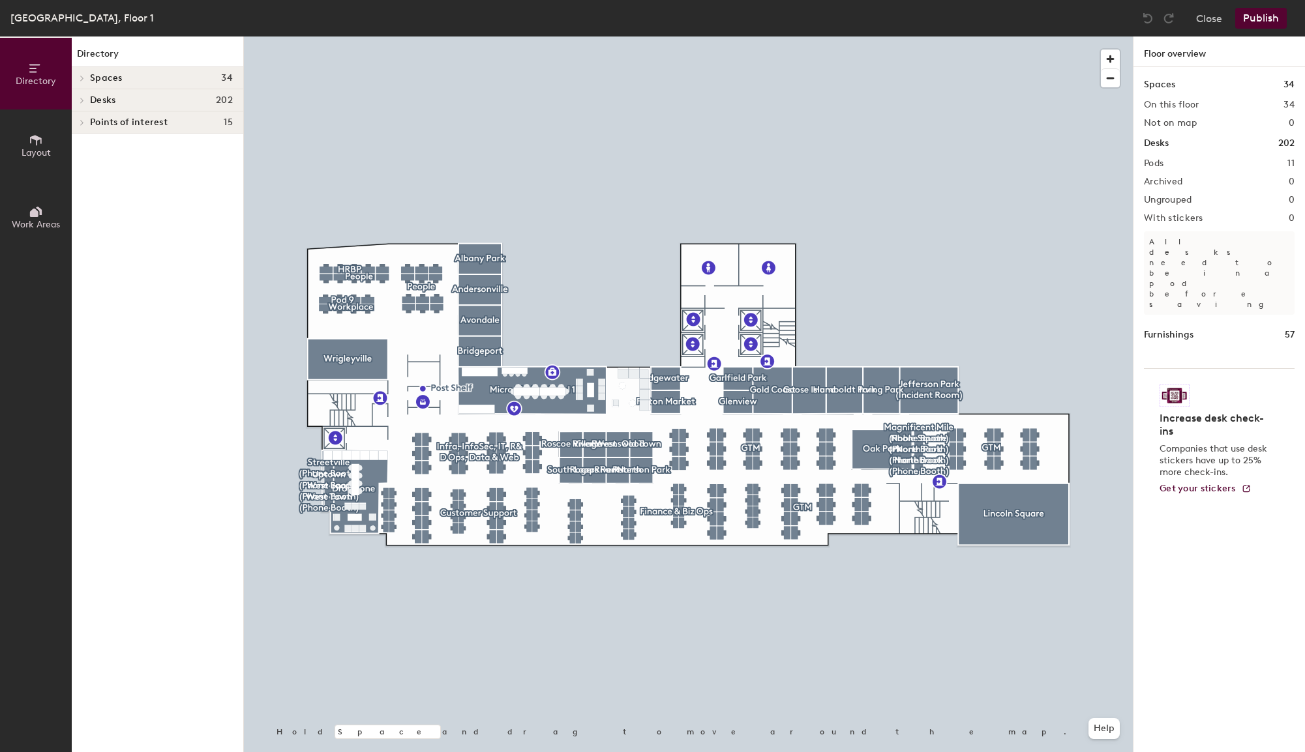
click at [878, 37] on div at bounding box center [688, 37] width 889 height 0
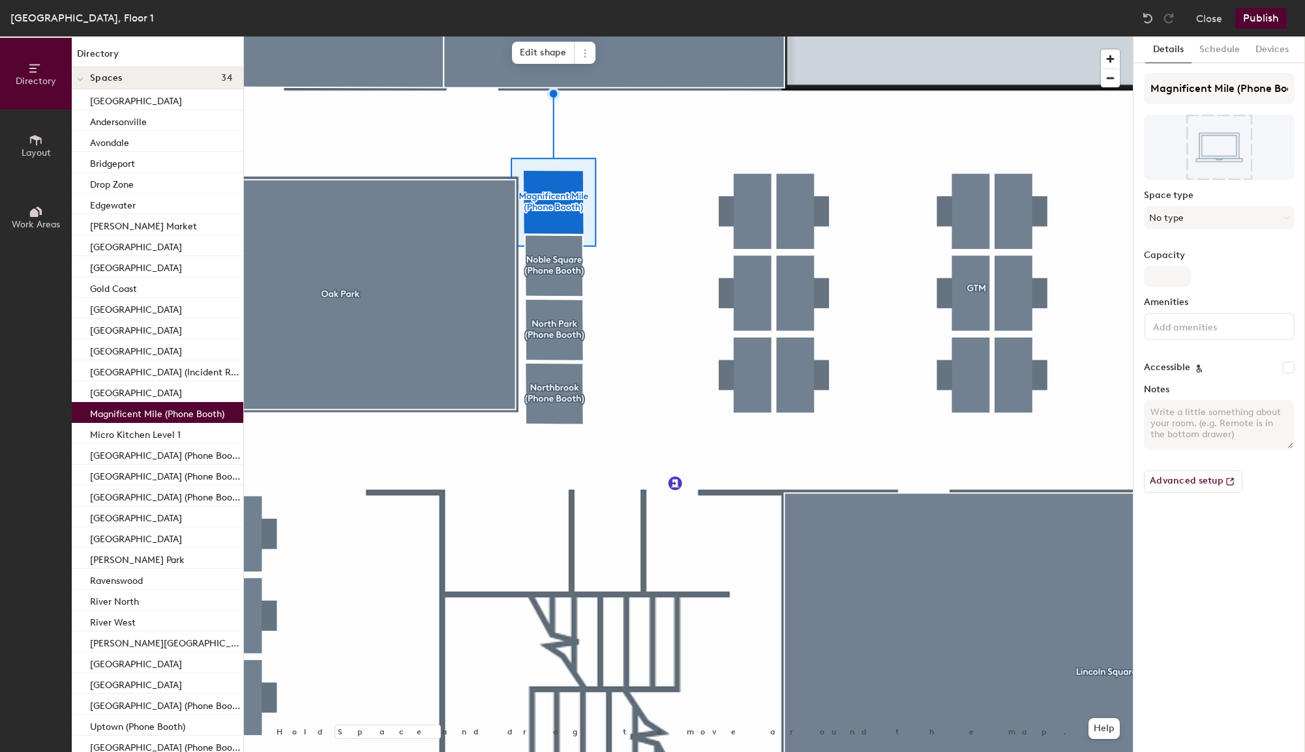
click at [57, 140] on button "Layout" at bounding box center [36, 146] width 72 height 72
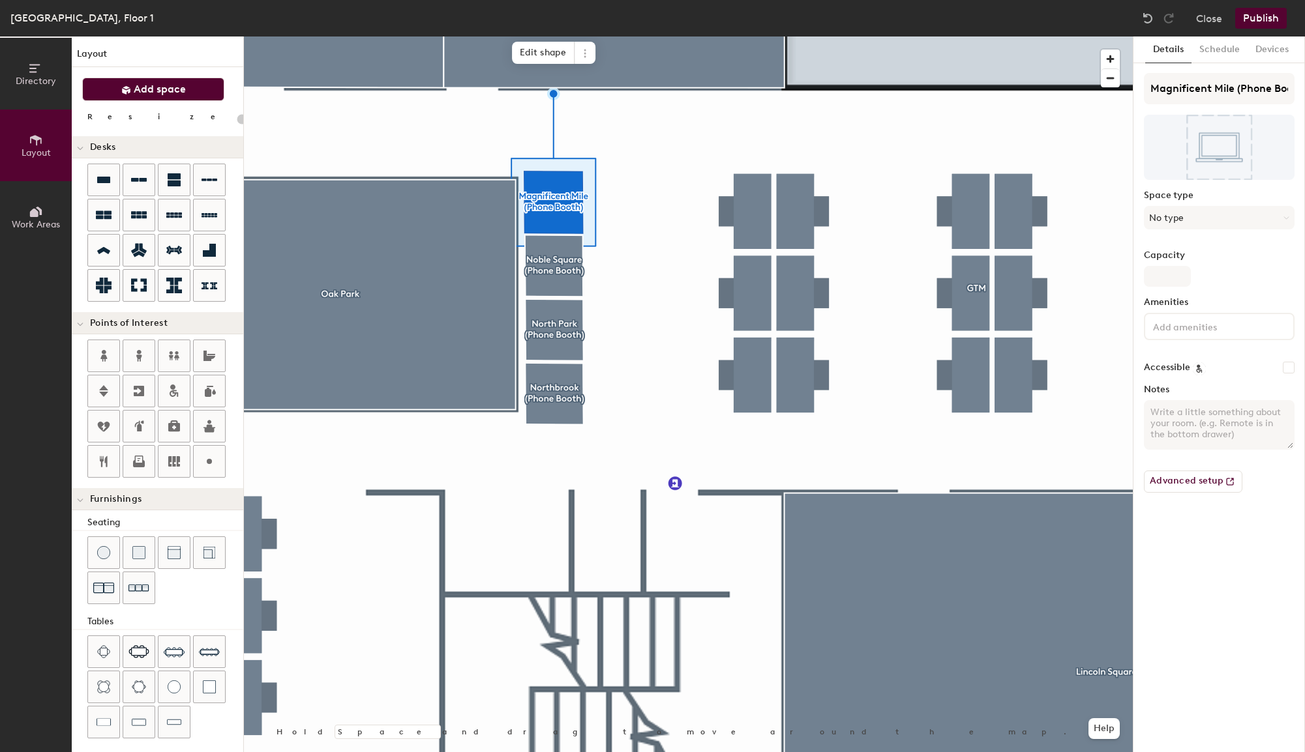
click at [165, 85] on span "Add space" at bounding box center [160, 89] width 52 height 13
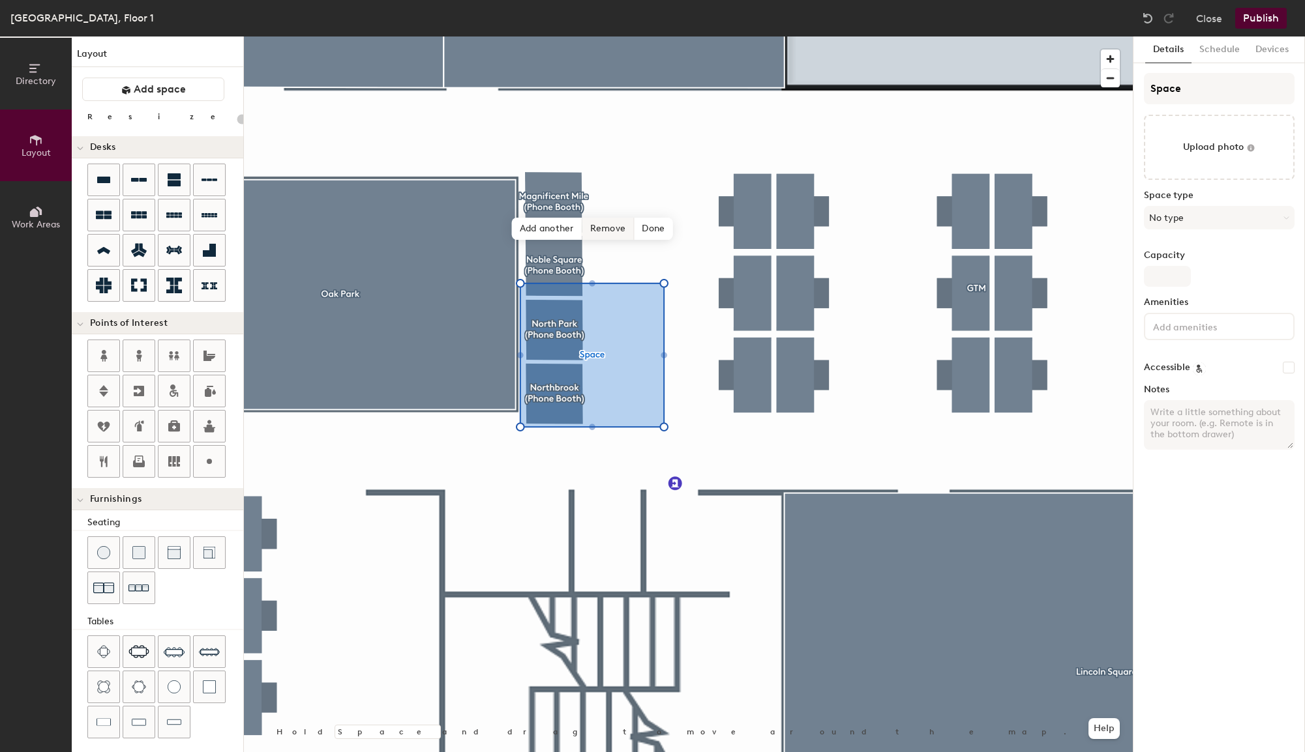
click at [611, 231] on span "Remove" at bounding box center [608, 229] width 52 height 22
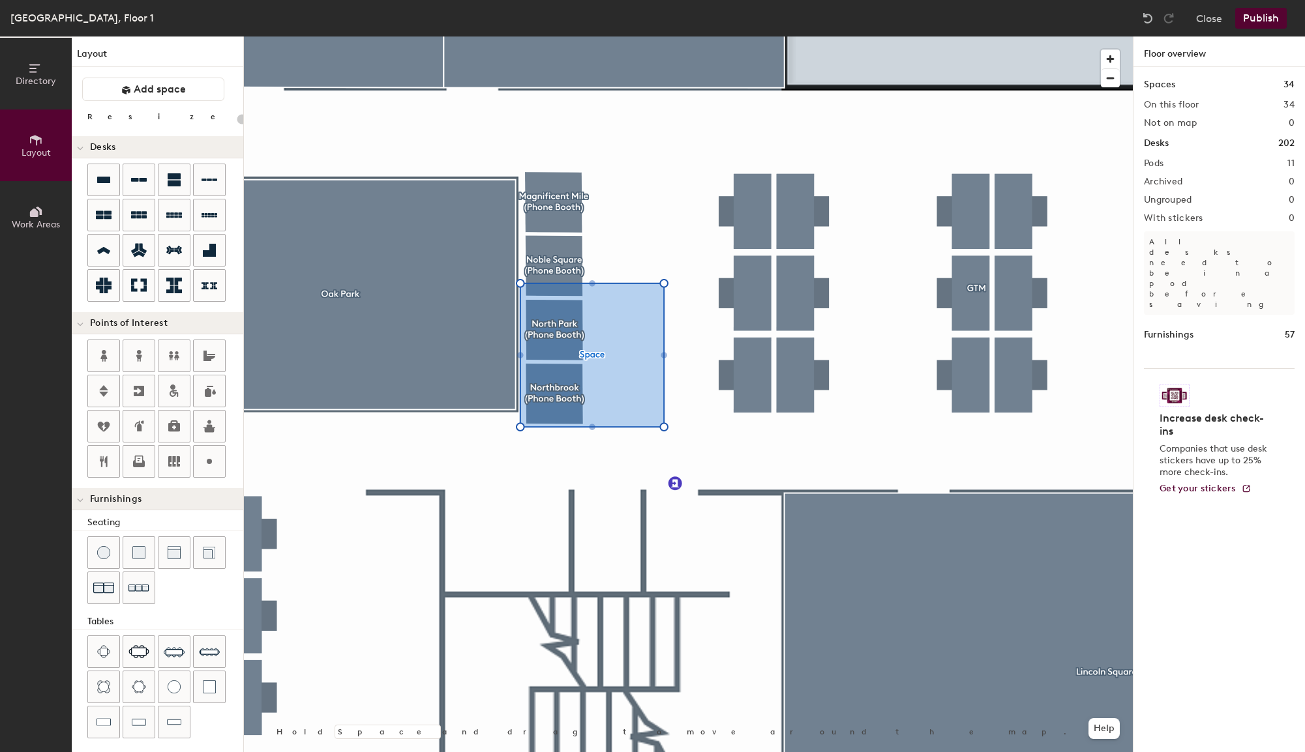
type input "20"
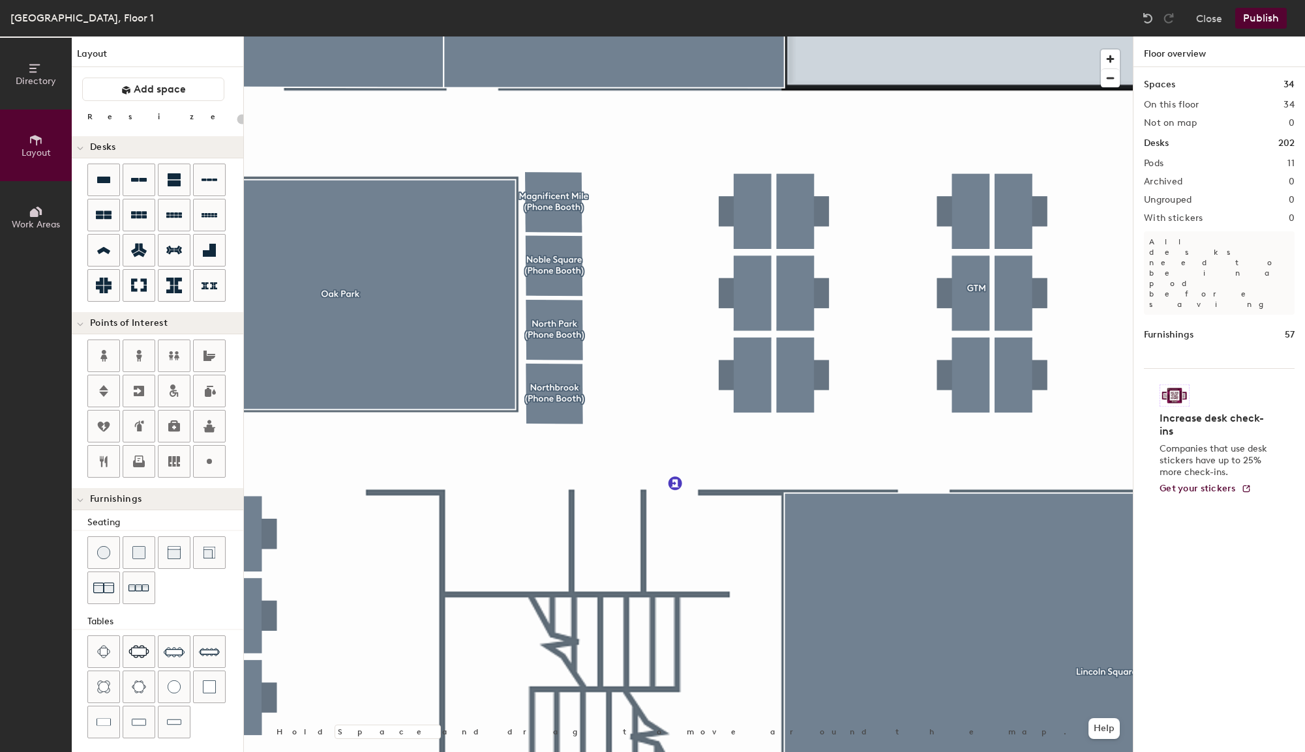
click at [47, 90] on button "Directory" at bounding box center [36, 74] width 72 height 72
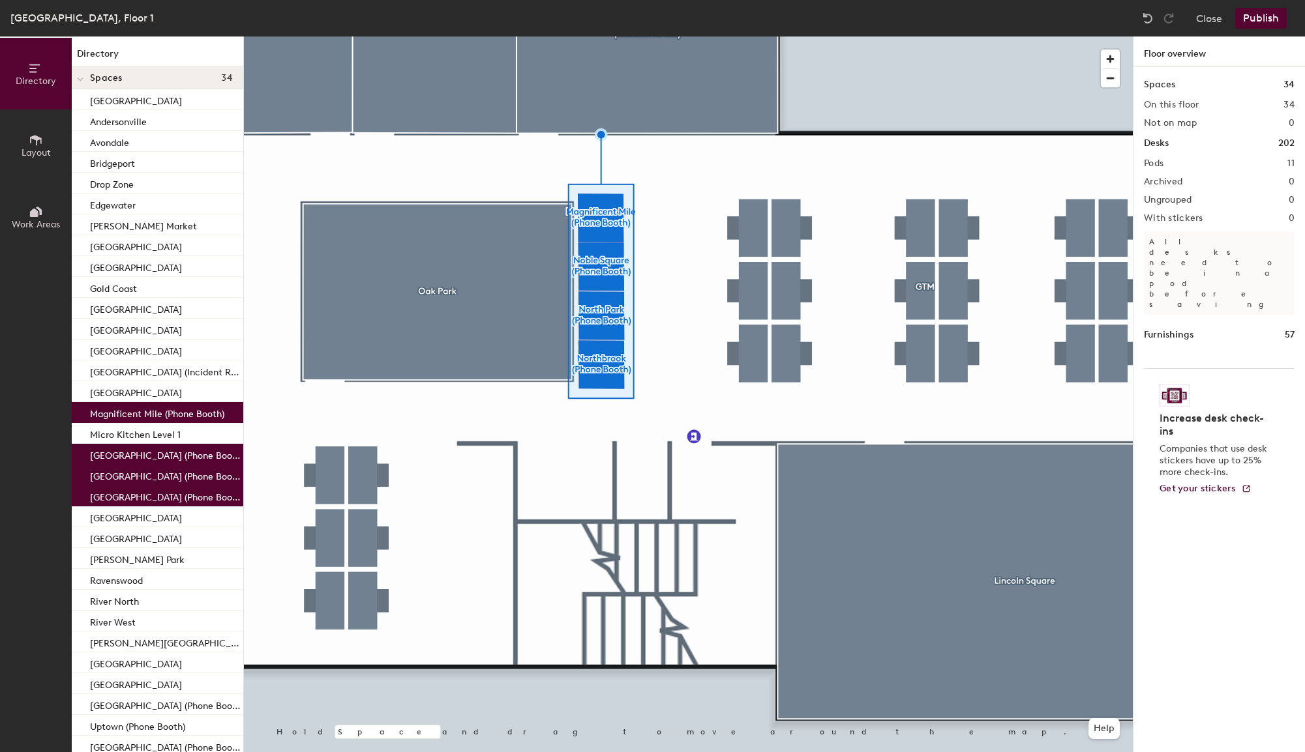
click at [42, 136] on icon at bounding box center [36, 140] width 14 height 14
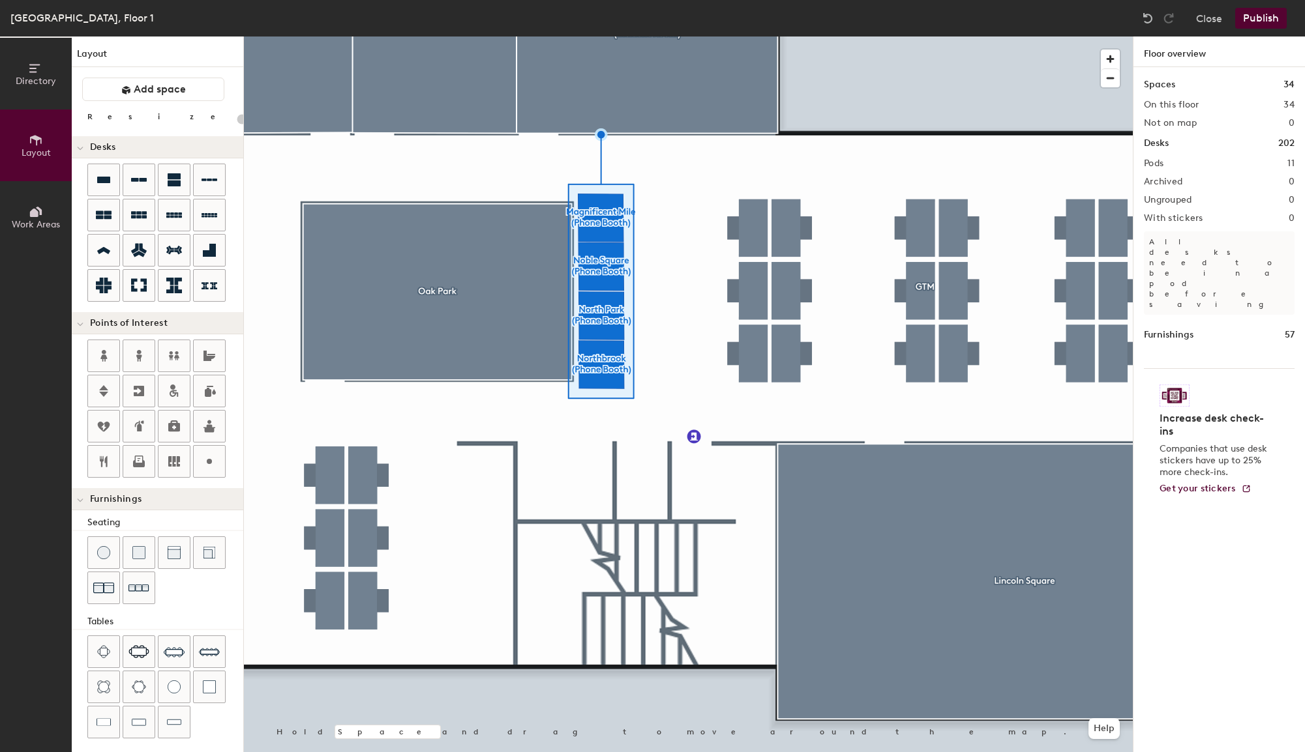
click at [42, 219] on span "Work Areas" at bounding box center [36, 224] width 48 height 11
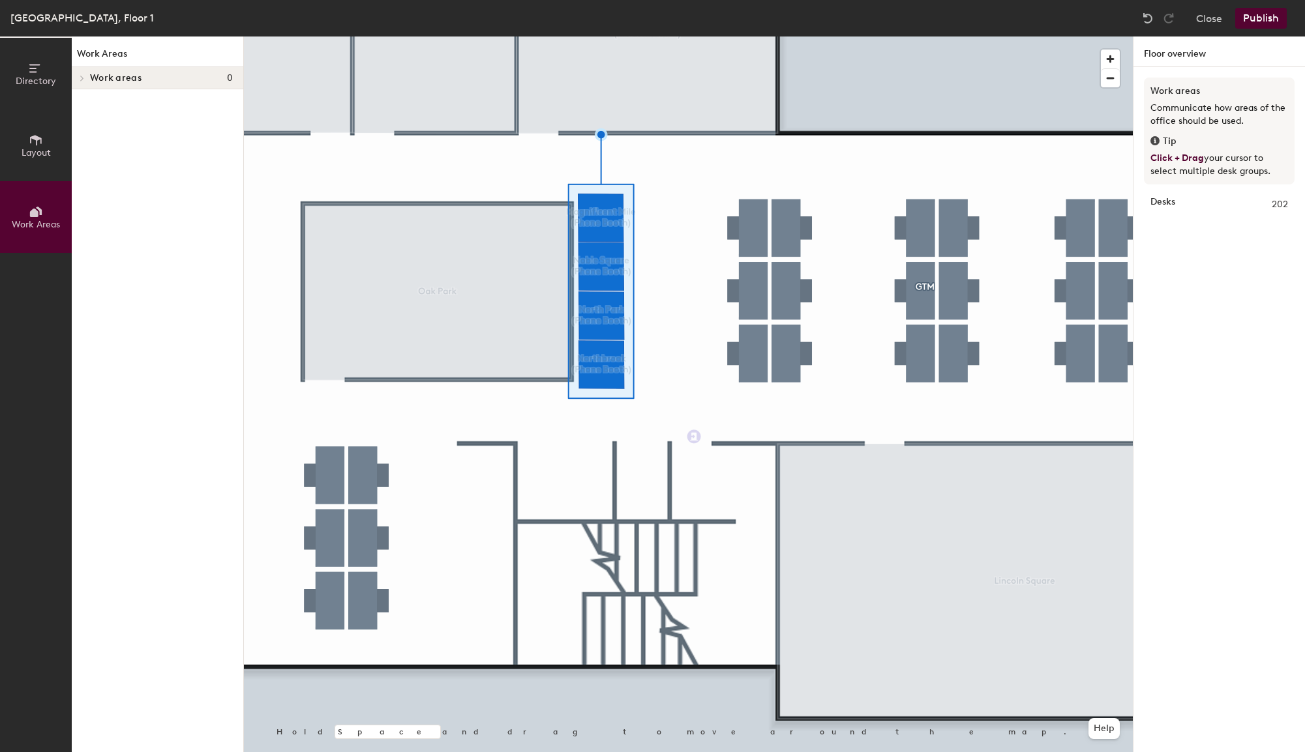
click at [1200, 217] on div "Desks 202" at bounding box center [1219, 206] width 151 height 31
click at [658, 37] on div at bounding box center [688, 37] width 889 height 0
click at [34, 96] on button "Directory" at bounding box center [36, 74] width 72 height 72
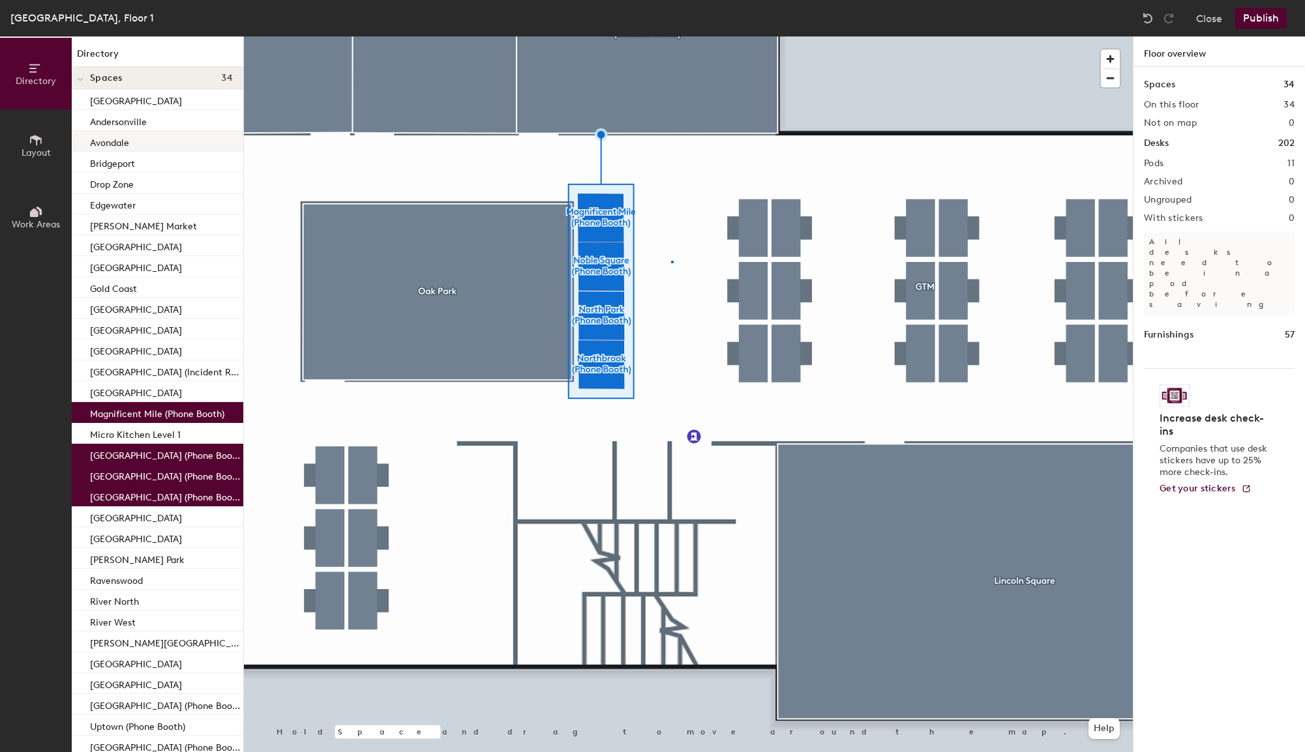
click at [671, 37] on div at bounding box center [688, 37] width 889 height 0
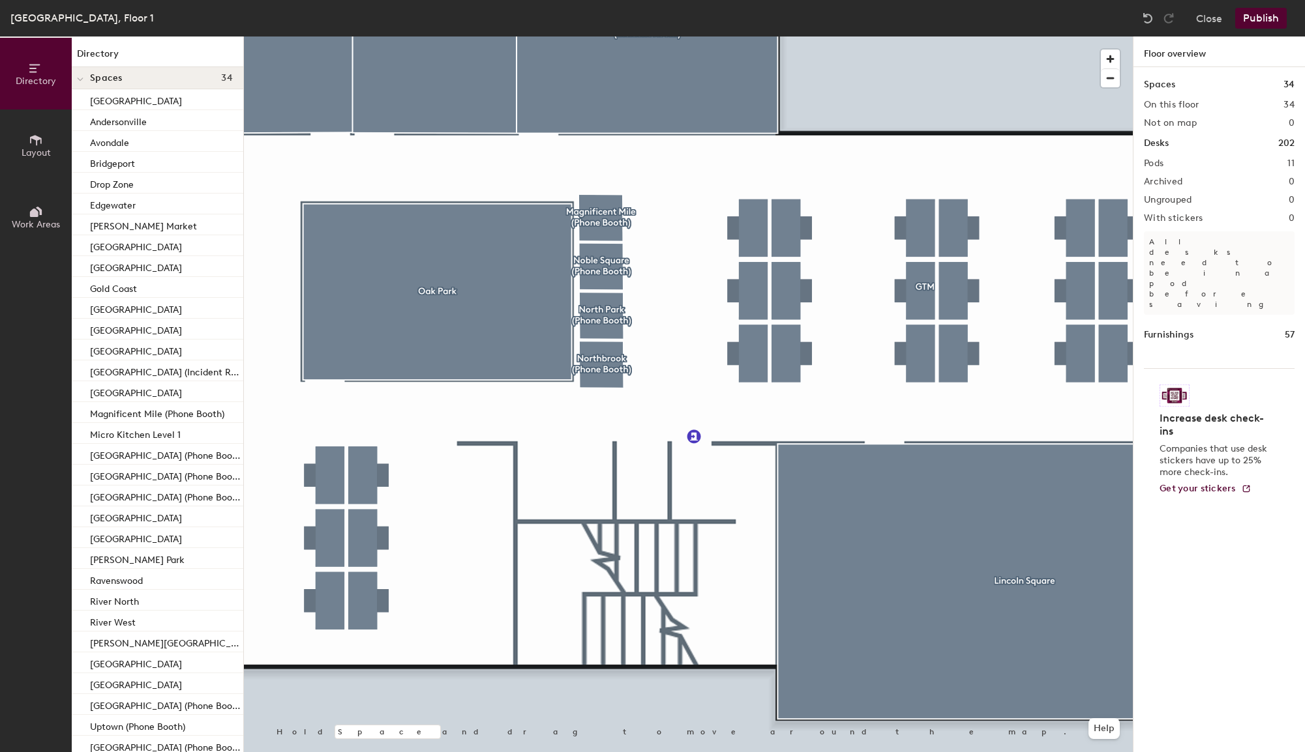
click at [33, 220] on span "Work Areas" at bounding box center [36, 224] width 48 height 11
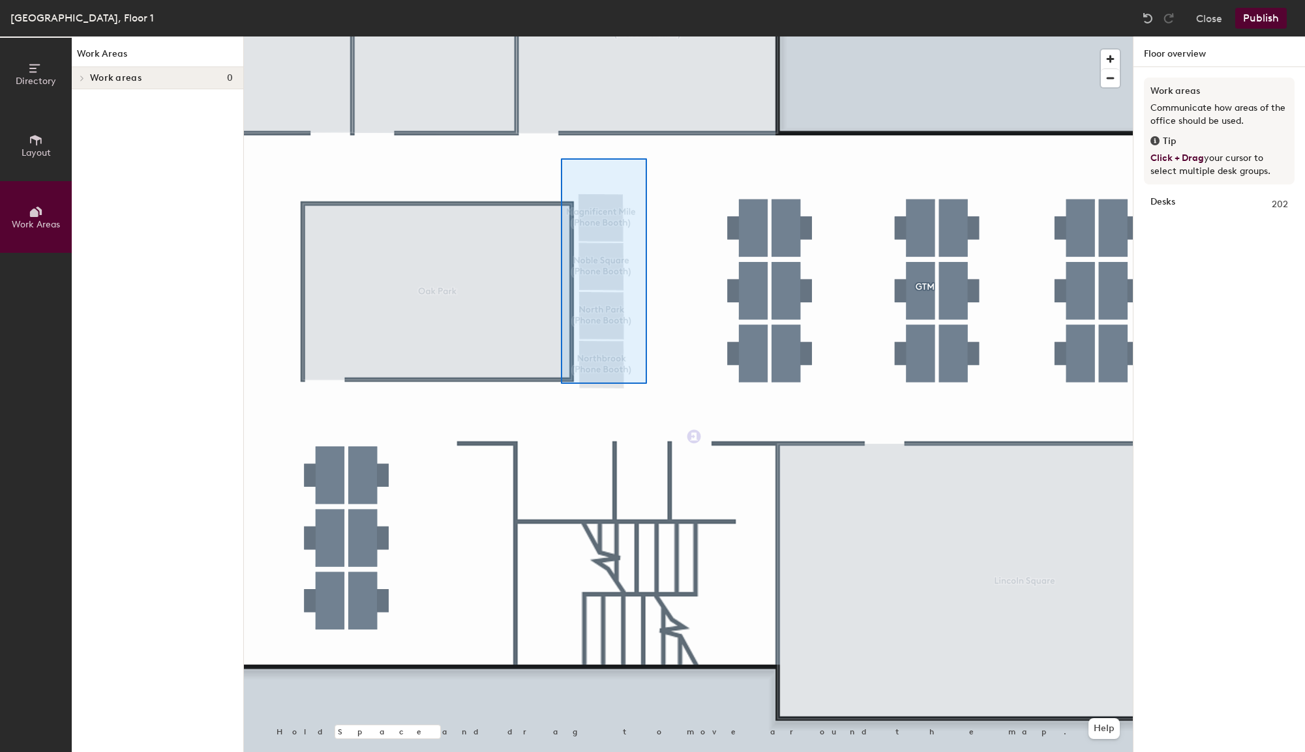
click at [561, 37] on div at bounding box center [688, 37] width 889 height 0
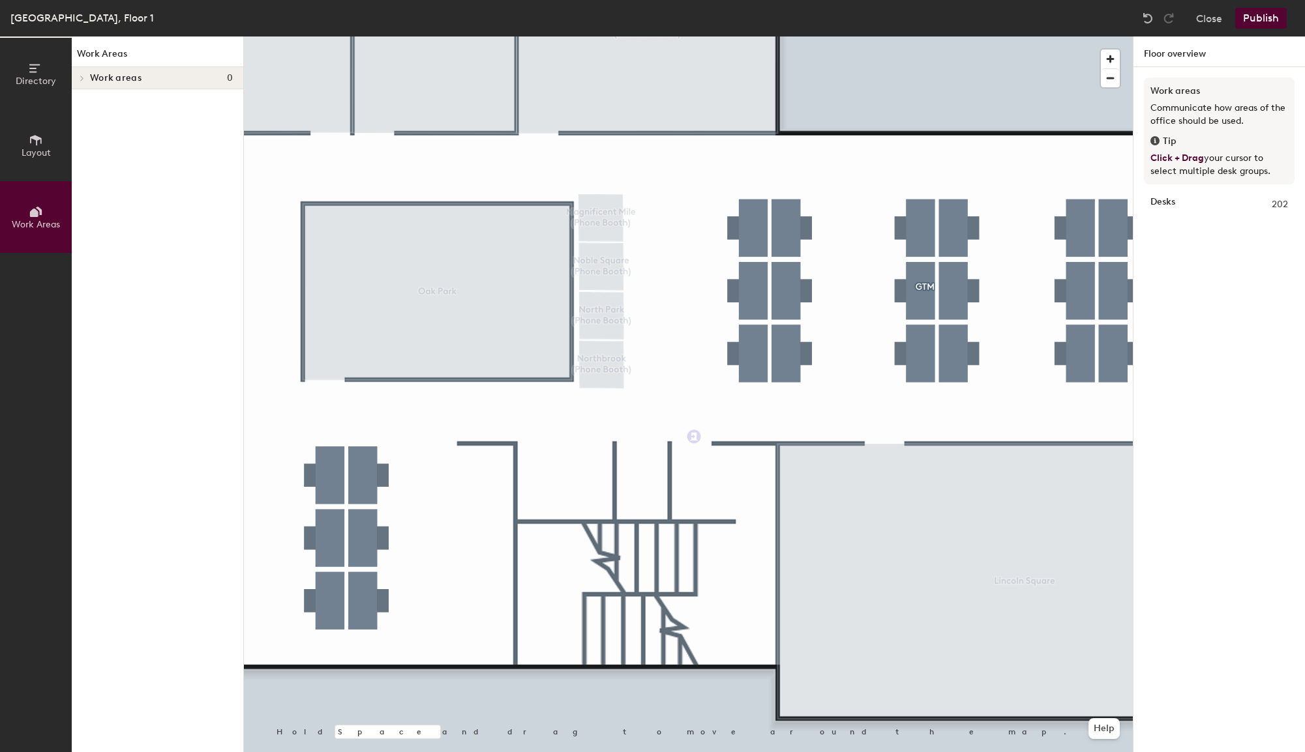
click at [582, 37] on div at bounding box center [688, 37] width 889 height 0
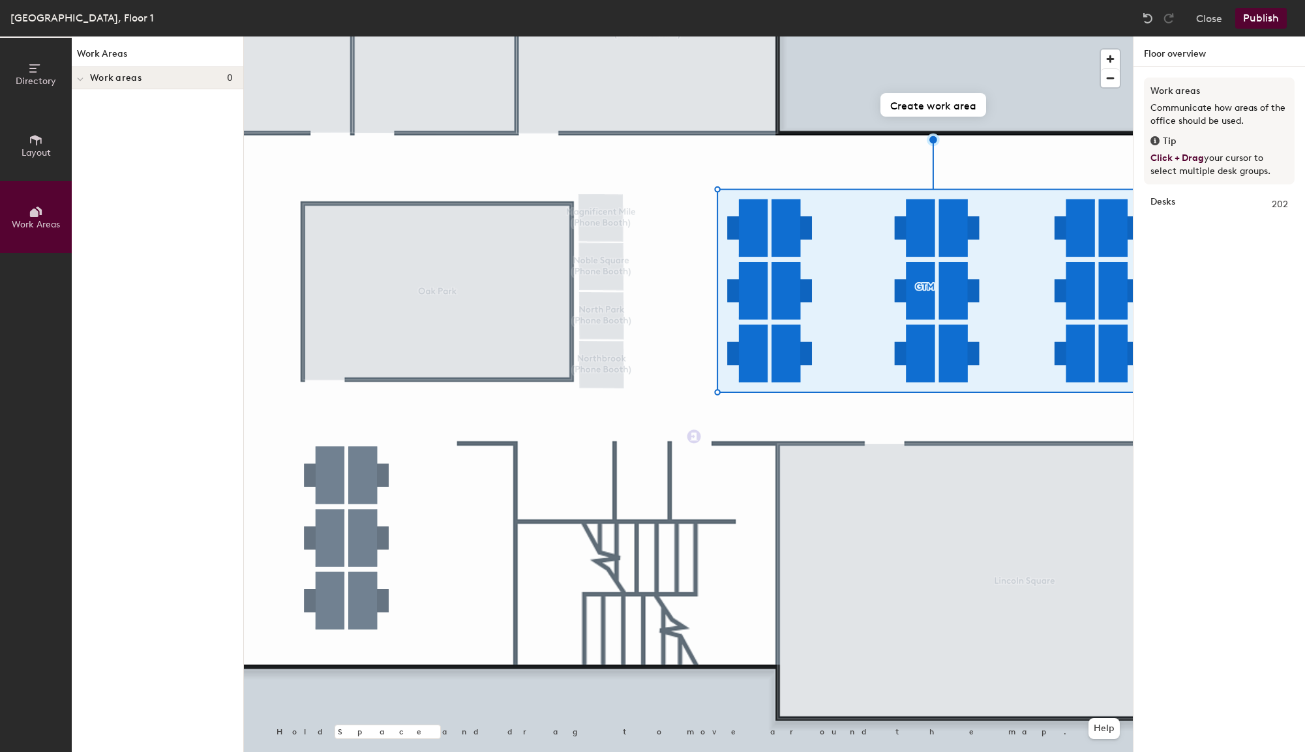
click at [661, 37] on div at bounding box center [688, 37] width 889 height 0
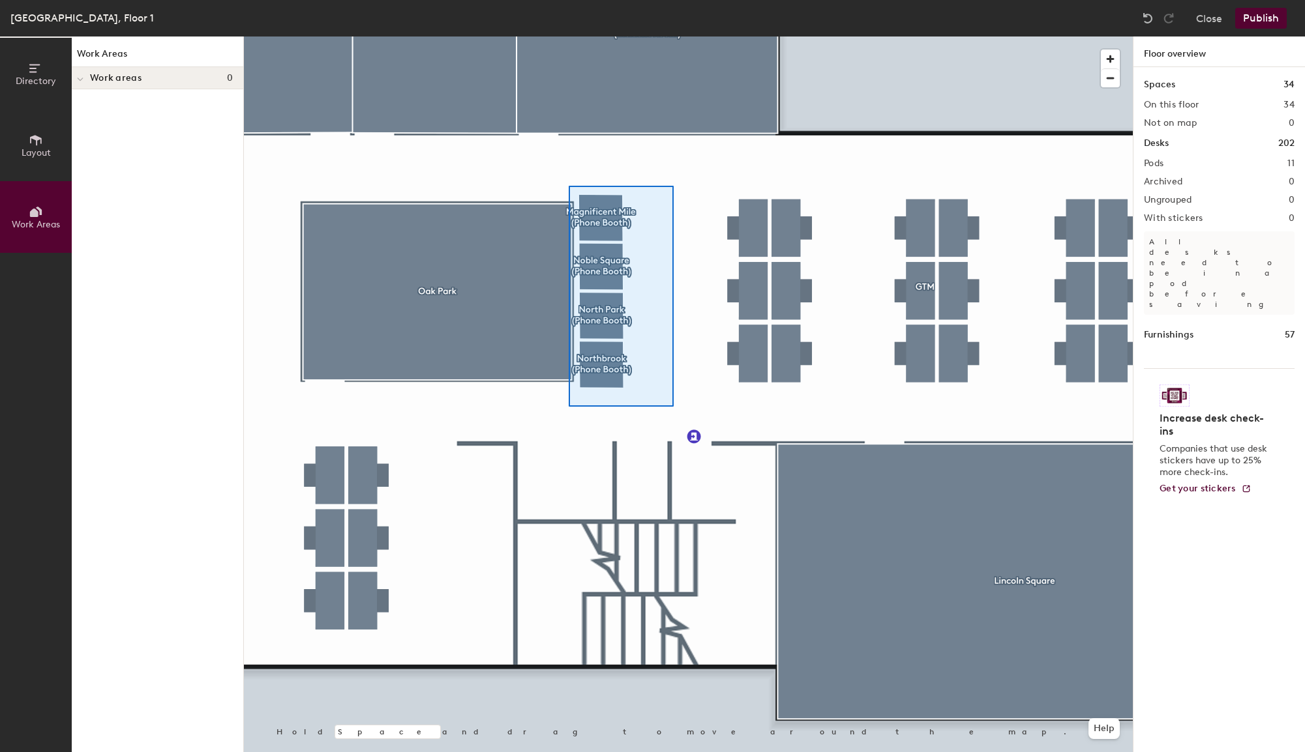
click at [569, 37] on div at bounding box center [688, 37] width 889 height 0
click at [574, 37] on div at bounding box center [688, 37] width 889 height 0
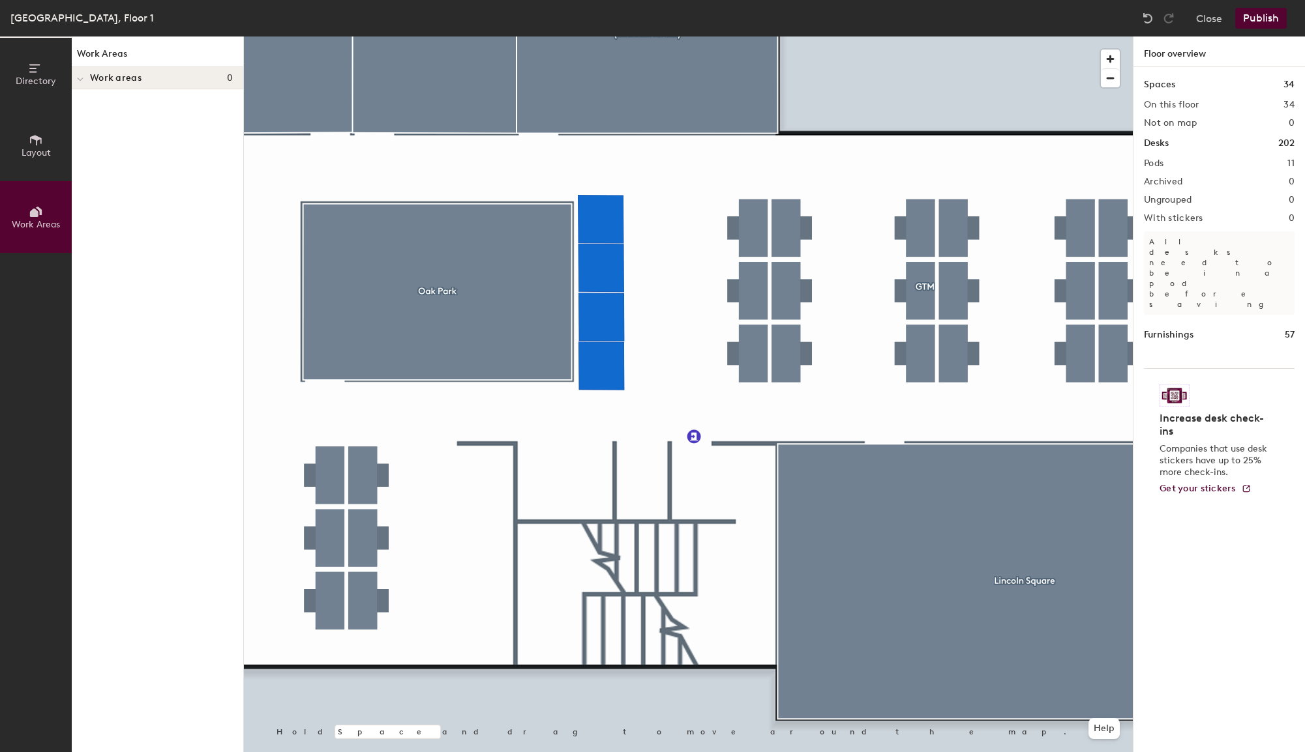
click at [661, 37] on div at bounding box center [688, 37] width 889 height 0
click at [1255, 20] on button "Publish" at bounding box center [1261, 18] width 52 height 21
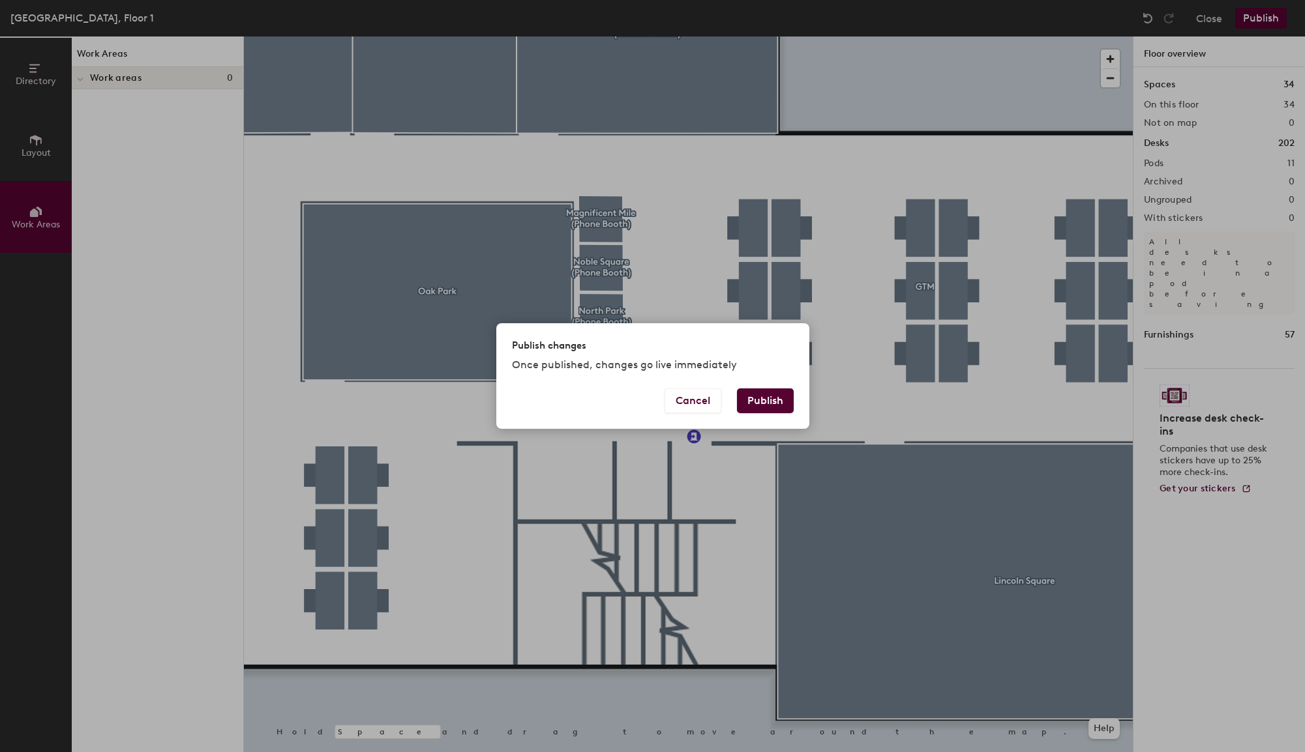
click at [770, 397] on button "Publish" at bounding box center [765, 401] width 57 height 25
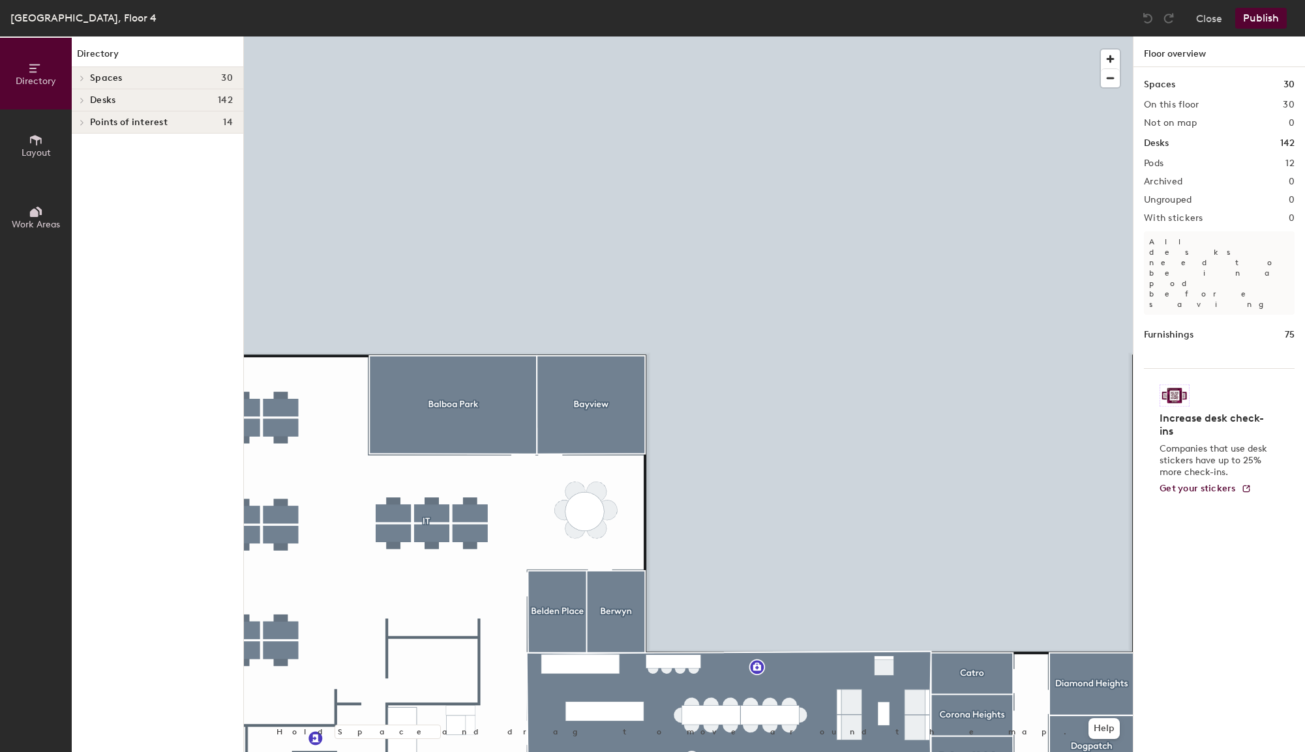
click at [41, 154] on span "Layout" at bounding box center [36, 152] width 29 height 11
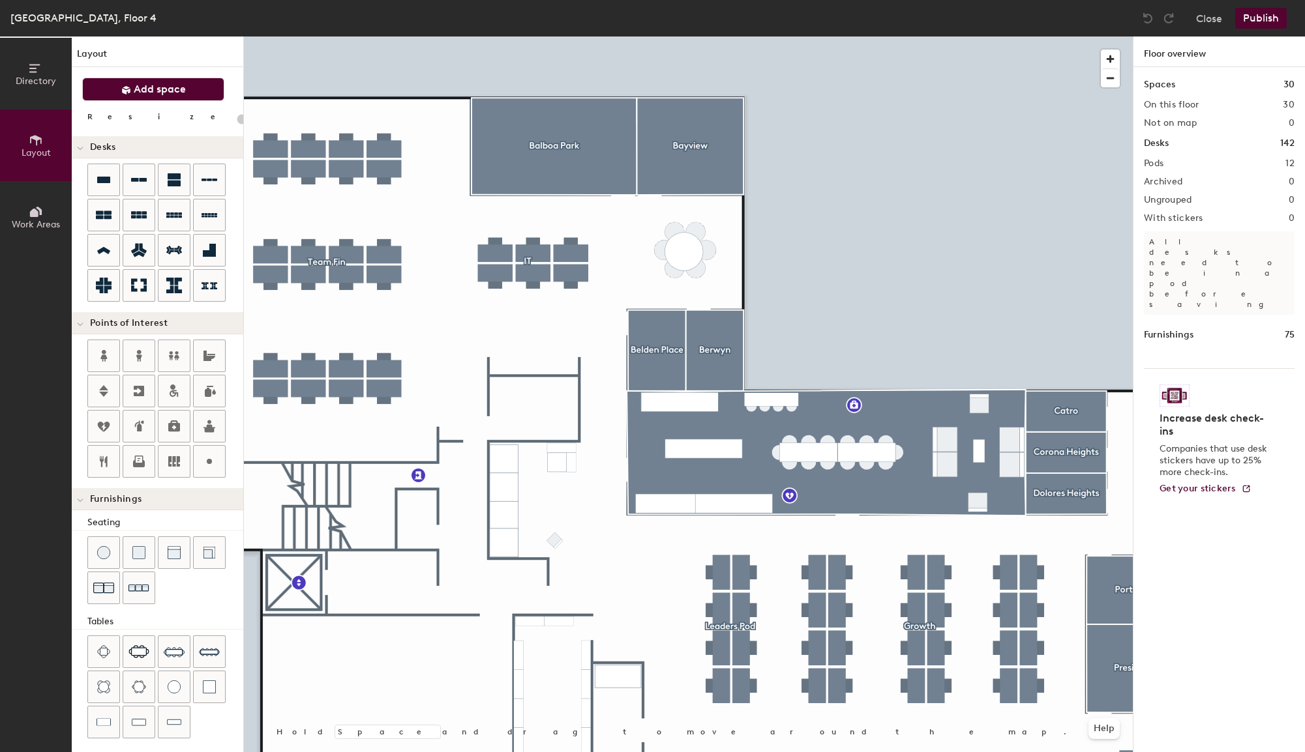
click at [151, 84] on span "Add space" at bounding box center [160, 89] width 52 height 13
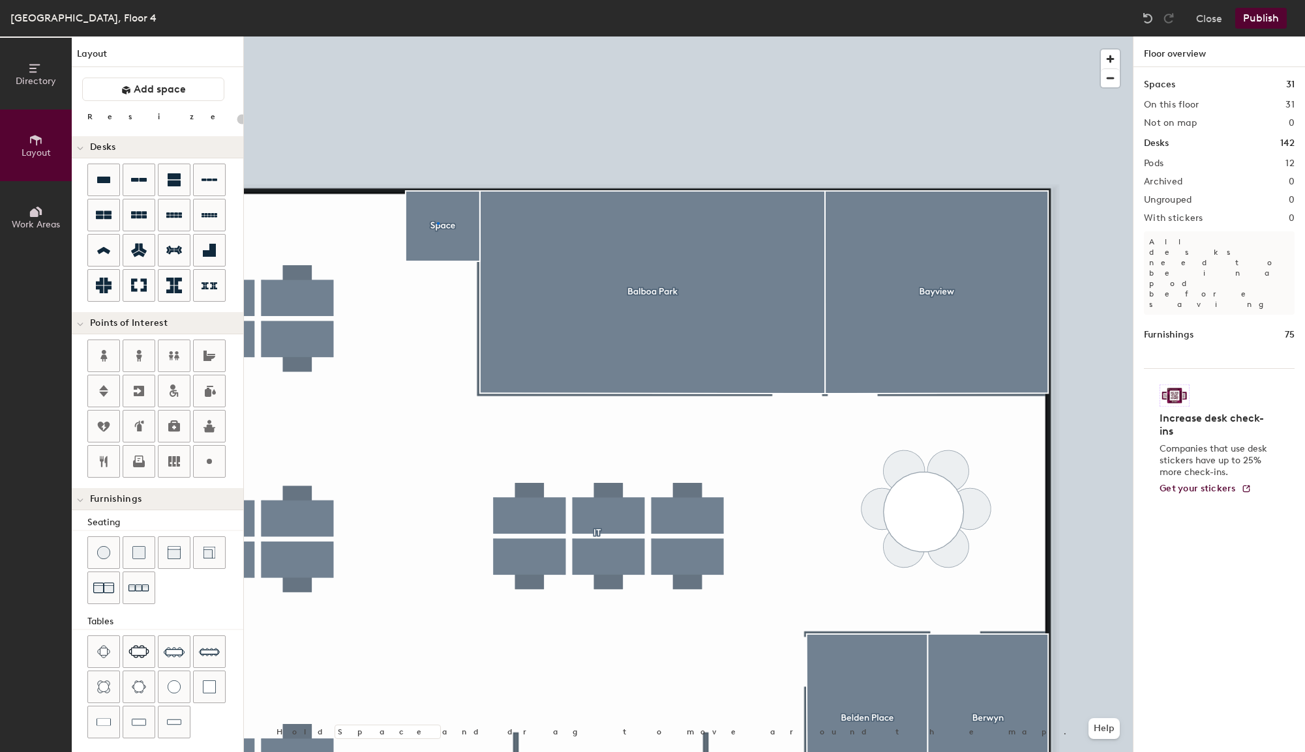
click at [437, 37] on div at bounding box center [688, 37] width 889 height 0
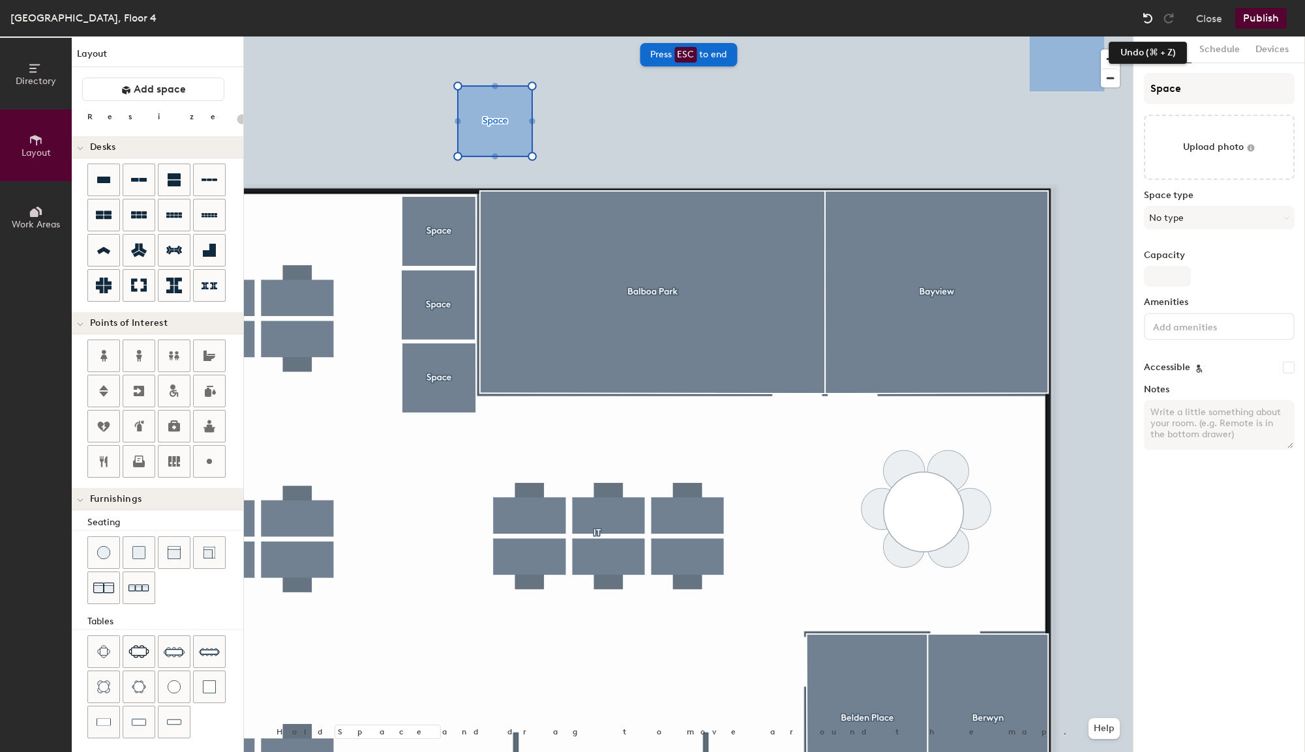
click at [1146, 22] on img at bounding box center [1147, 18] width 13 height 13
click at [1142, 20] on img at bounding box center [1147, 18] width 13 height 13
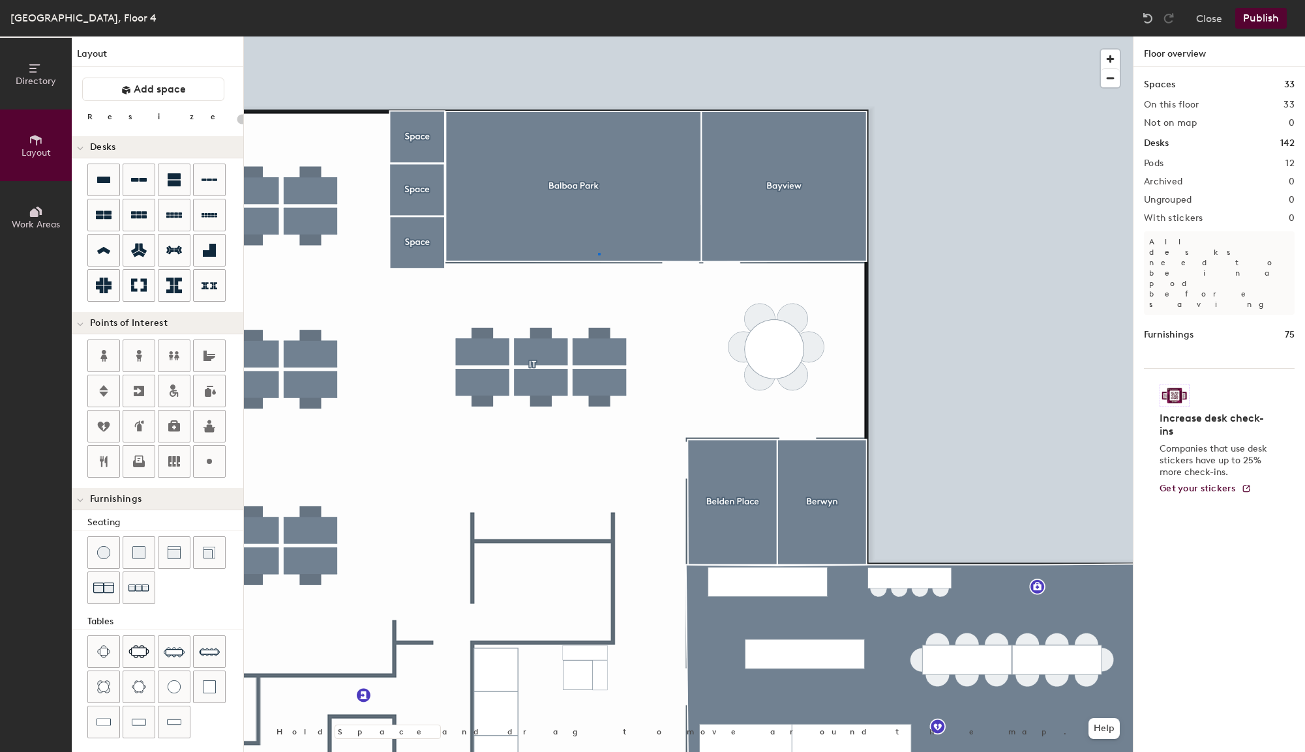
click at [598, 37] on div at bounding box center [688, 37] width 889 height 0
type input "20"
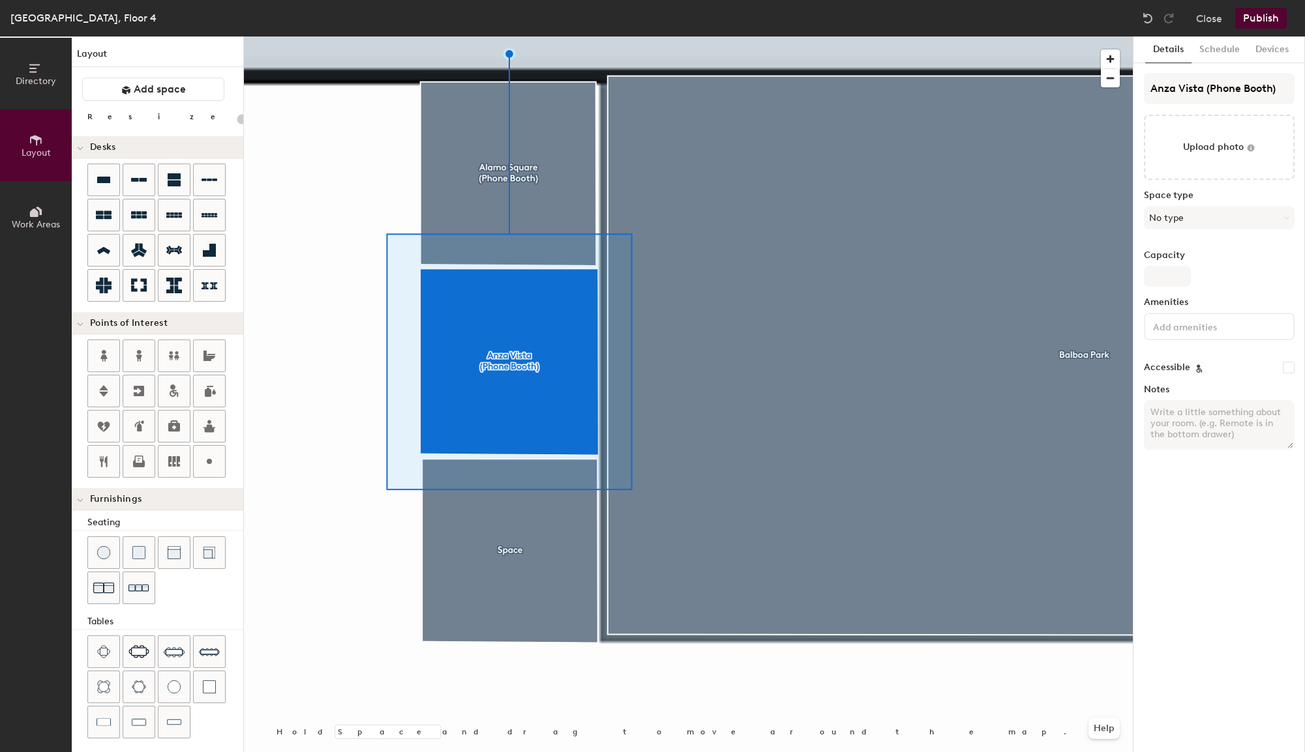
click at [513, 37] on div at bounding box center [688, 37] width 889 height 0
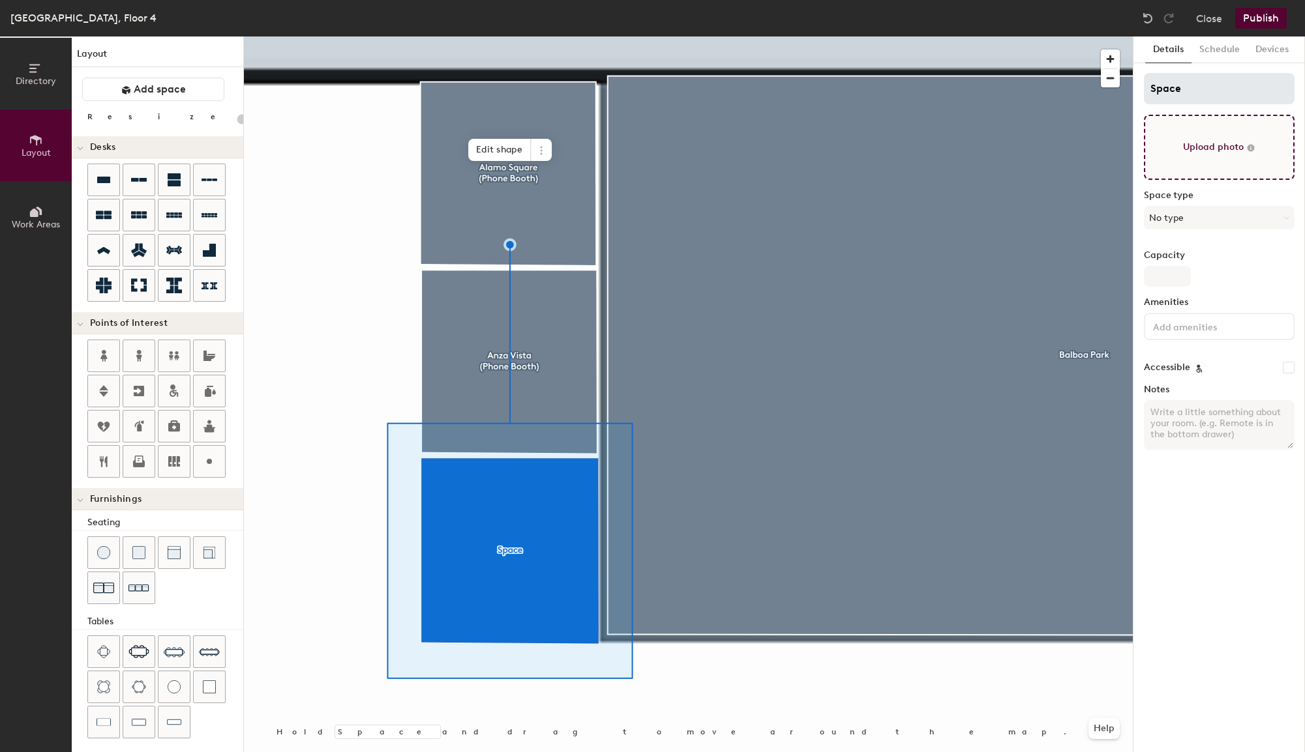
type input "20"
click at [1194, 89] on input "Space" at bounding box center [1219, 88] width 151 height 31
paste input "[GEOGRAPHIC_DATA] (Phone Booth)"
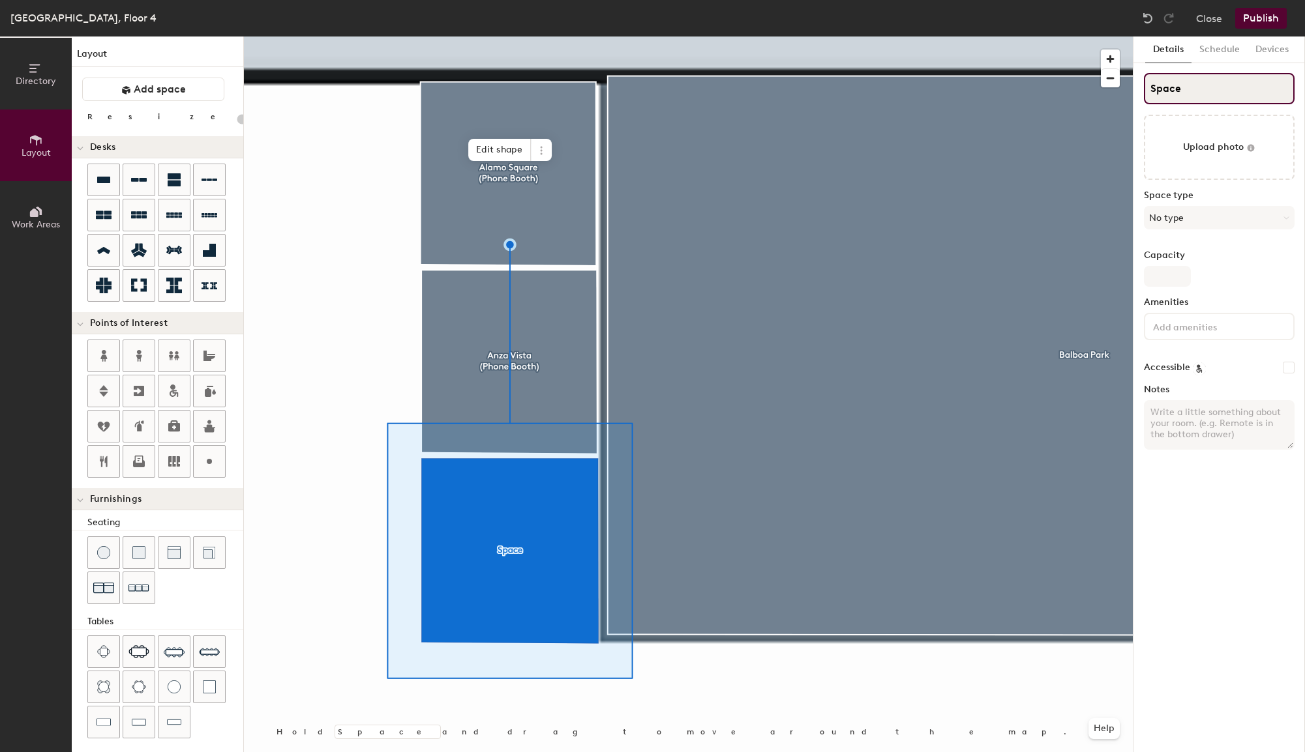
type input "[GEOGRAPHIC_DATA] (Phone Booth)"
type input "20"
type input "[GEOGRAPHIC_DATA] (Phone Booth)"
click at [1262, 31] on div "[GEOGRAPHIC_DATA], Floor 4 Close Publish" at bounding box center [652, 18] width 1305 height 37
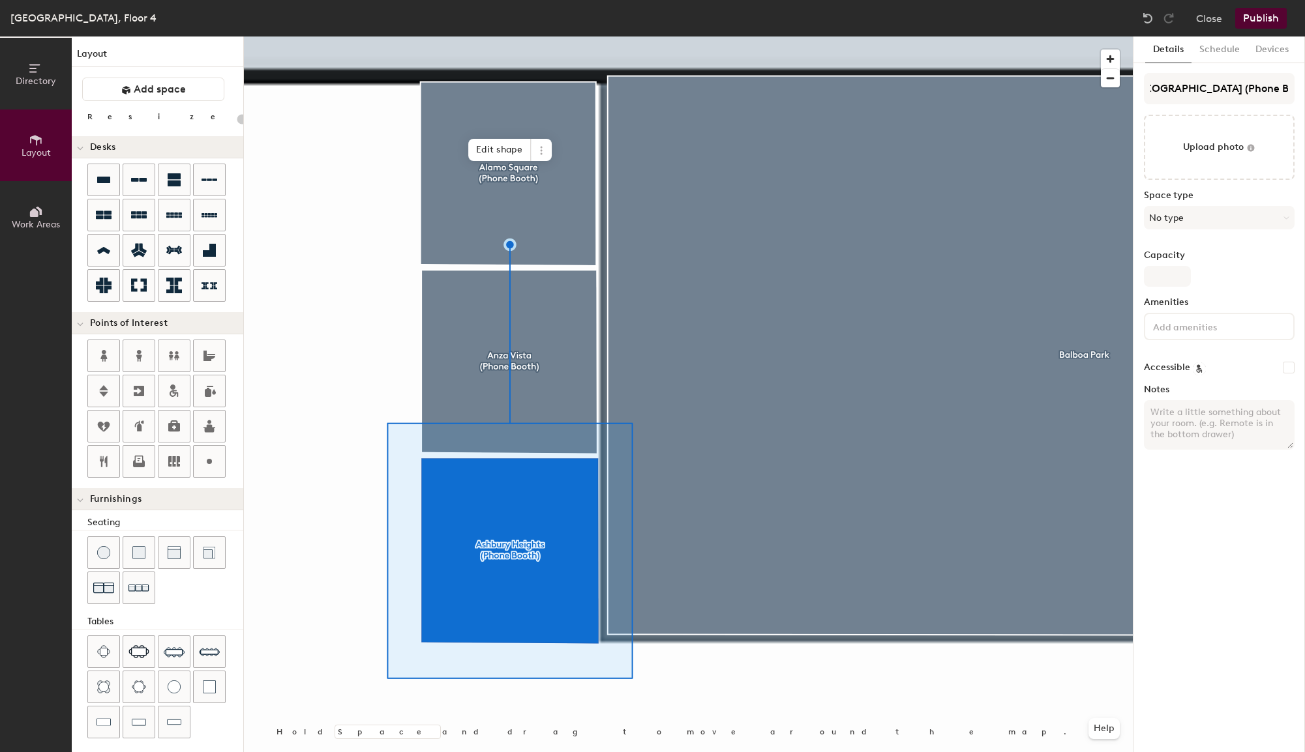
scroll to position [0, 0]
click at [1262, 26] on button "Publish" at bounding box center [1261, 18] width 52 height 21
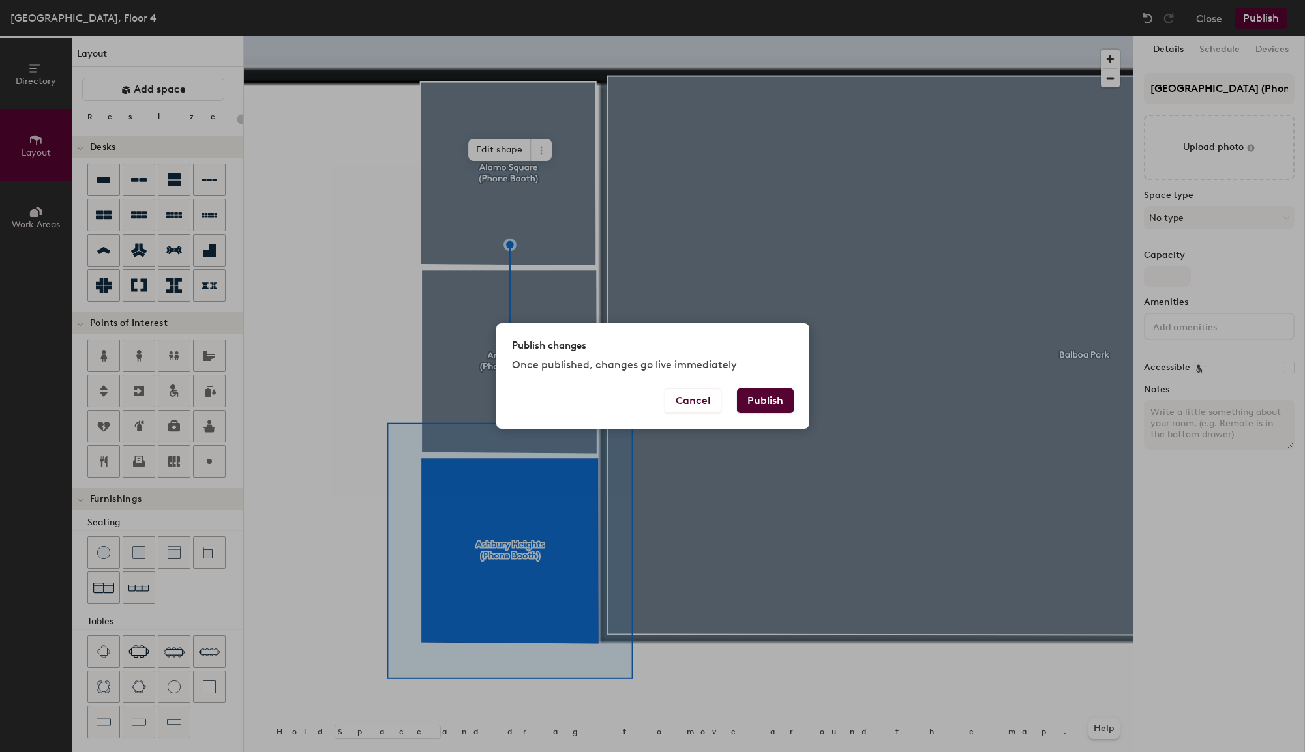
click at [1263, 14] on div "Publish changes Once published, changes go live immediately Cancel Publish" at bounding box center [652, 376] width 1305 height 752
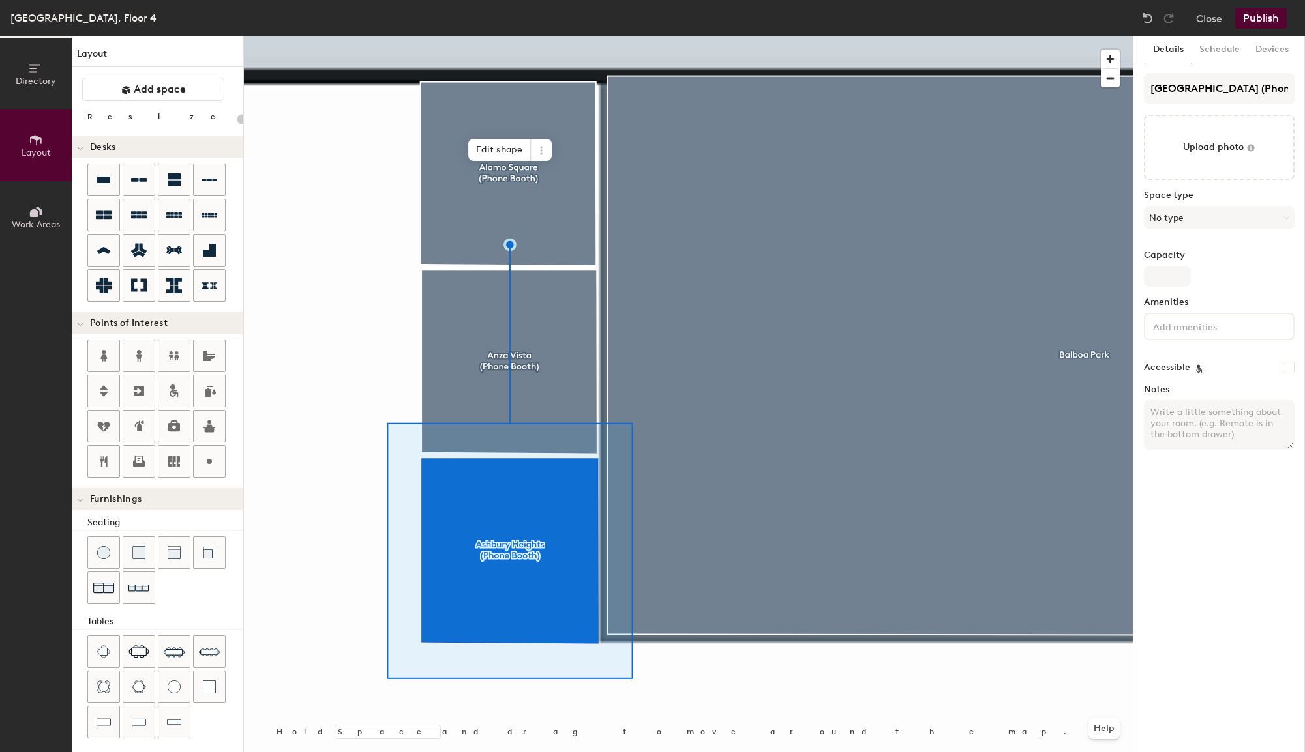
click at [1269, 26] on button "Publish" at bounding box center [1261, 18] width 52 height 21
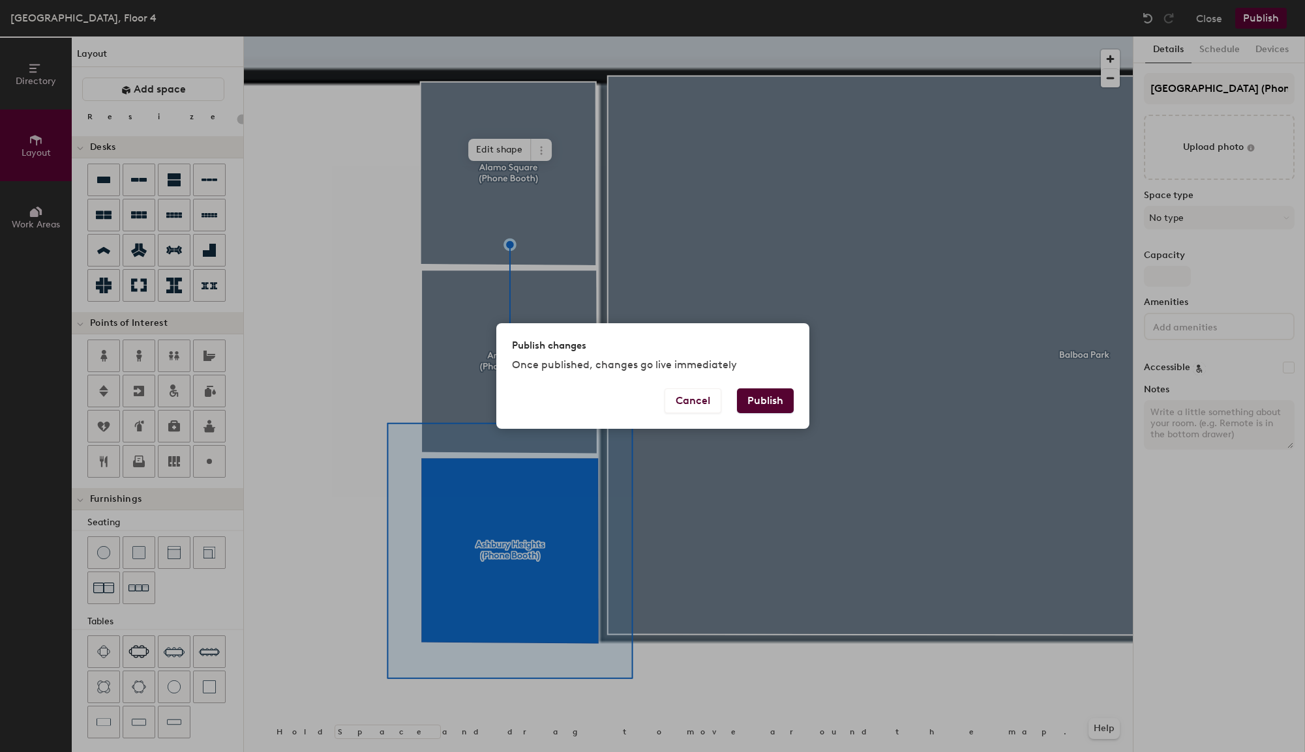
click at [764, 398] on button "Publish" at bounding box center [765, 401] width 57 height 25
type input "20"
